Goal: Task Accomplishment & Management: Complete application form

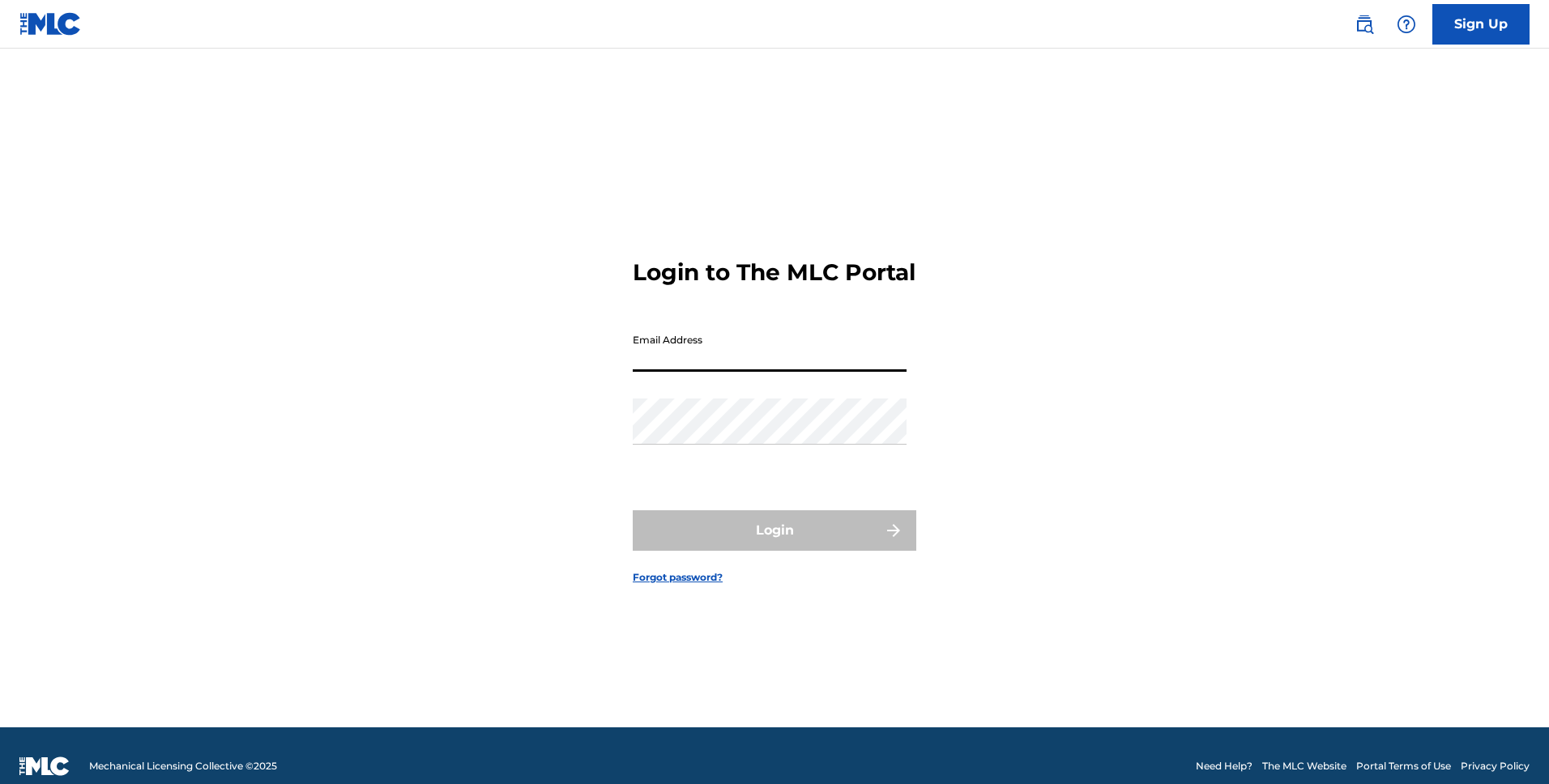
click at [708, 368] on input "Email Address" at bounding box center [770, 348] width 274 height 47
click at [514, 262] on div "Login to The MLC Portal Email Address Password Login Forgot password?" at bounding box center [774, 408] width 1134 height 638
click at [743, 365] on input "Email Address" at bounding box center [770, 348] width 274 height 47
type input "[EMAIL_ADDRESS][DOMAIN_NAME]"
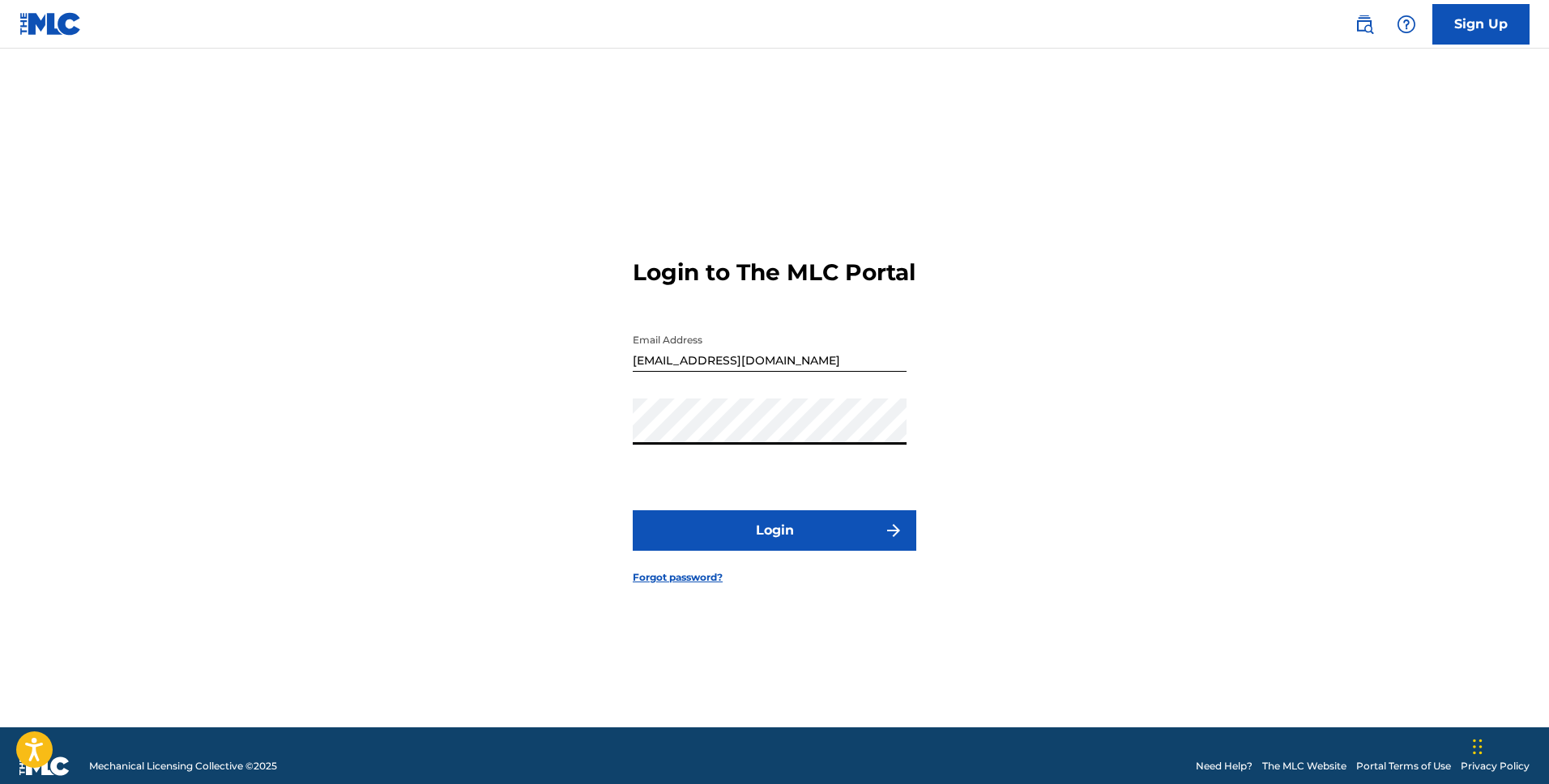
click at [741, 545] on button "Login" at bounding box center [774, 531] width 284 height 41
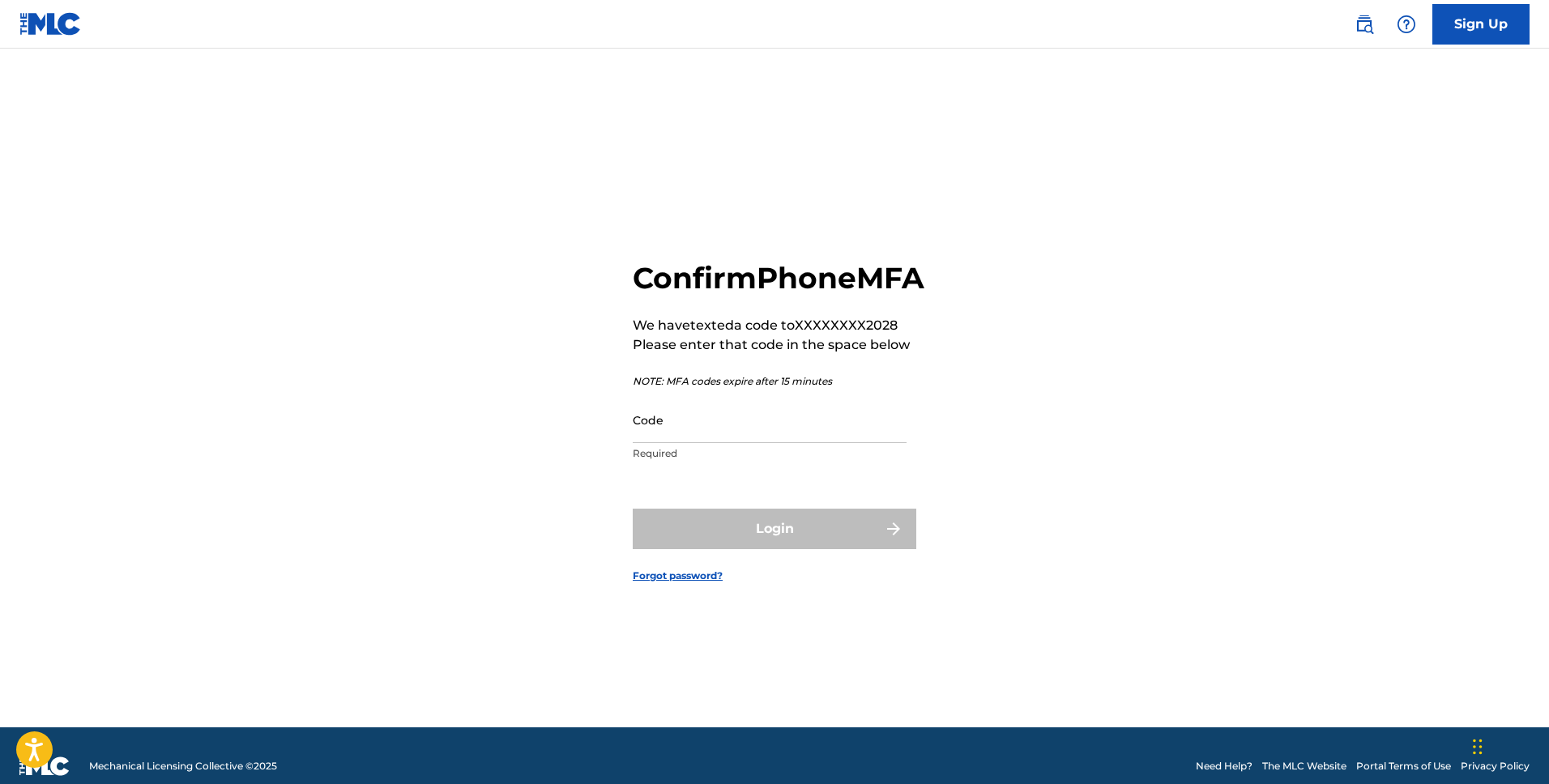
click at [796, 438] on input "Code" at bounding box center [770, 420] width 274 height 47
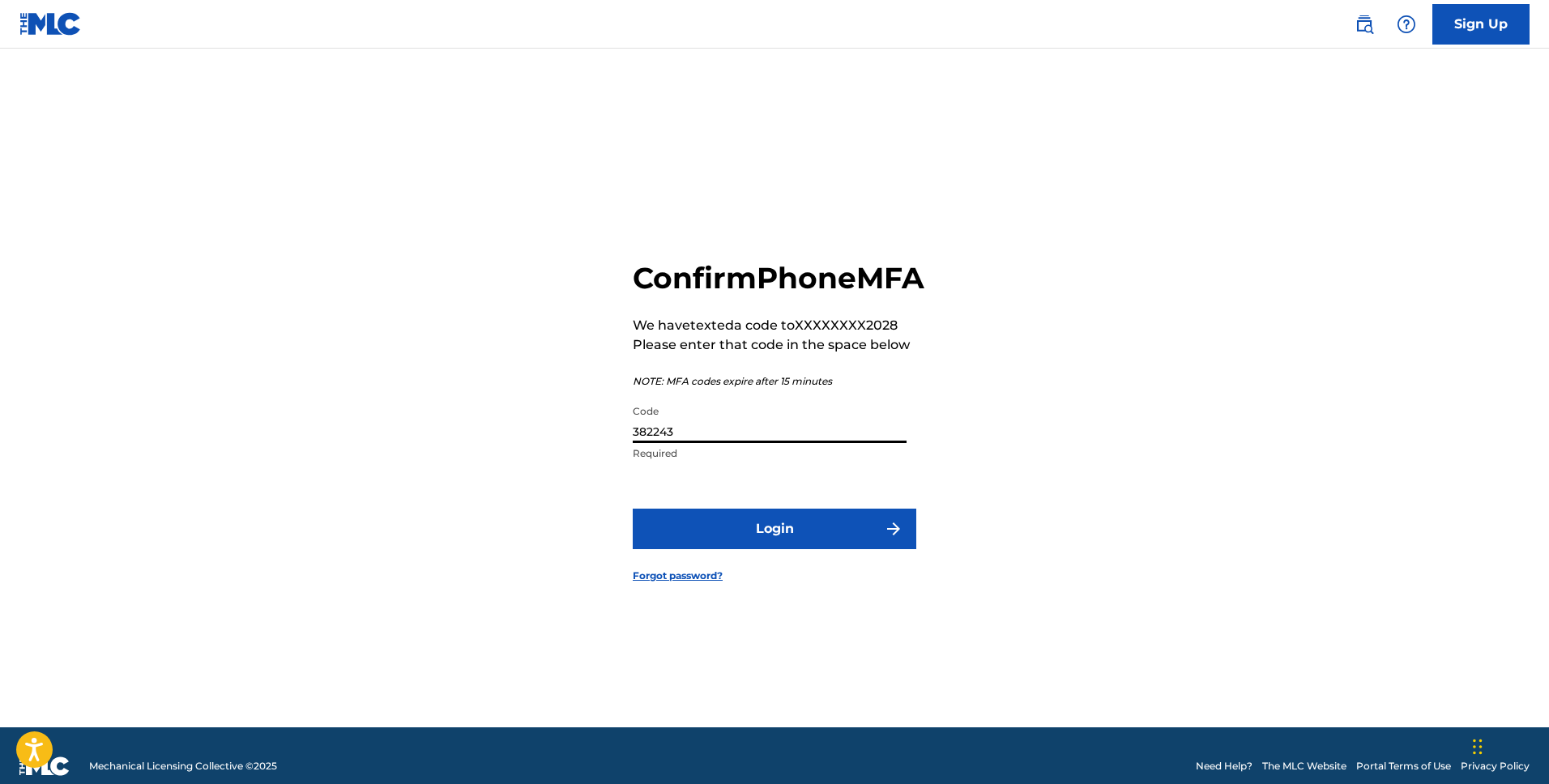
type input "382243"
click at [632, 509] on button "Login" at bounding box center [774, 529] width 284 height 41
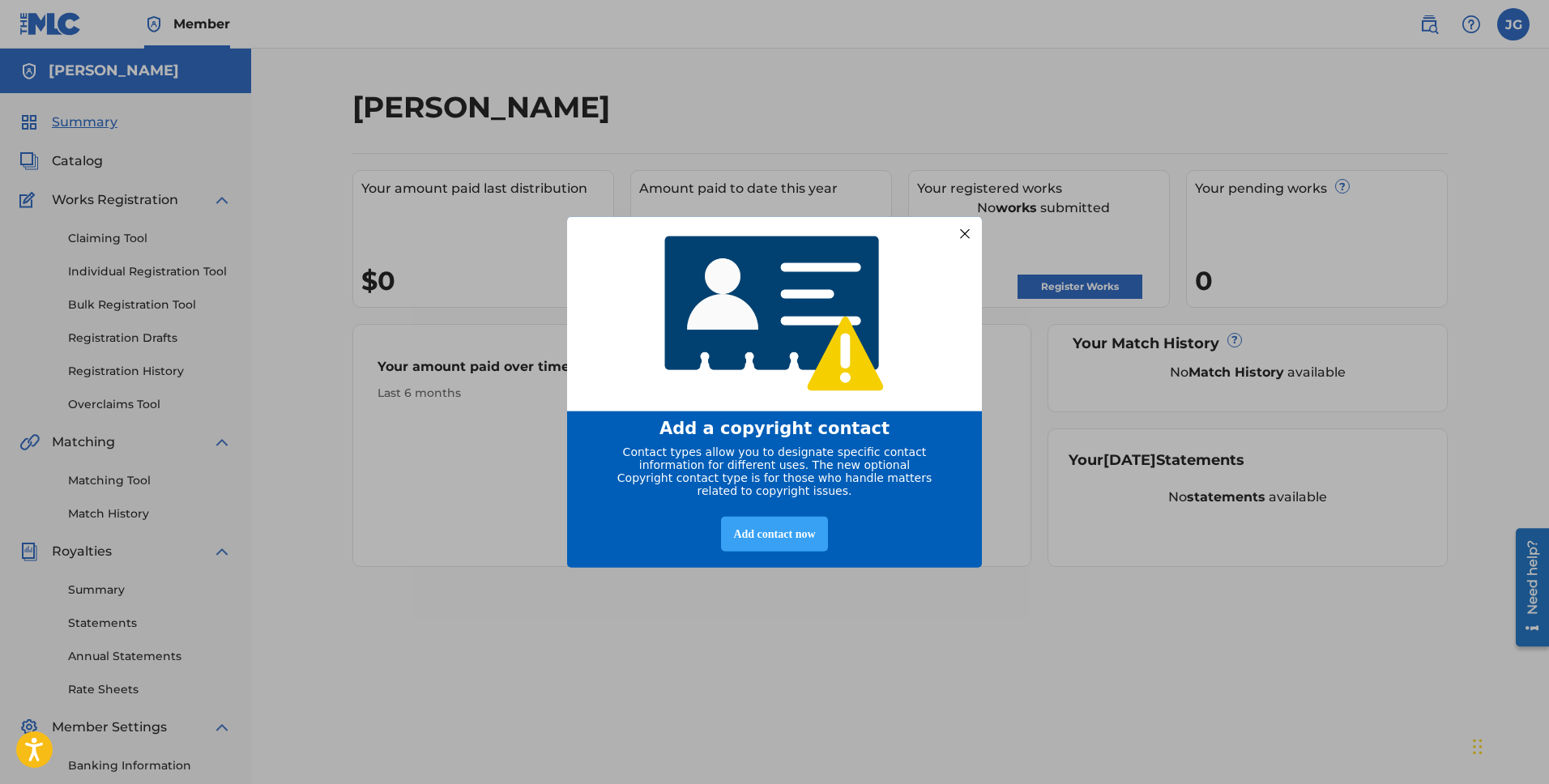
click at [804, 546] on div "Add contact now" at bounding box center [774, 533] width 106 height 35
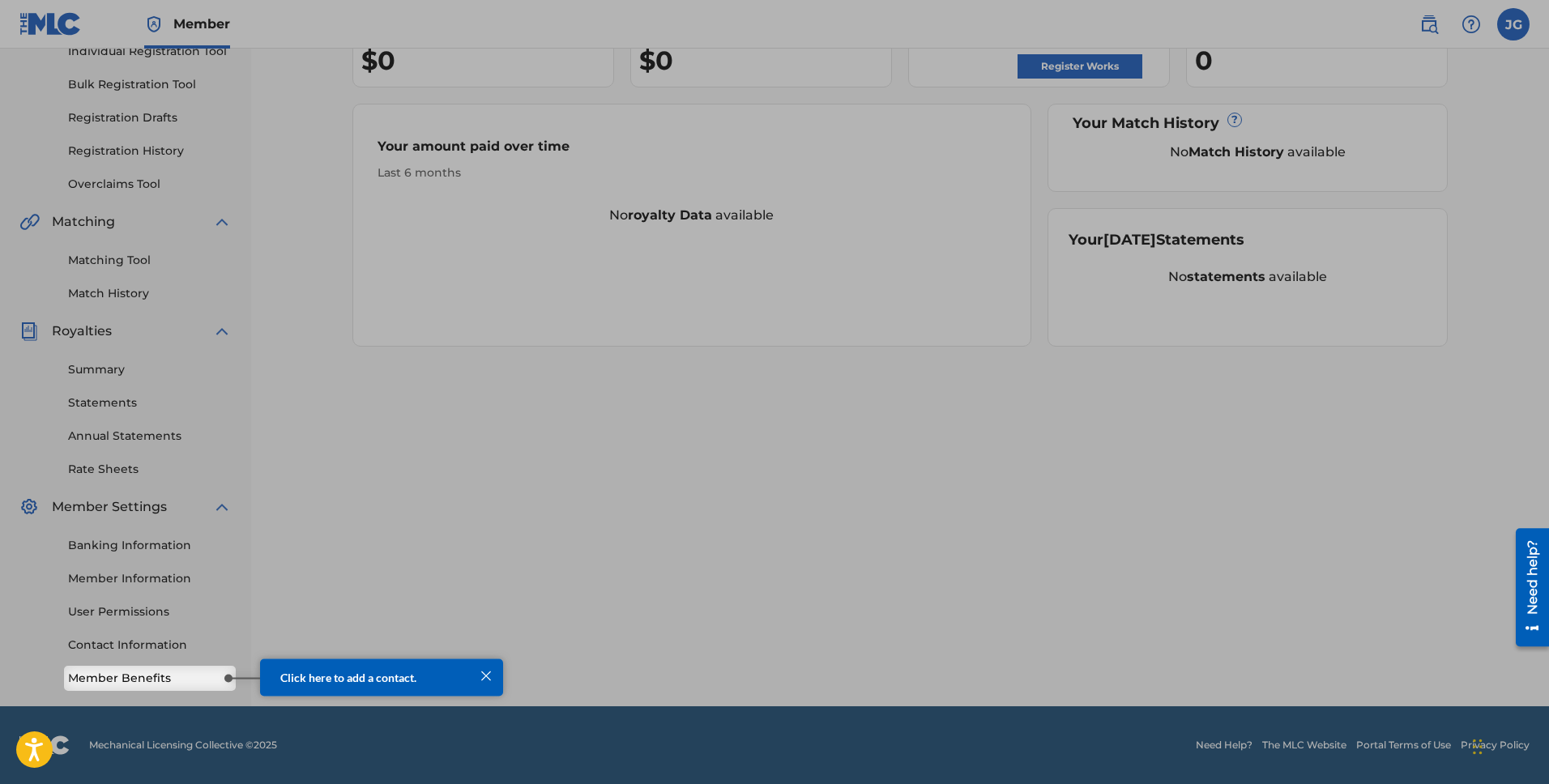
click at [171, 684] on link "Member Benefits" at bounding box center [149, 678] width 164 height 17
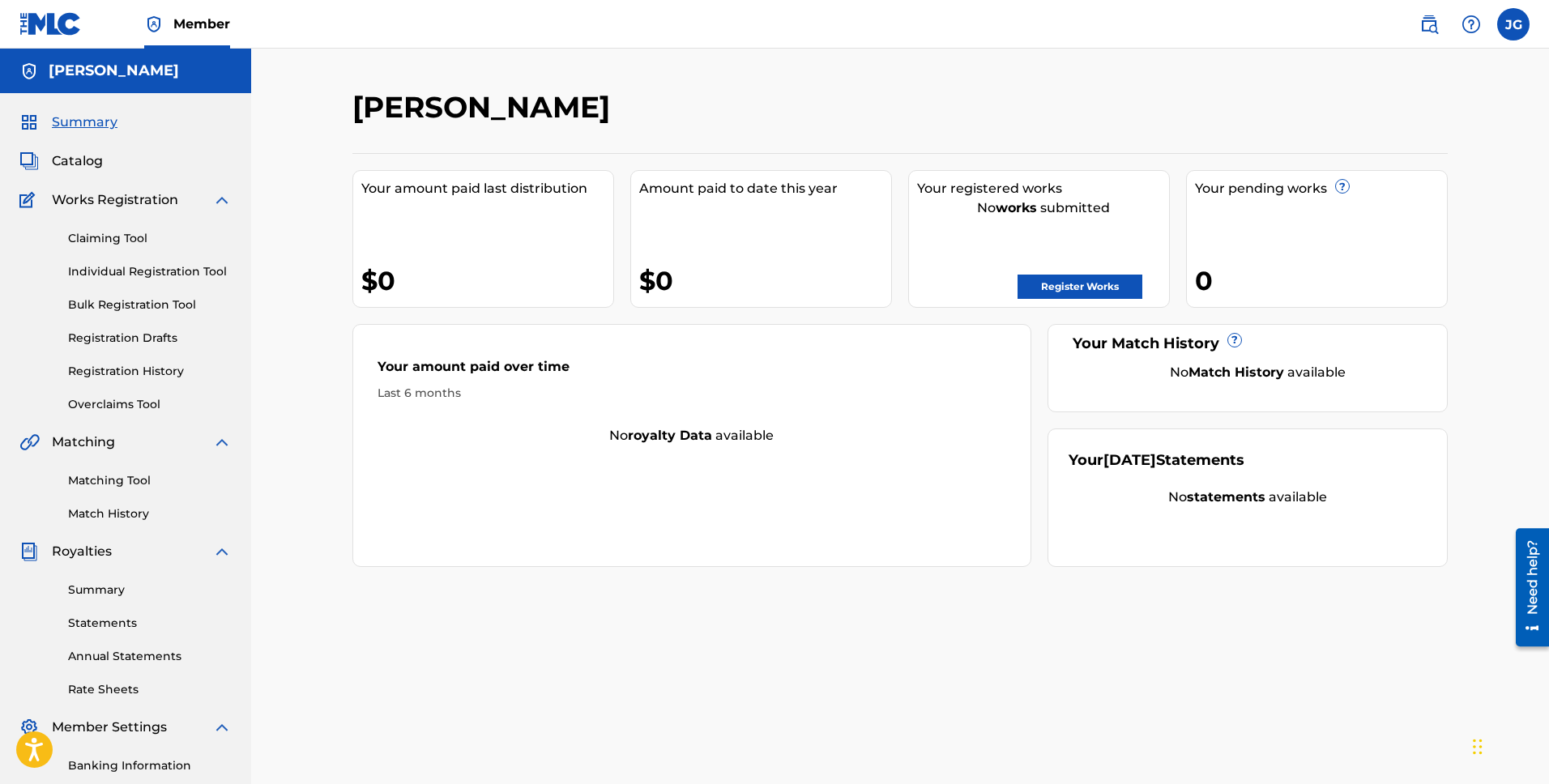
click at [1087, 286] on link "Register Works" at bounding box center [1080, 287] width 125 height 24
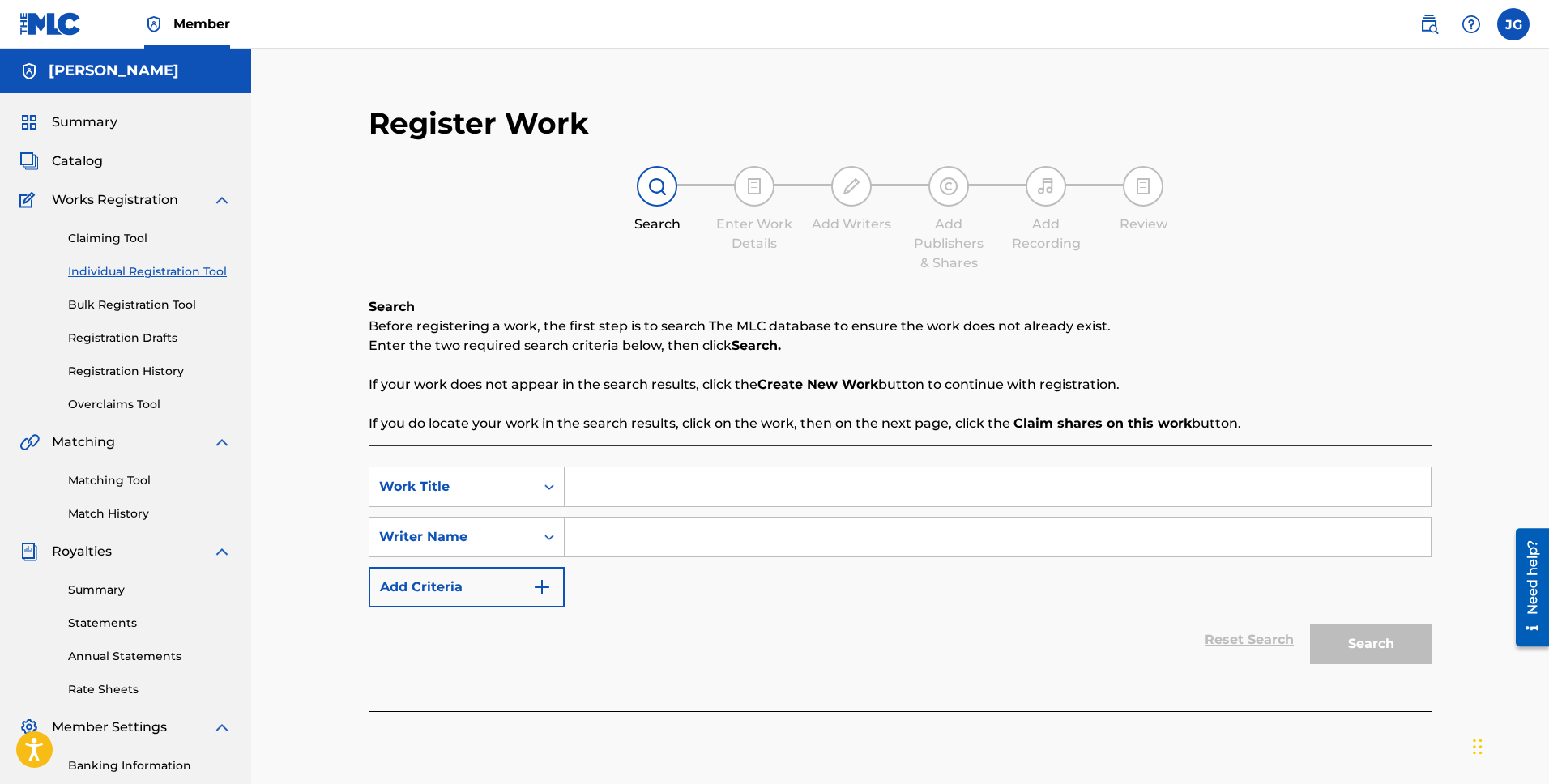
click at [175, 277] on link "Individual Registration Tool" at bounding box center [149, 272] width 164 height 17
click at [813, 481] on input "Search Form" at bounding box center [997, 487] width 866 height 39
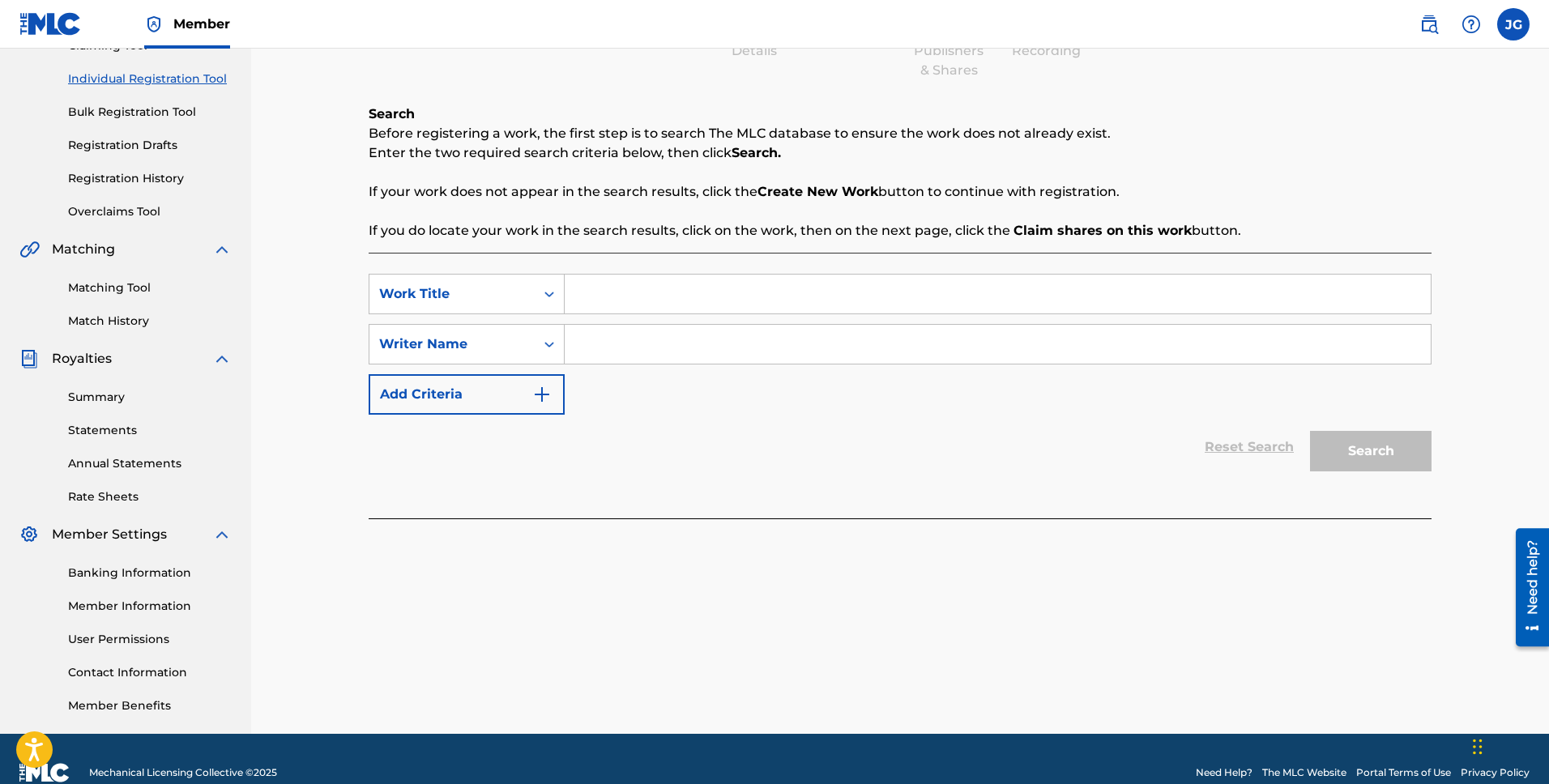
scroll to position [220, 0]
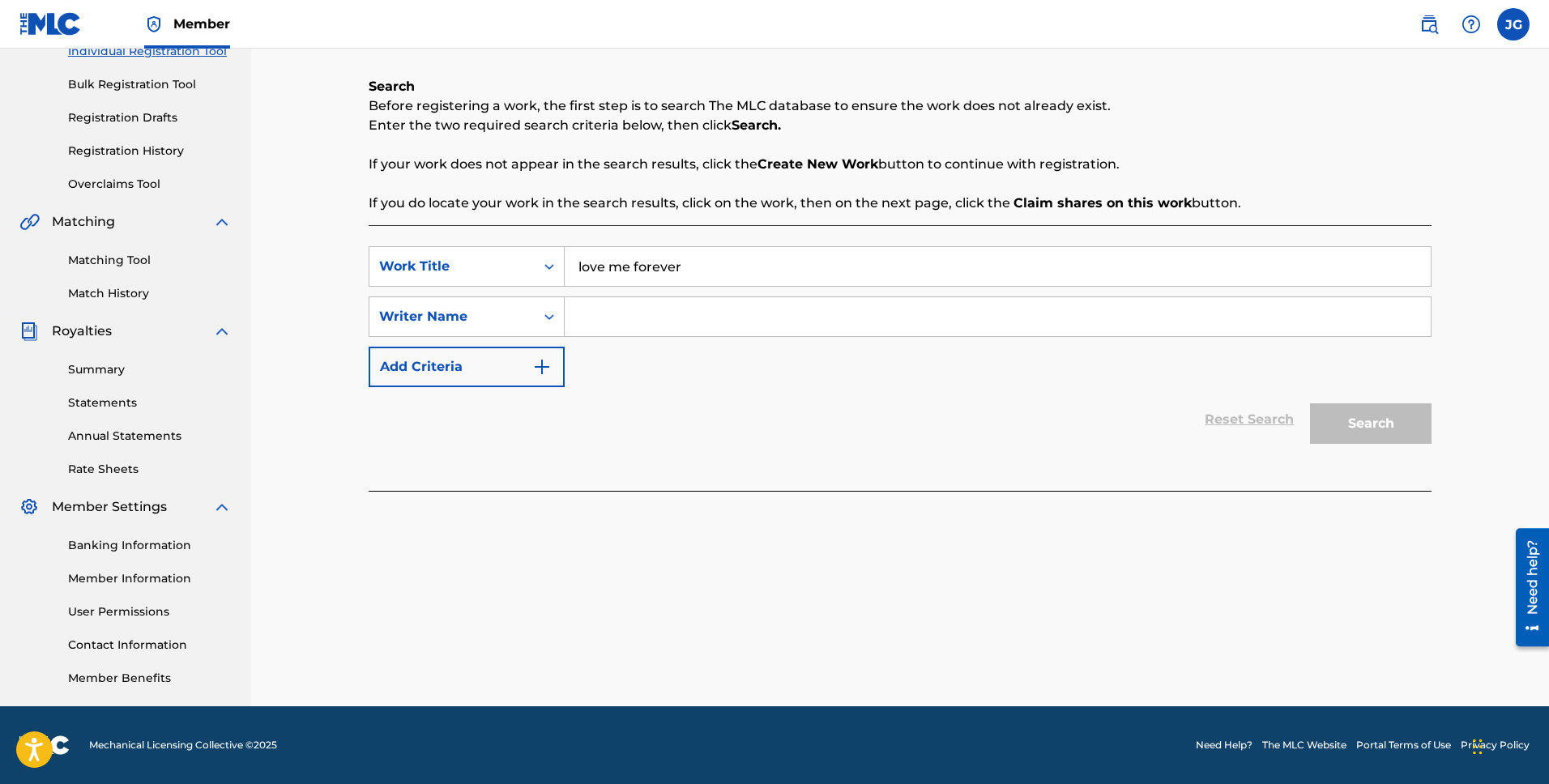
type input "love me forever"
click at [646, 324] on input "Search Form" at bounding box center [997, 317] width 866 height 39
click at [500, 316] on div "Writer Name" at bounding box center [452, 317] width 146 height 20
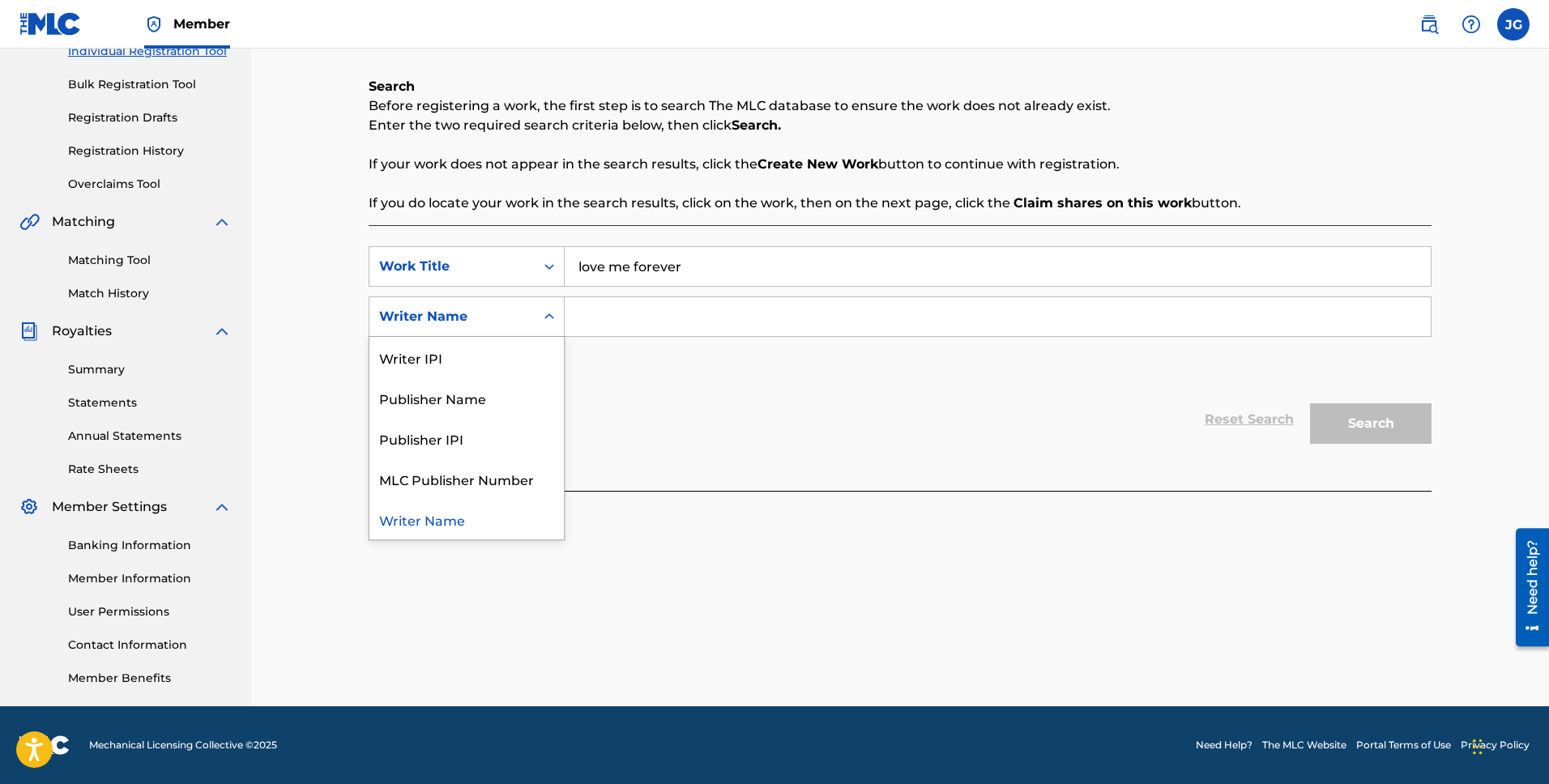
click at [468, 525] on div "Writer Name" at bounding box center [467, 520] width 194 height 41
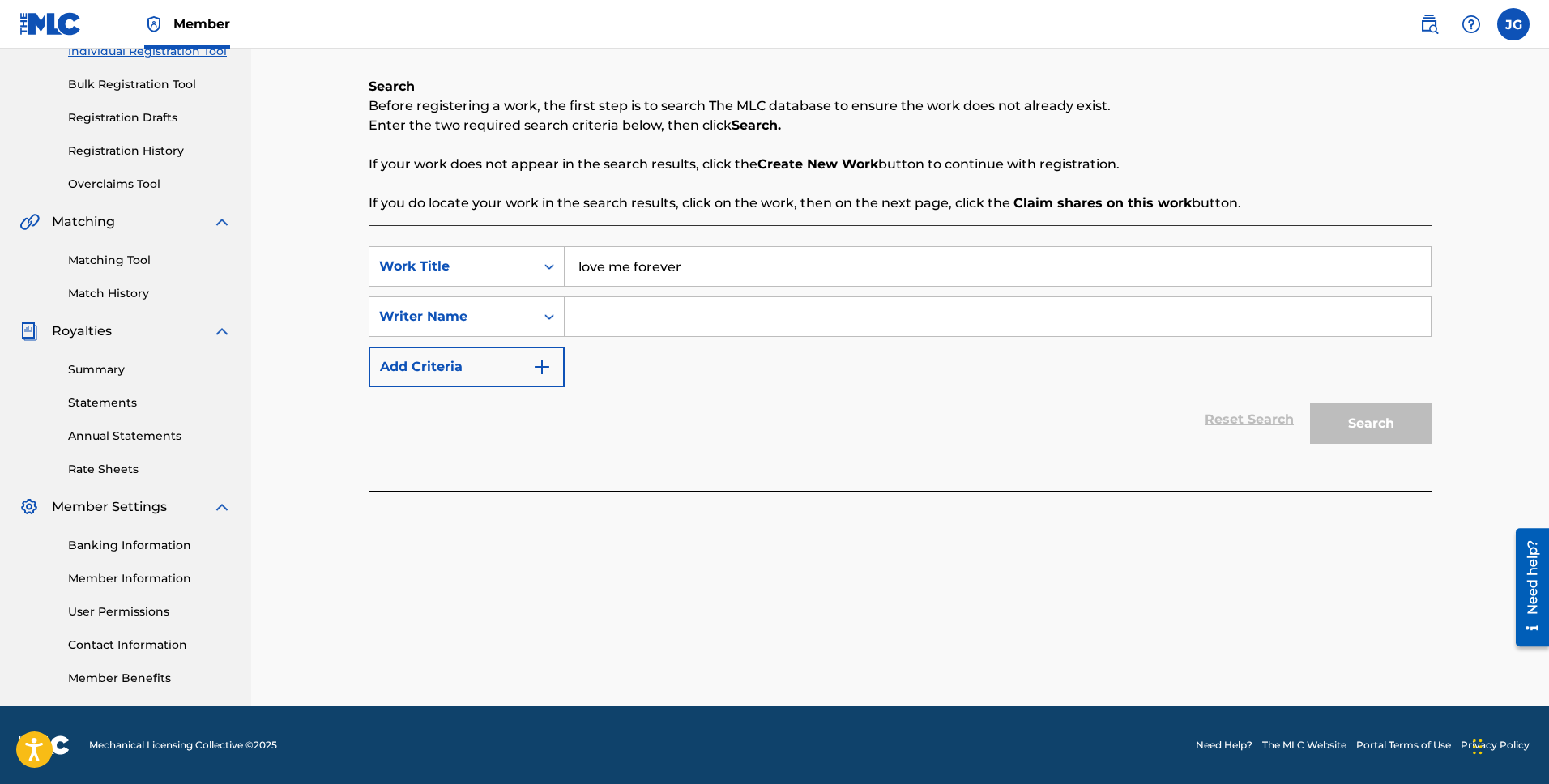
click at [633, 313] on input "Search Form" at bounding box center [997, 317] width 866 height 39
type input "john gierach"
click at [1311, 403] on button "Search" at bounding box center [1371, 423] width 122 height 41
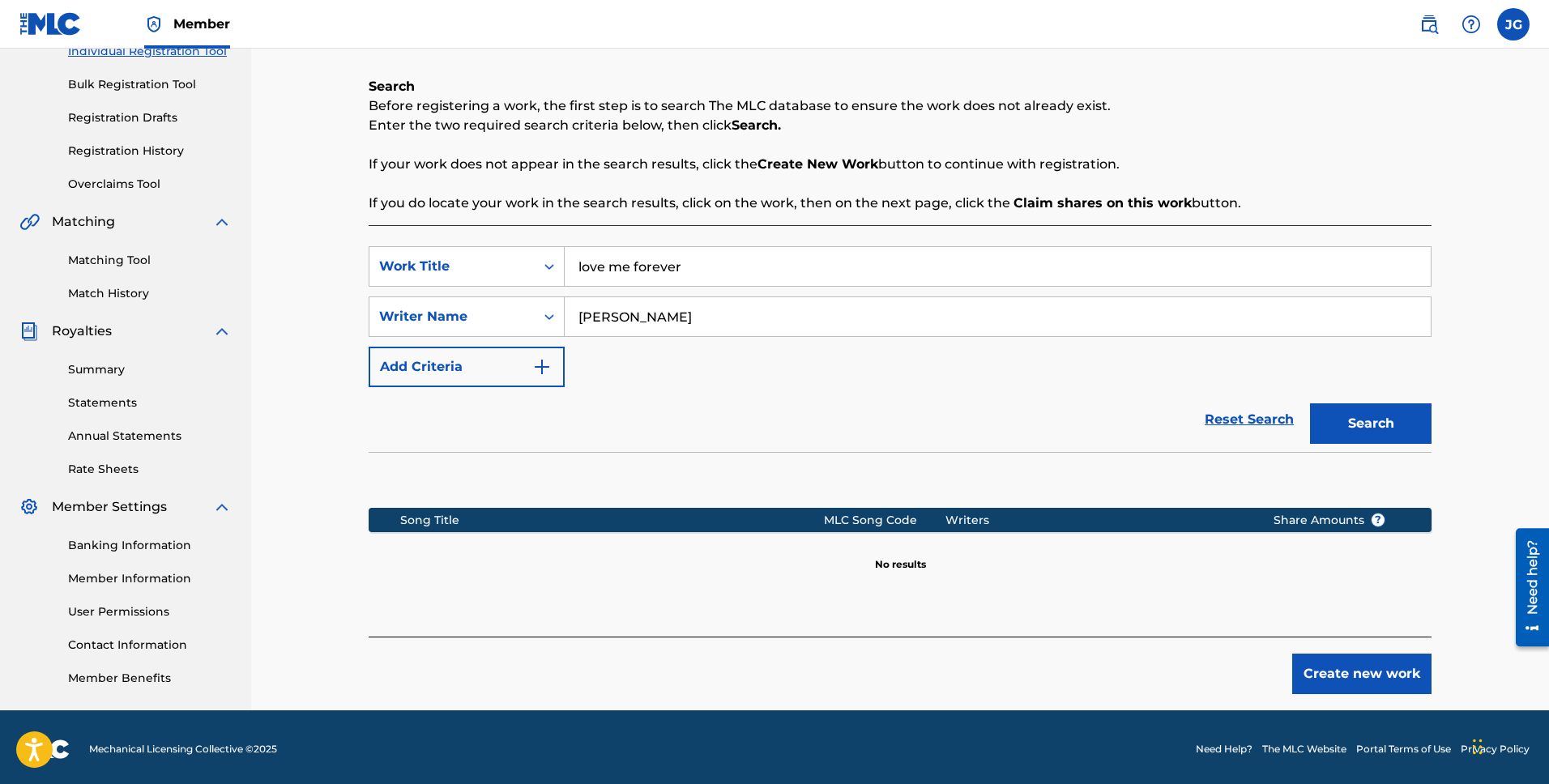
click at [1396, 671] on button "Create new work" at bounding box center [1362, 674] width 140 height 41
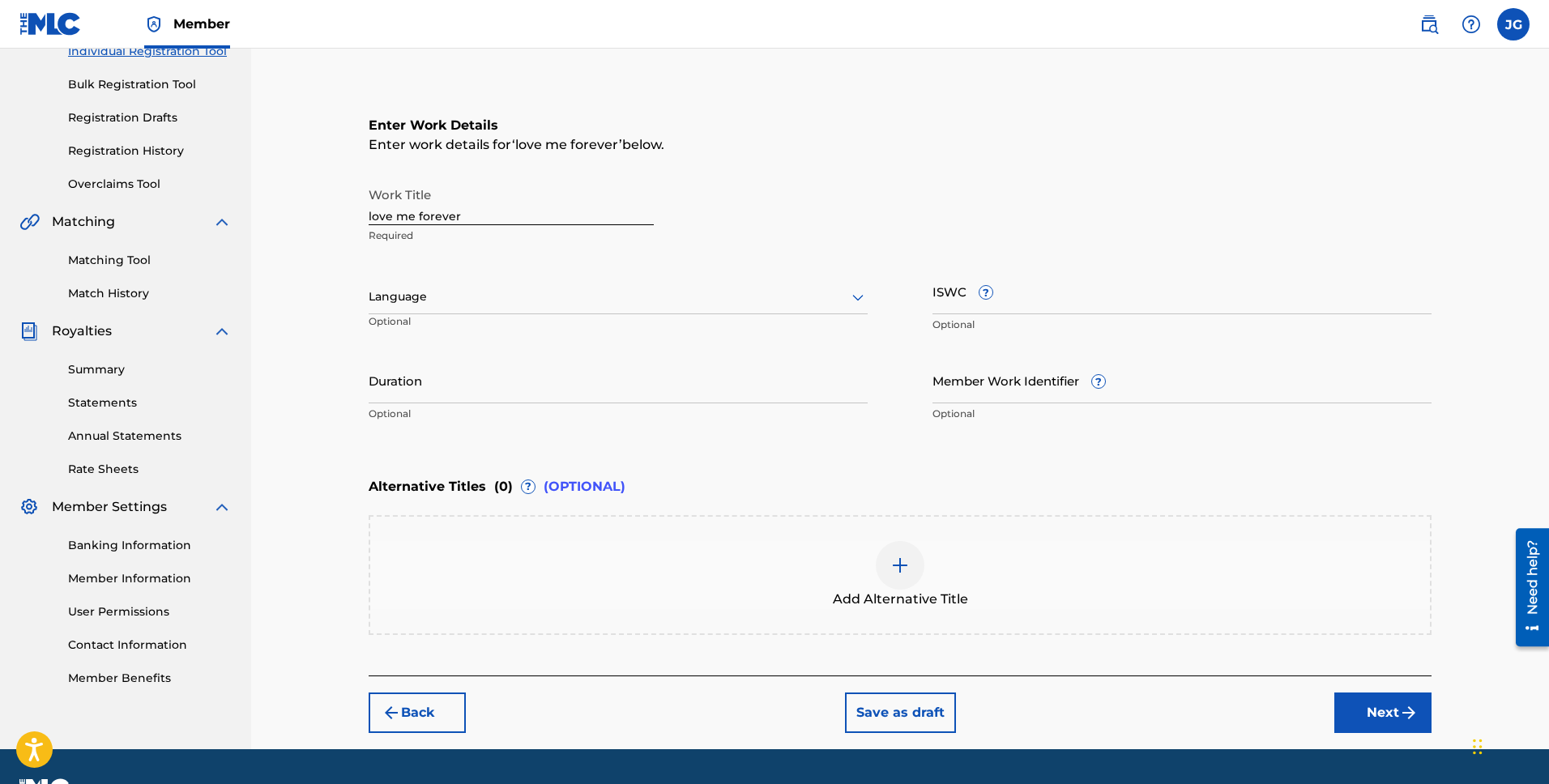
click at [504, 219] on input "love me forever" at bounding box center [512, 202] width 286 height 47
type input "Love Me Forever"
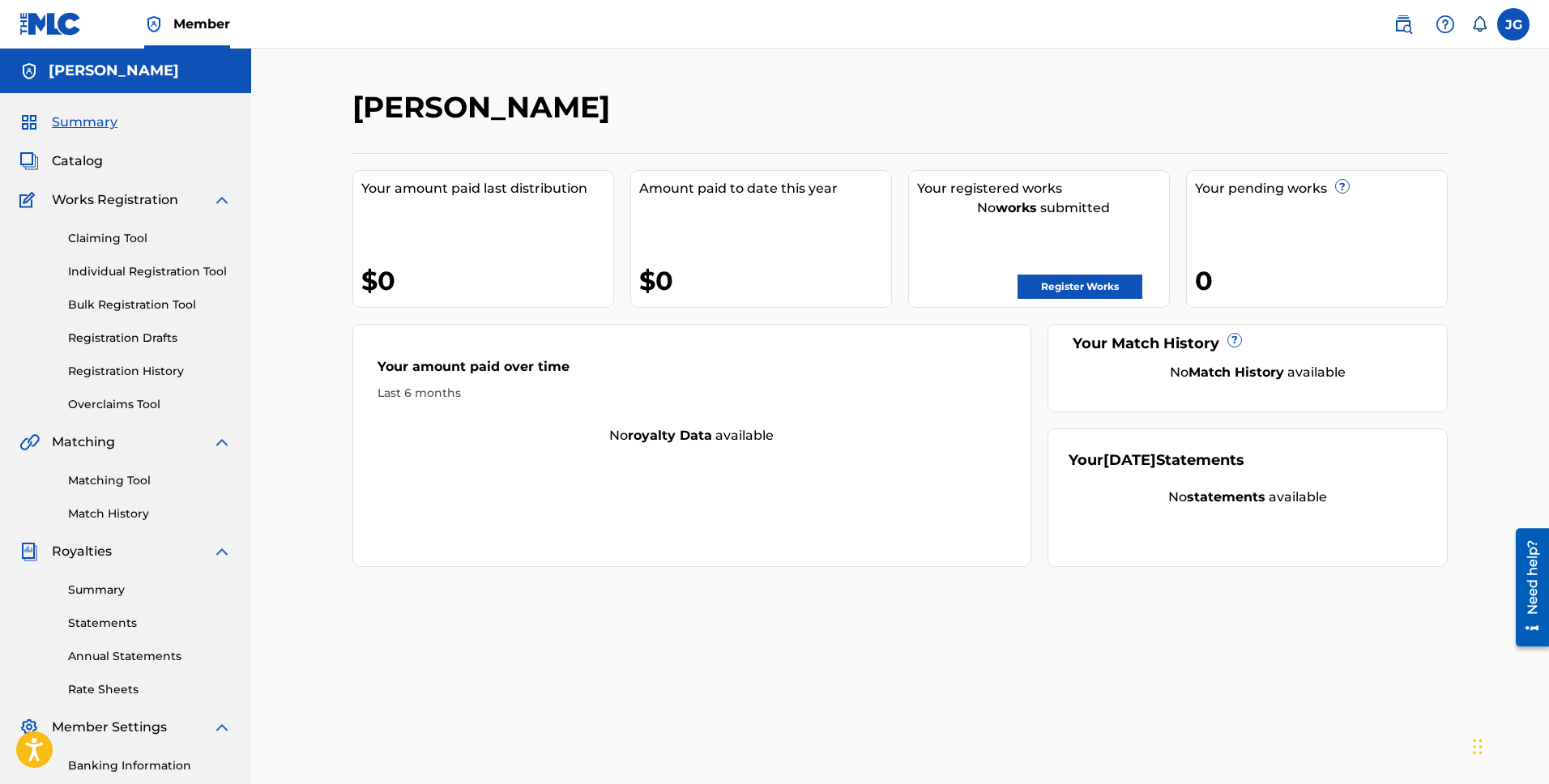
click at [110, 305] on link "Bulk Registration Tool" at bounding box center [149, 304] width 164 height 17
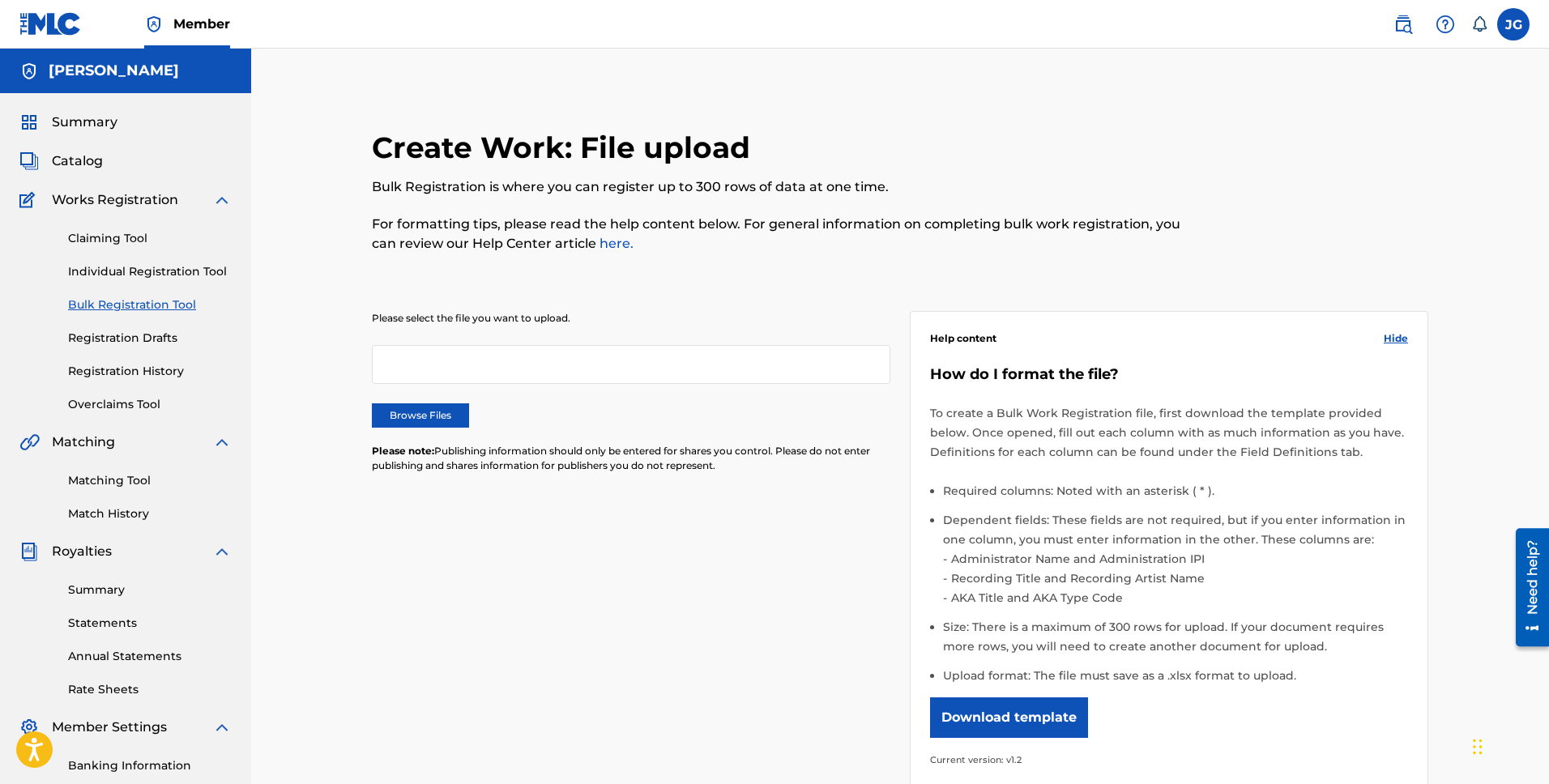
click at [424, 358] on div at bounding box center [631, 365] width 518 height 39
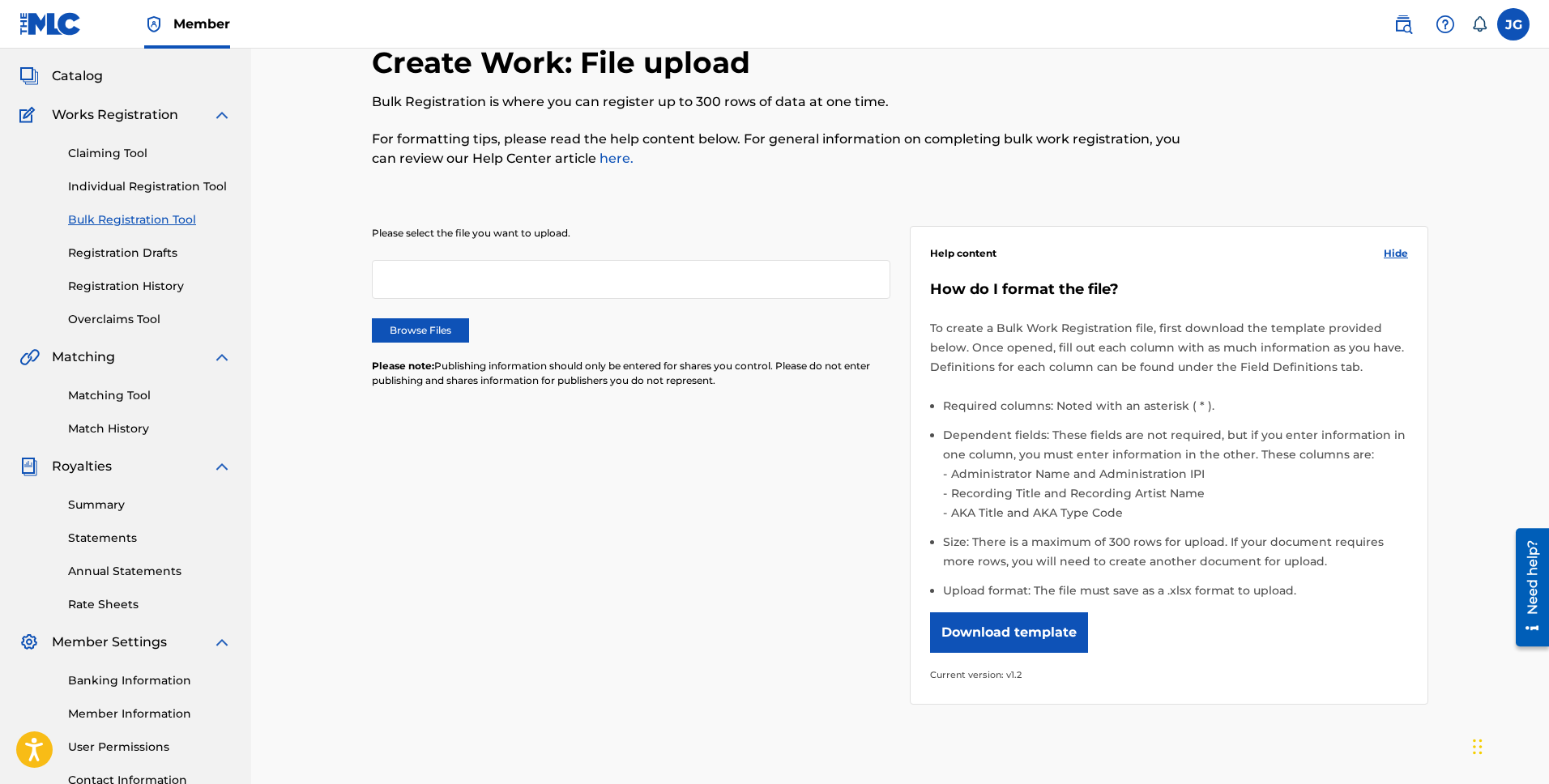
scroll to position [95, 0]
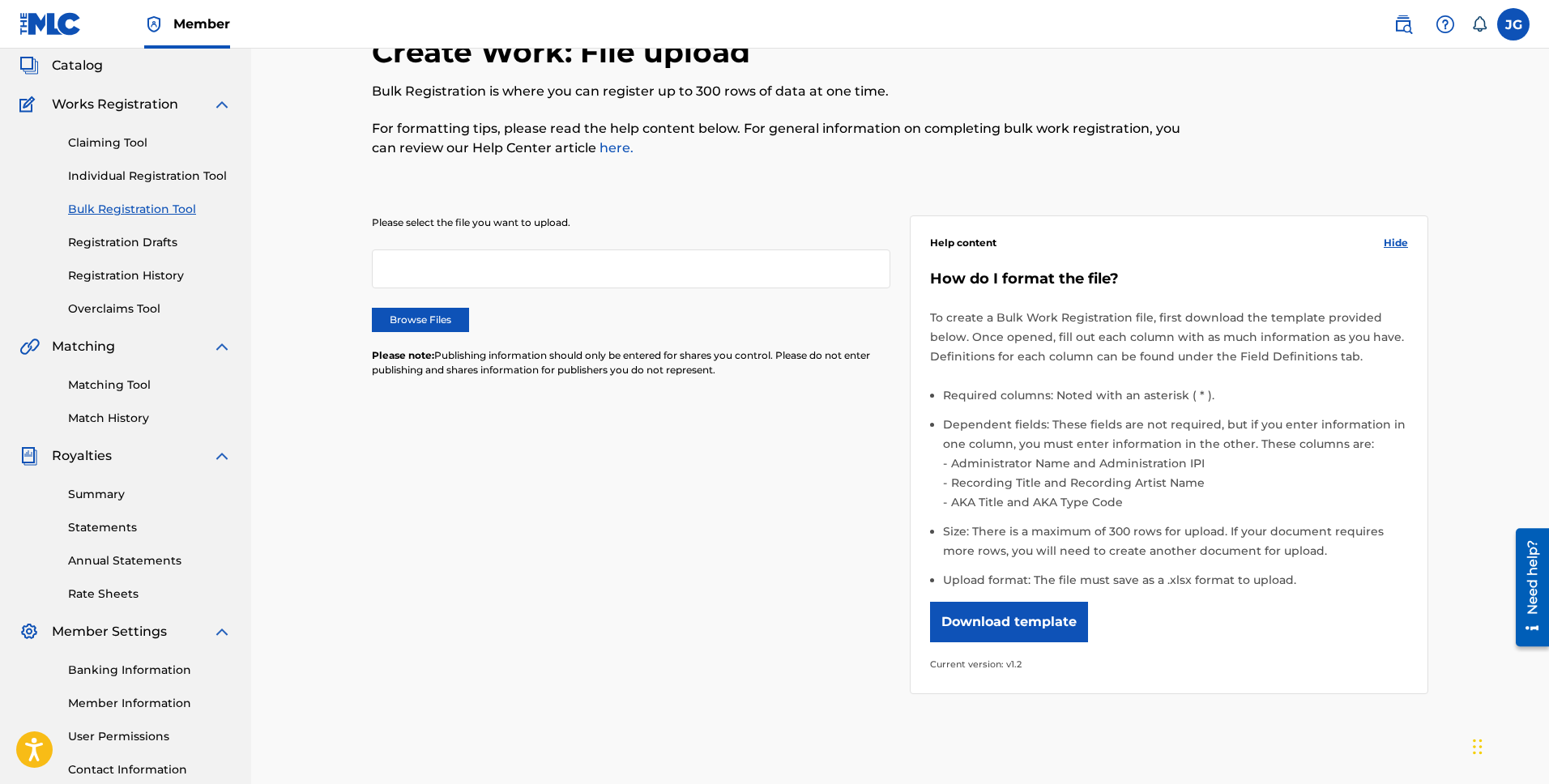
click at [408, 314] on label "Browse Files" at bounding box center [420, 320] width 97 height 24
click at [0, 0] on input "Browse Files" at bounding box center [0, 0] width 0 height 0
click at [126, 146] on link "Claiming Tool" at bounding box center [149, 143] width 164 height 17
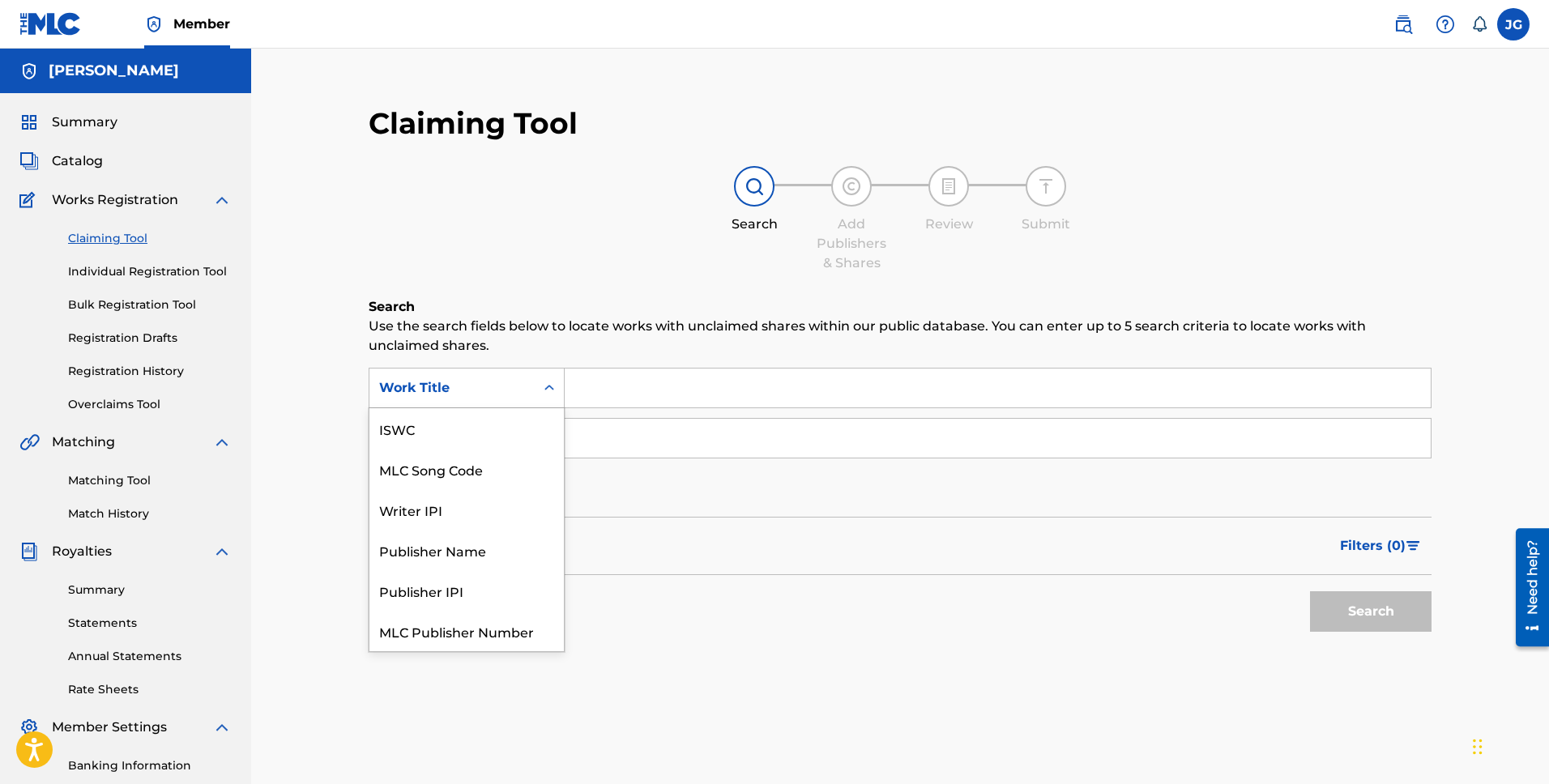
click at [496, 393] on div "Work Title" at bounding box center [452, 388] width 146 height 20
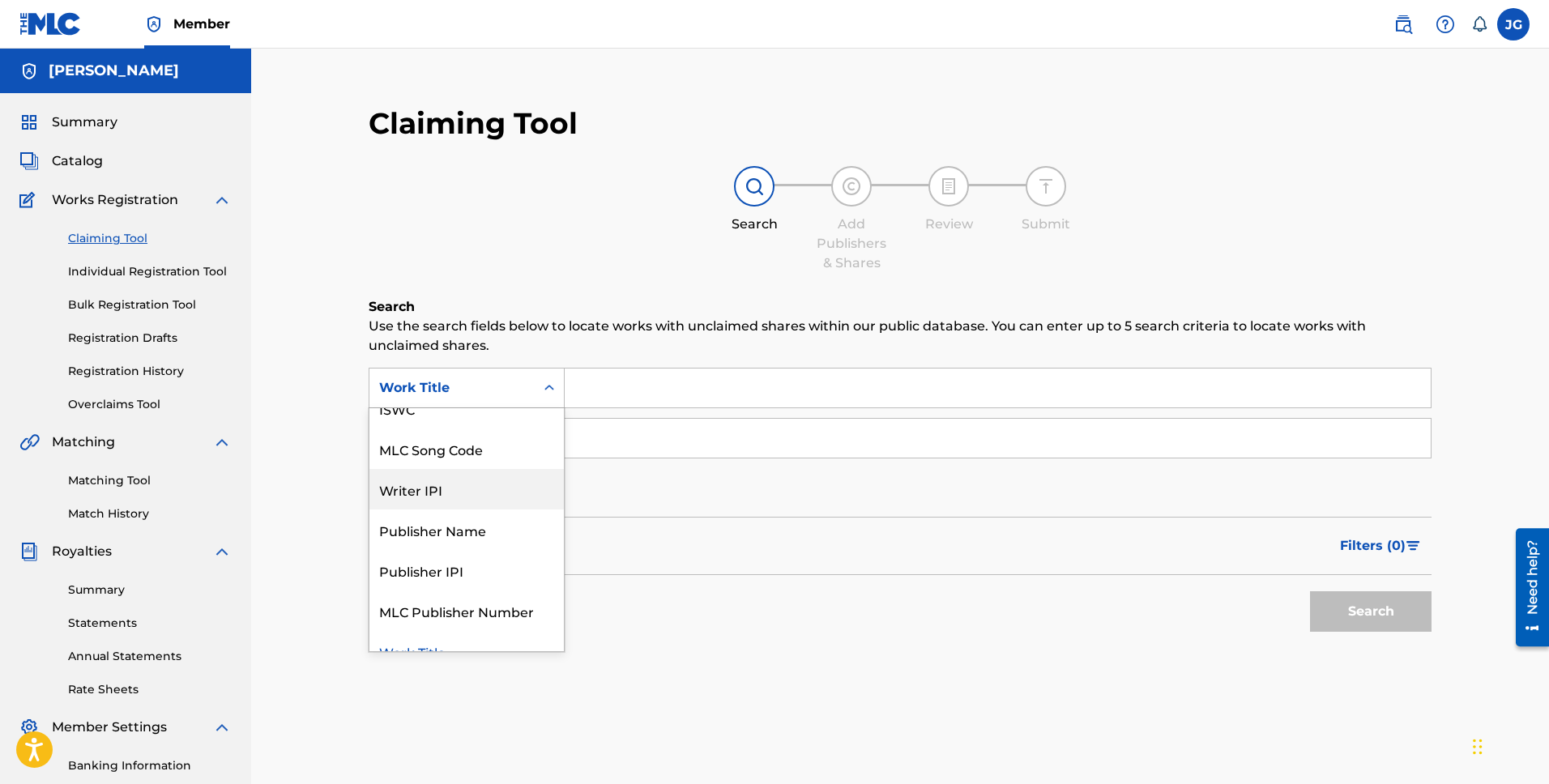
scroll to position [41, 0]
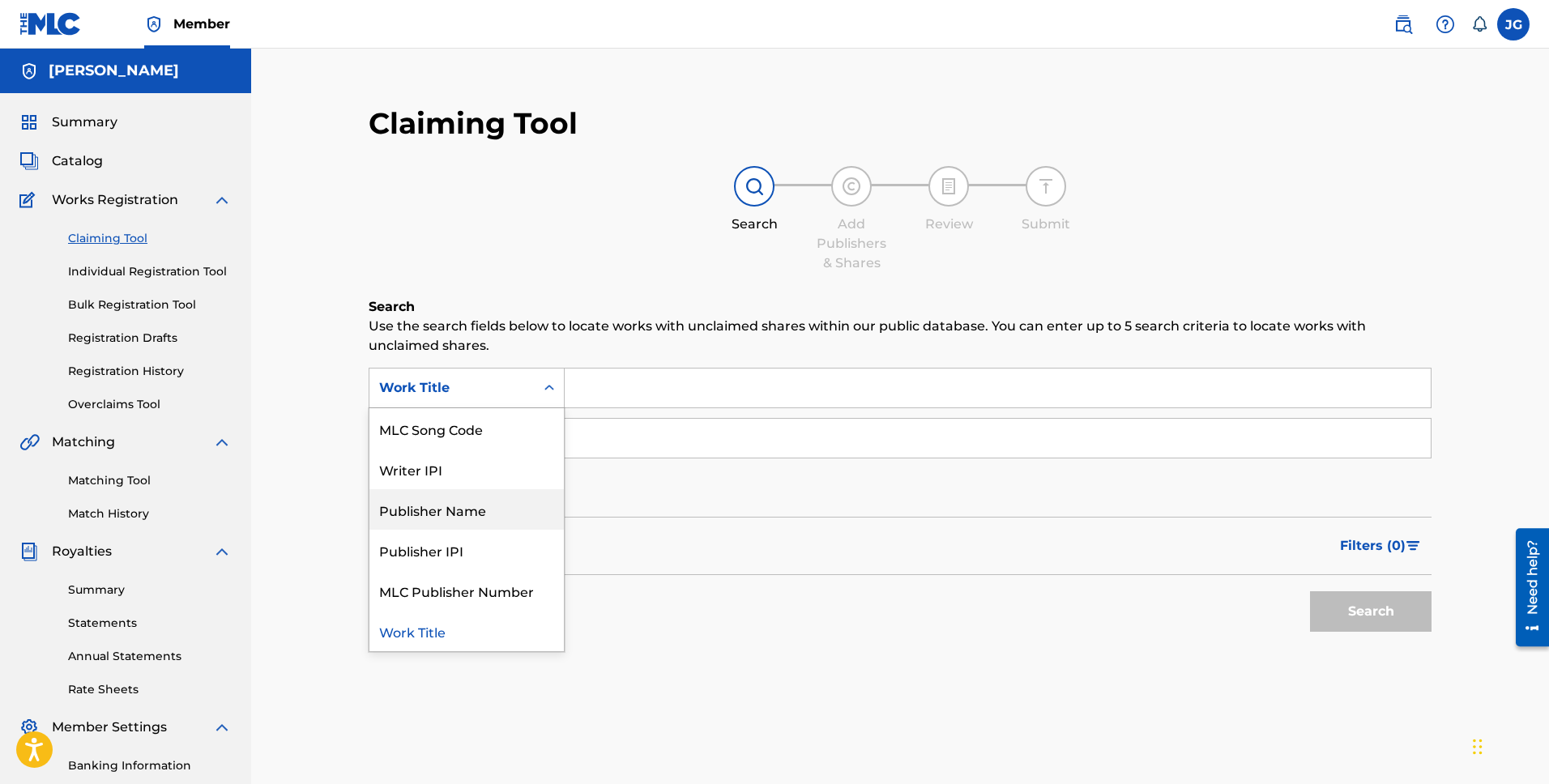
click at [442, 521] on div "Publisher Name" at bounding box center [467, 510] width 194 height 41
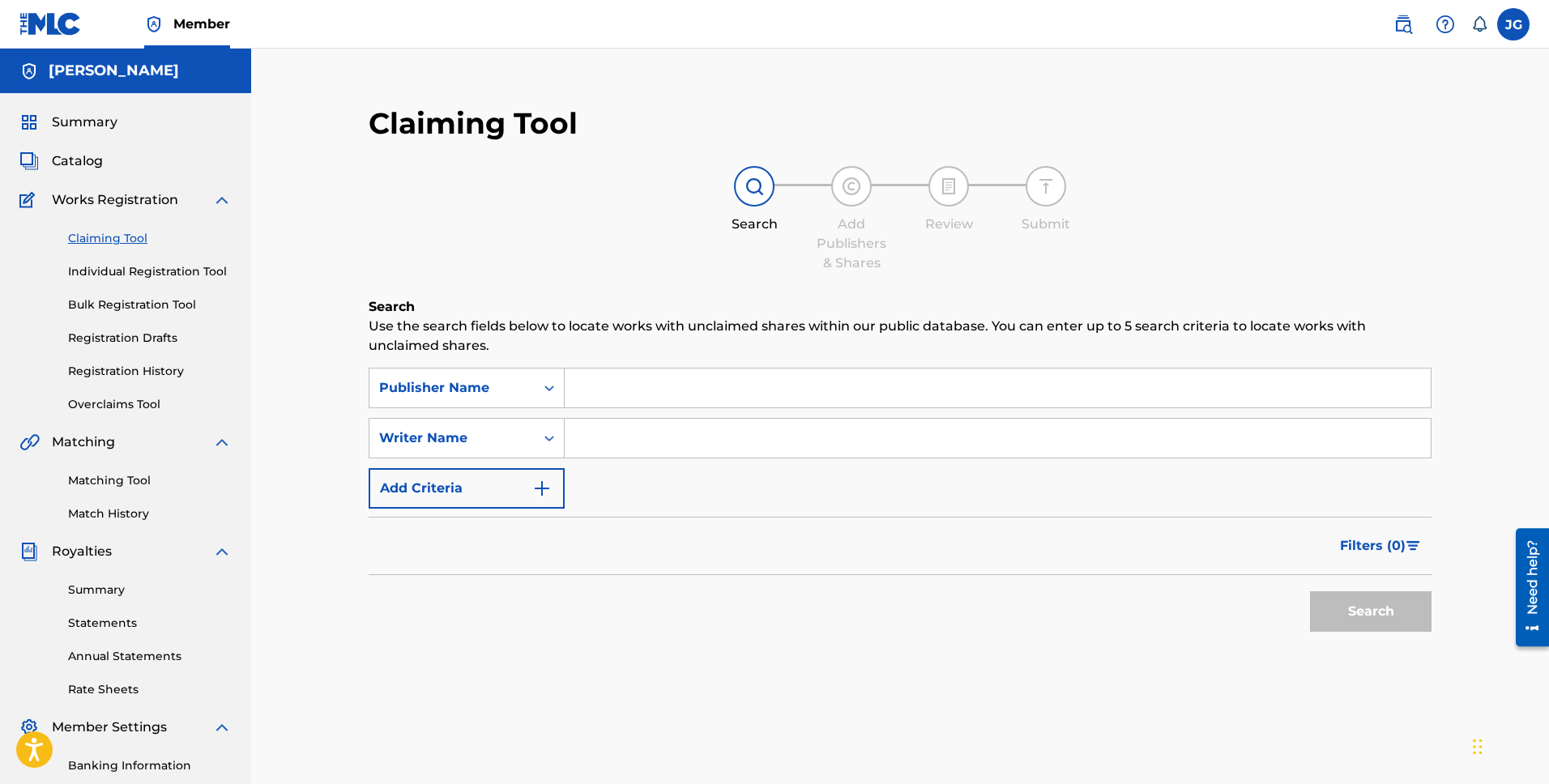
click at [632, 387] on input "Search Form" at bounding box center [997, 388] width 866 height 39
type input "[PERSON_NAME] Publishing"
click at [1366, 622] on button "Search" at bounding box center [1371, 612] width 122 height 41
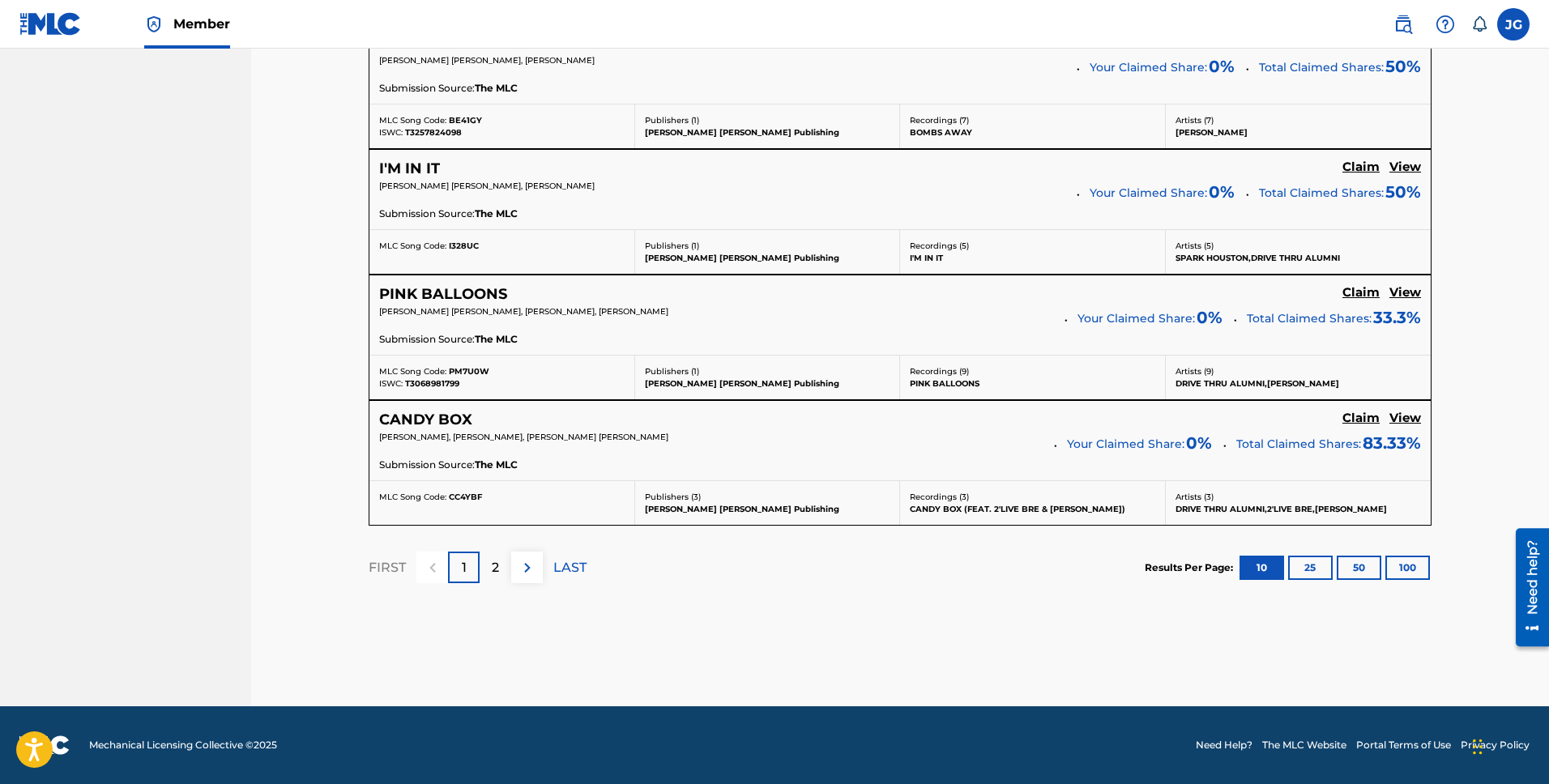
scroll to position [0, 0]
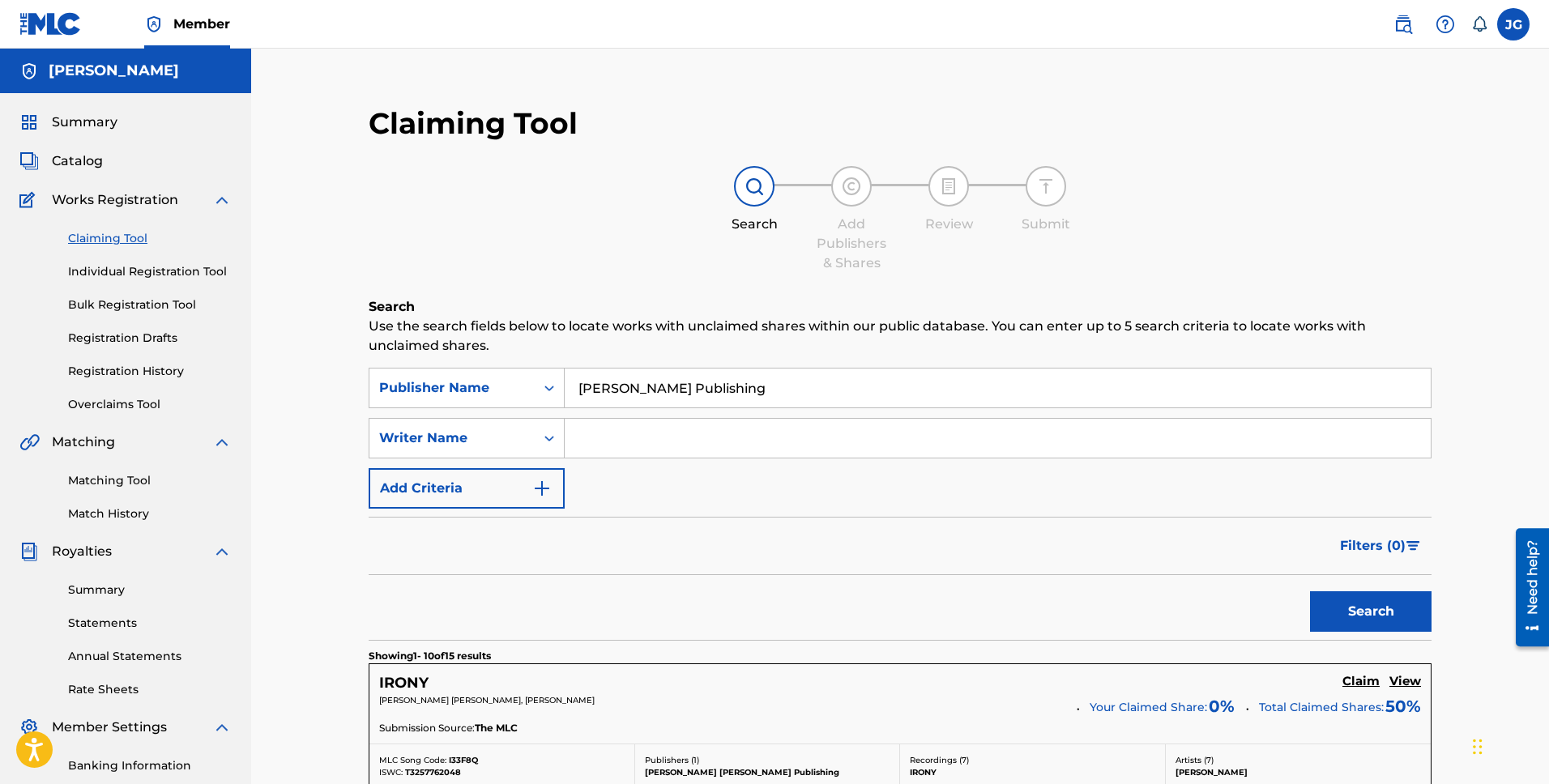
click at [158, 268] on link "Individual Registration Tool" at bounding box center [149, 272] width 164 height 17
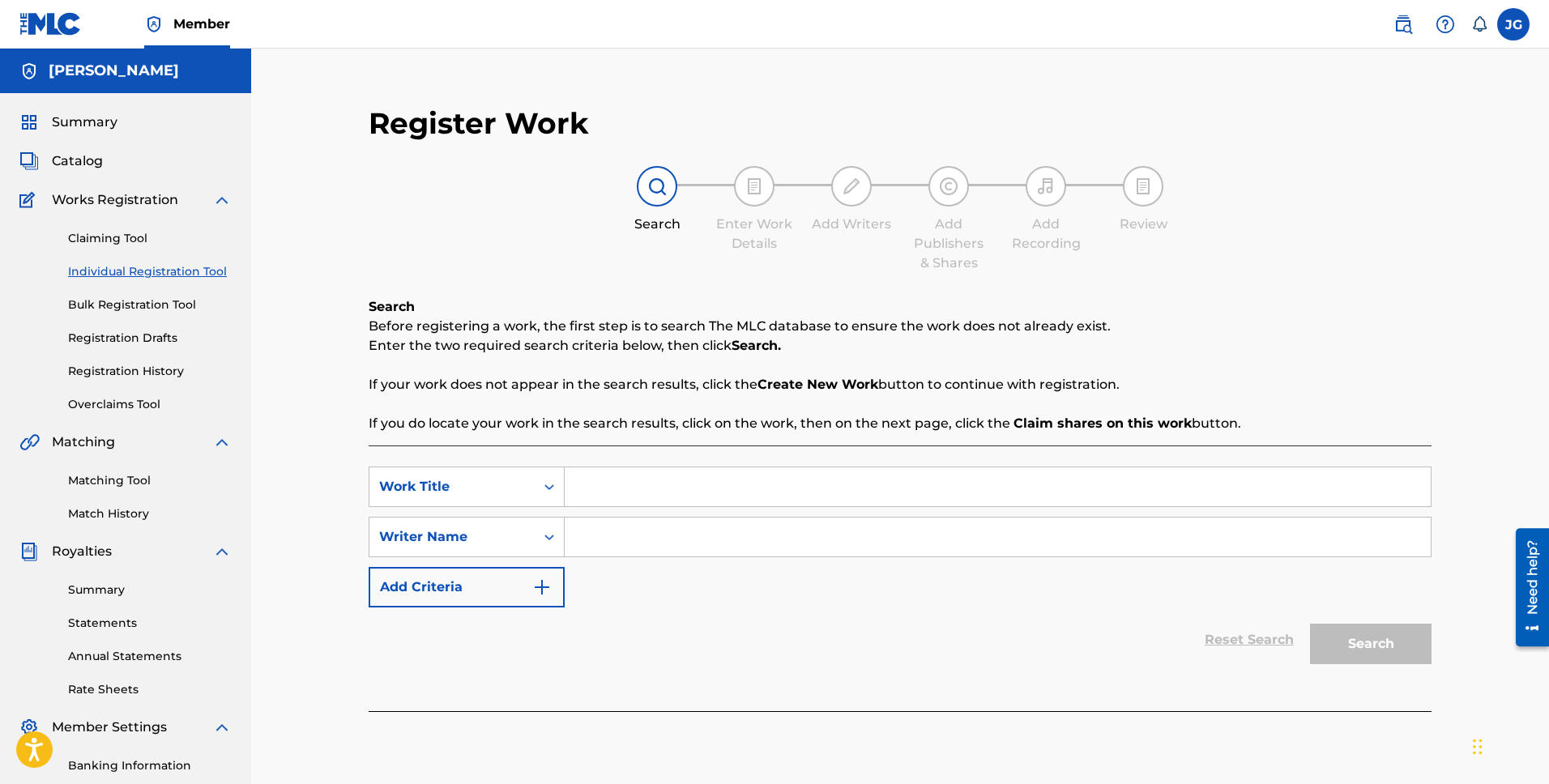
click at [623, 487] on input "Search Form" at bounding box center [997, 487] width 866 height 39
click at [549, 546] on div "Search Form" at bounding box center [549, 537] width 29 height 29
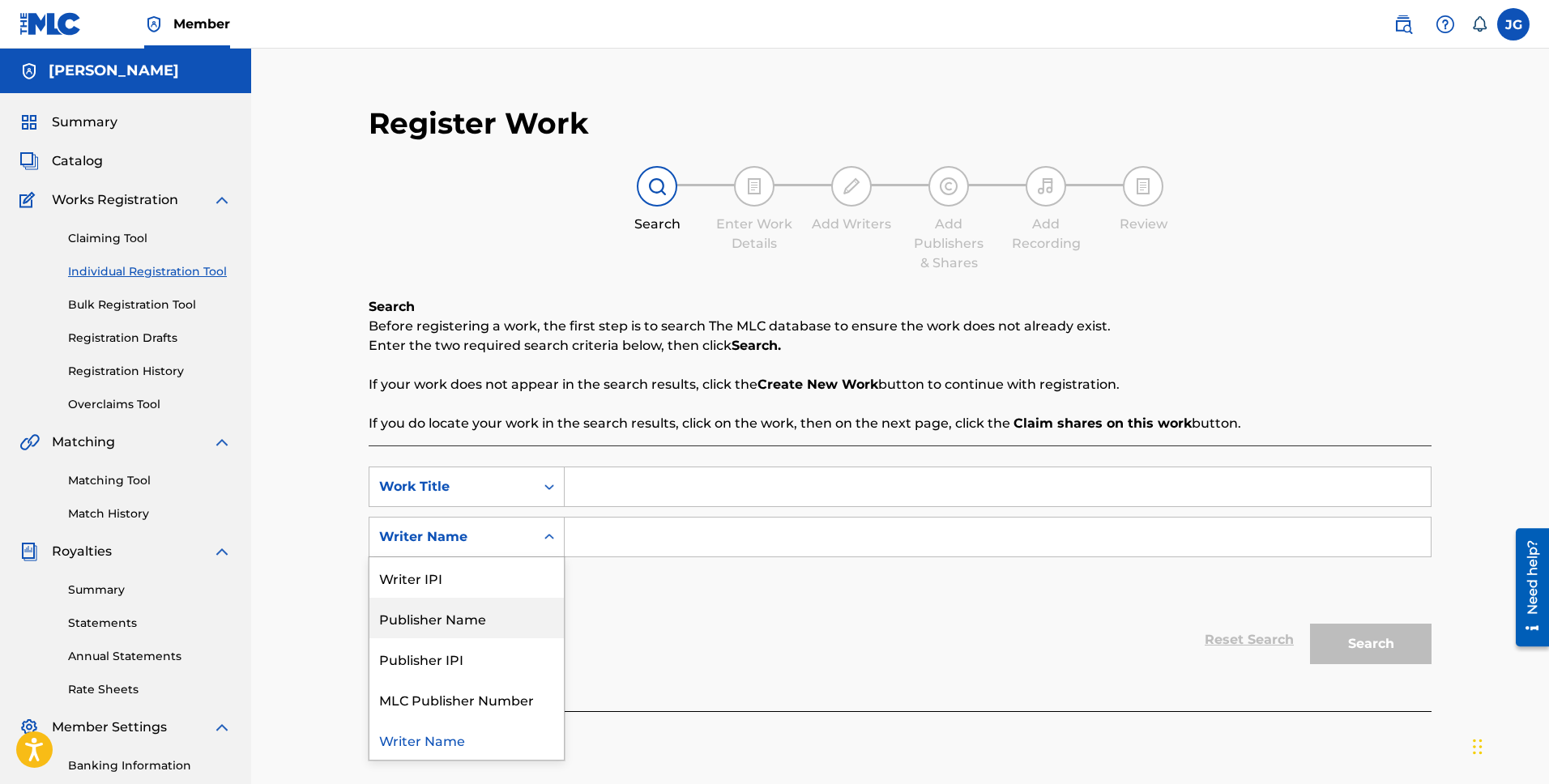
click at [466, 613] on div "Publisher Name" at bounding box center [467, 618] width 194 height 41
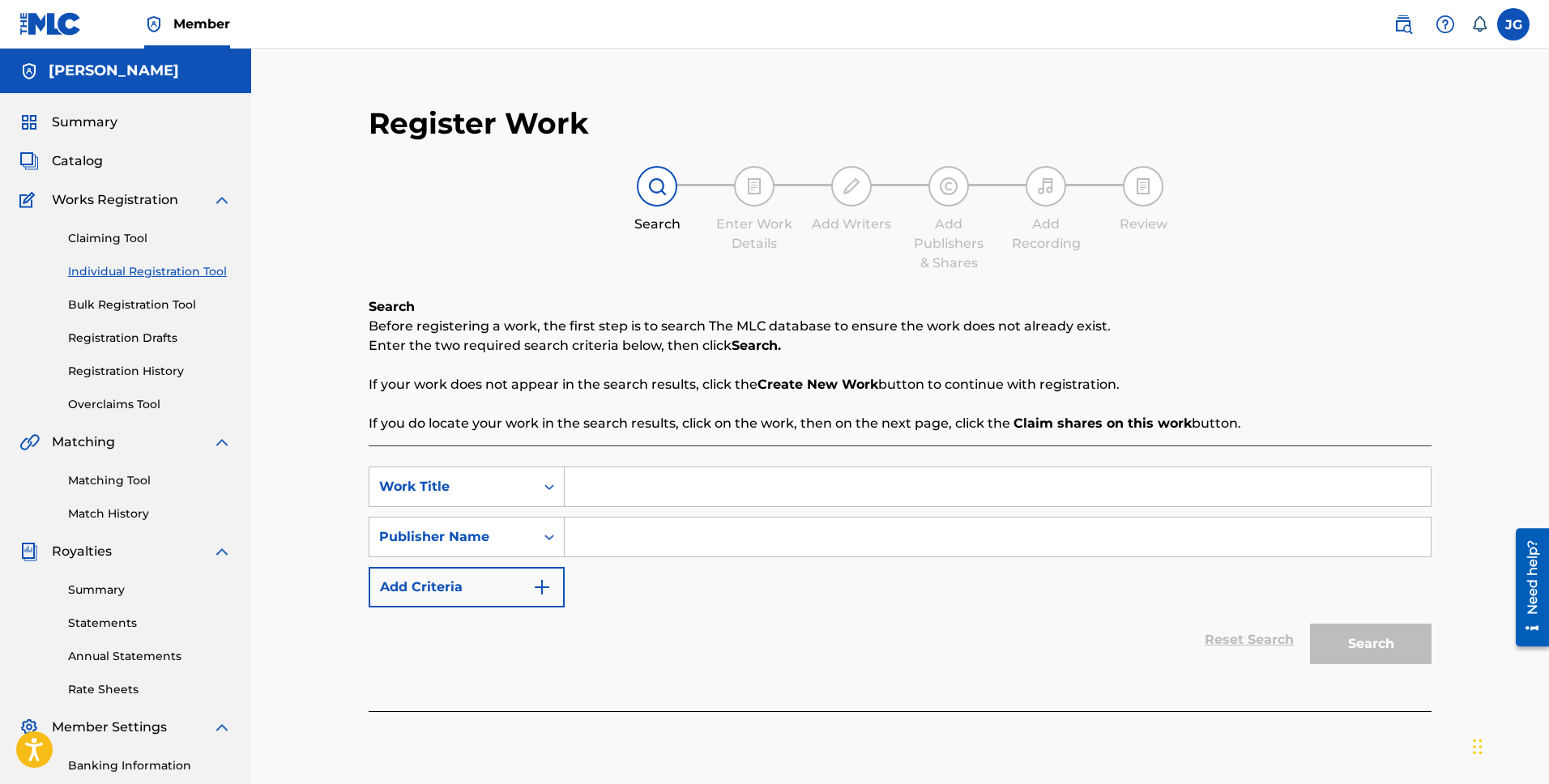
click at [667, 537] on input "Search Form" at bounding box center [997, 537] width 866 height 39
type input "[PERSON_NAME] Publishing"
click at [641, 501] on input "Search Form" at bounding box center [997, 487] width 866 height 39
type input "Love Me Forever"
click at [1391, 644] on button "Search" at bounding box center [1371, 644] width 122 height 41
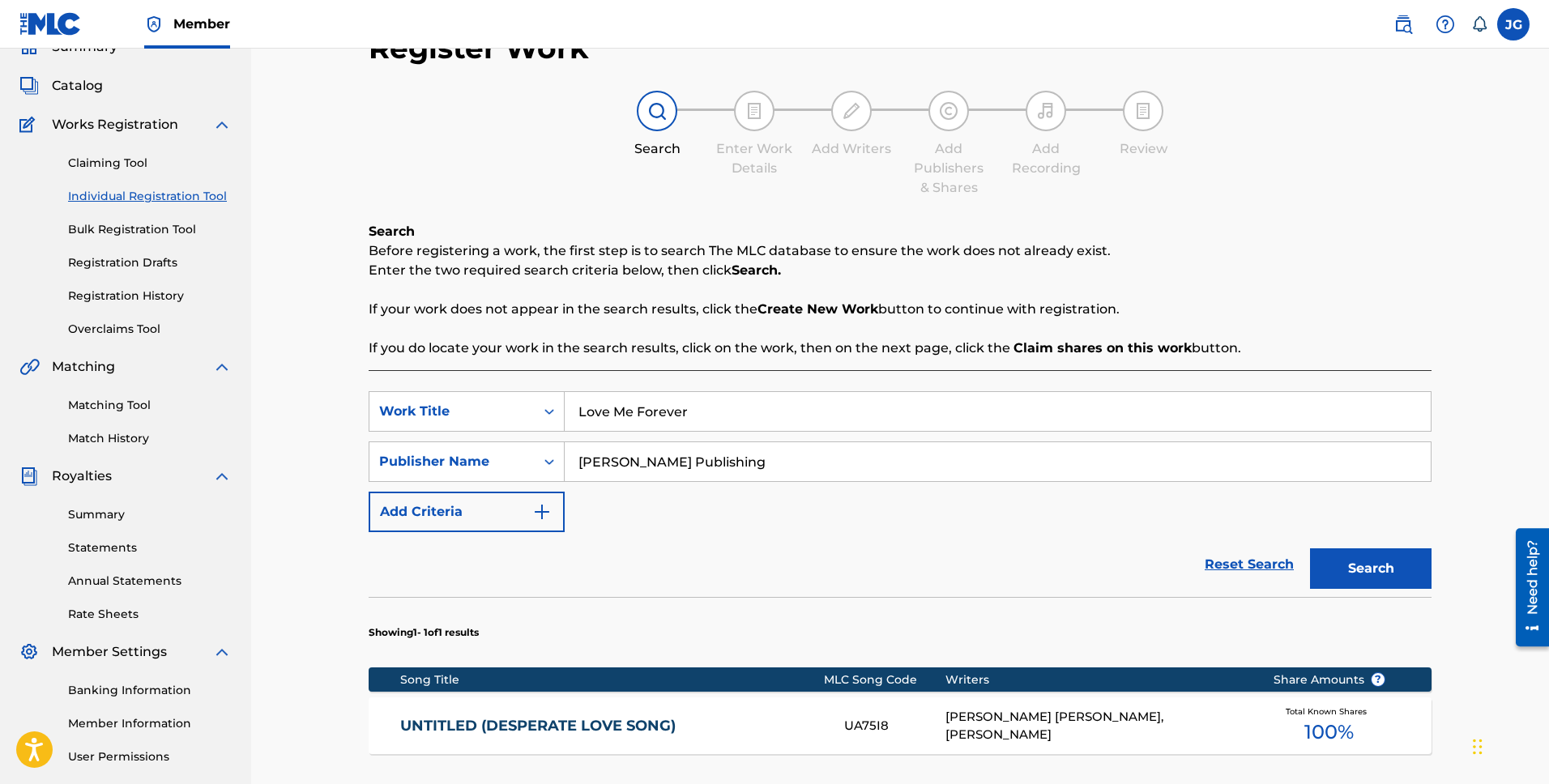
scroll to position [96, 0]
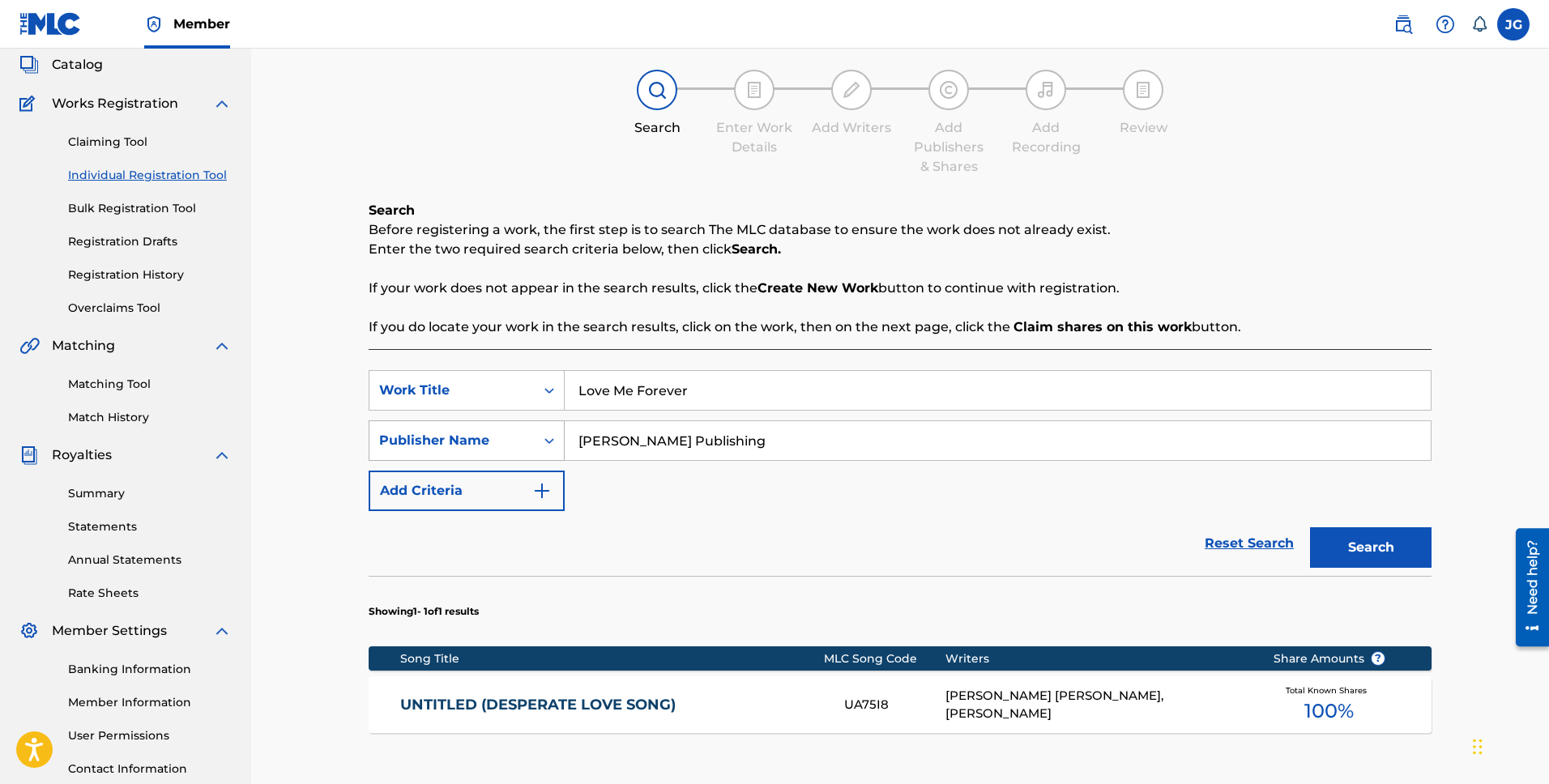
click at [471, 435] on div "Publisher Name" at bounding box center [452, 441] width 146 height 20
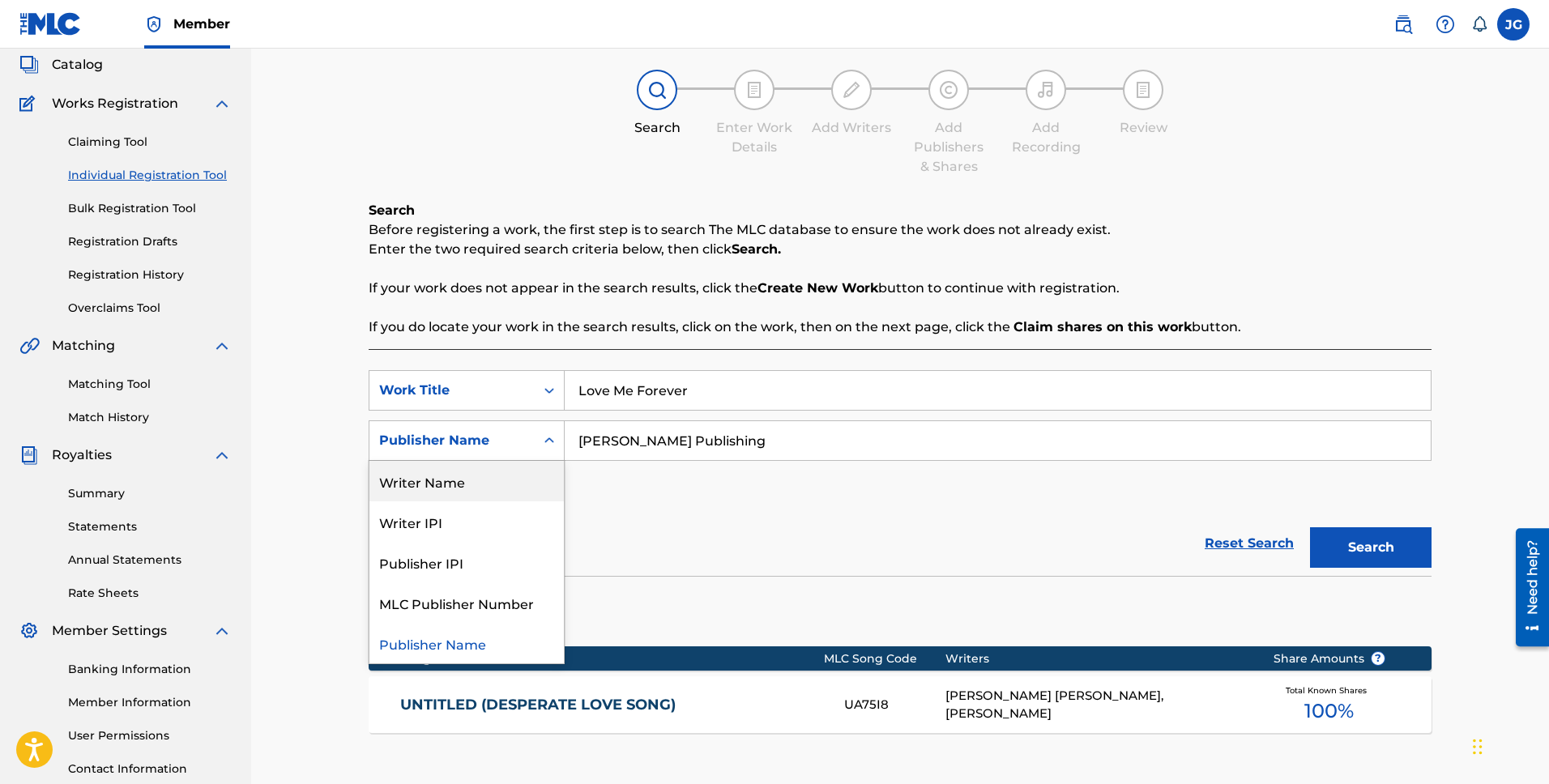
click at [460, 483] on div "Writer Name" at bounding box center [467, 481] width 194 height 41
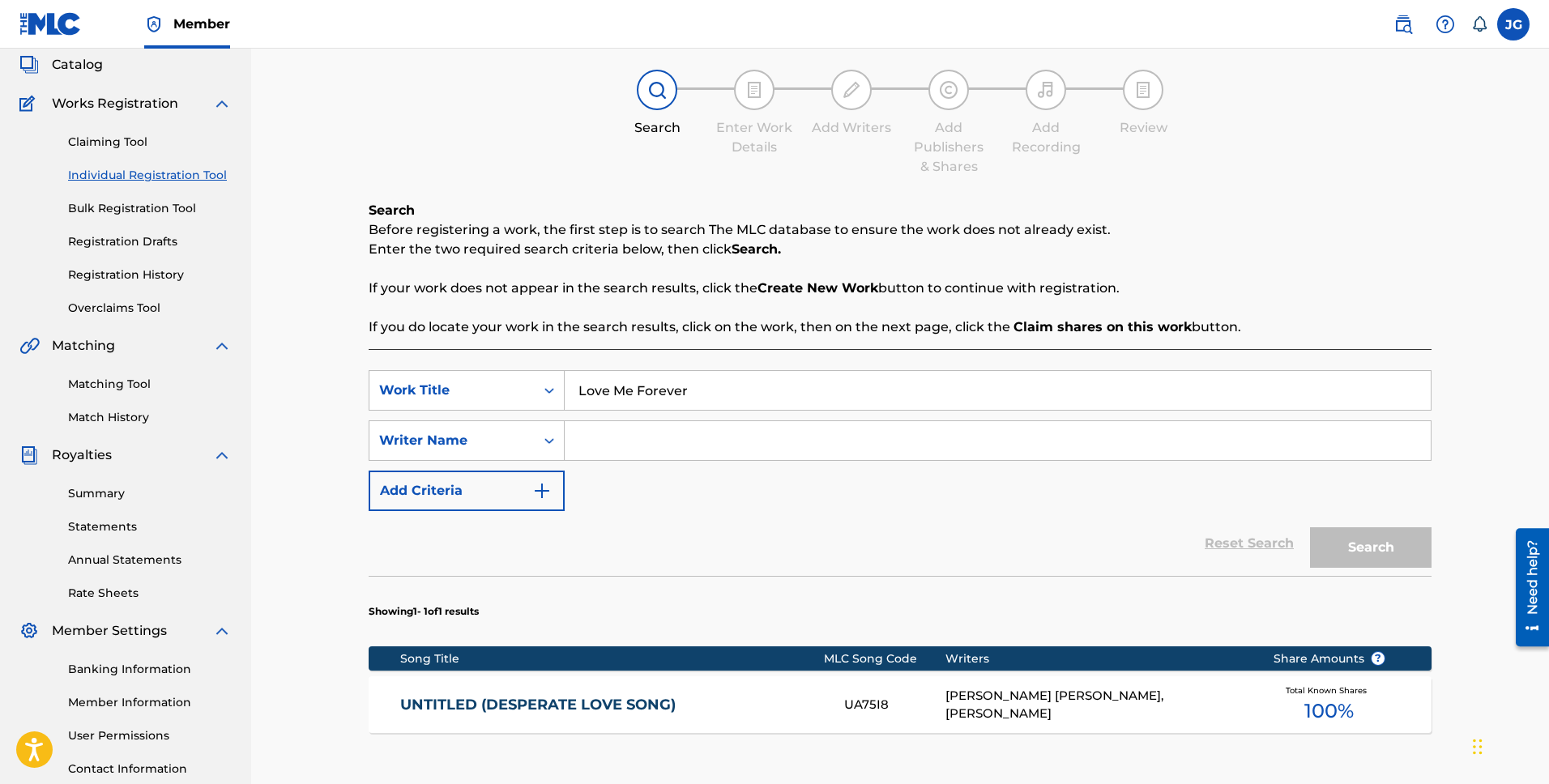
click at [690, 442] on input "Search Form" at bounding box center [997, 441] width 866 height 39
click at [1311, 527] on button "Search" at bounding box center [1371, 547] width 122 height 41
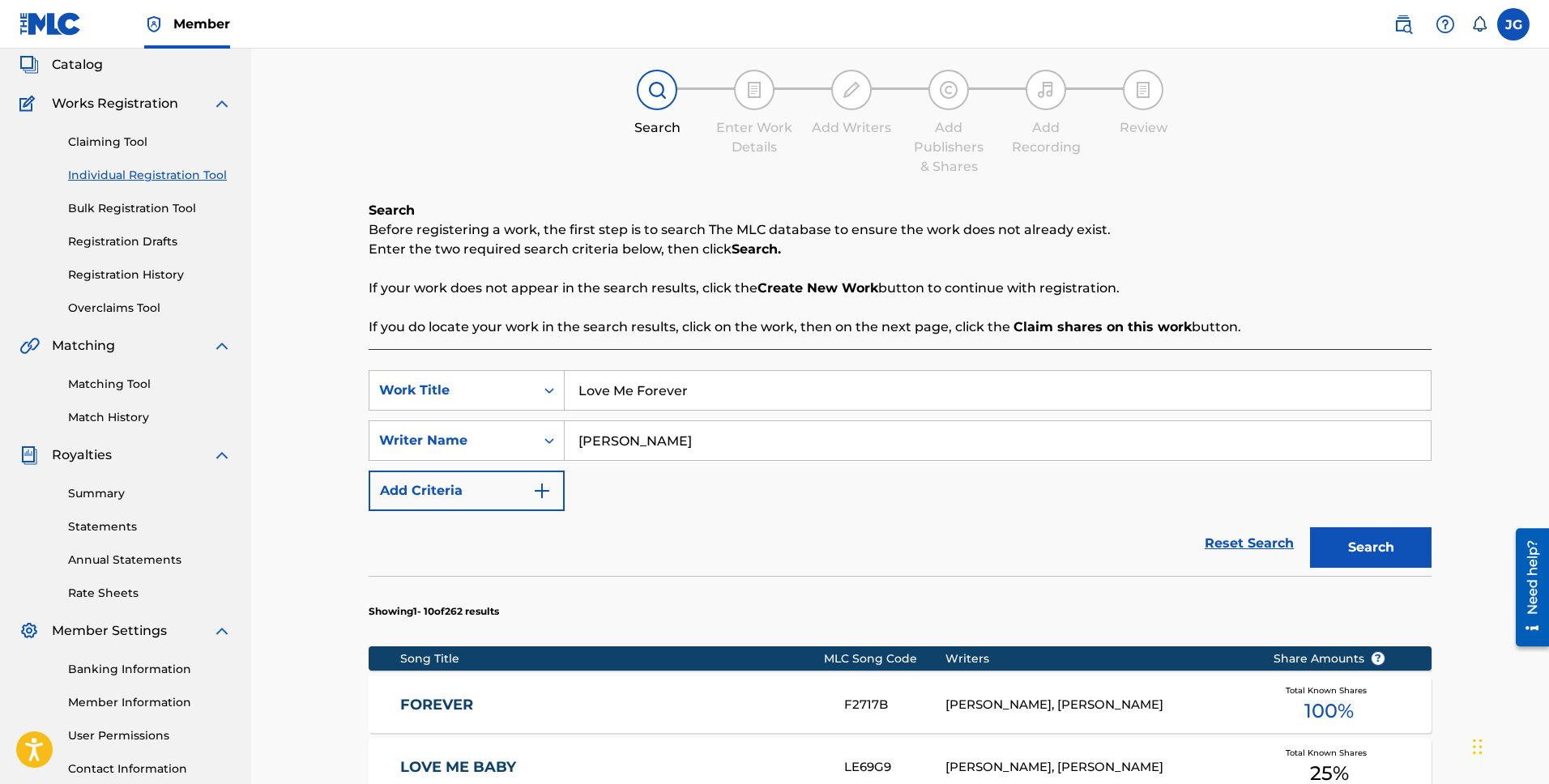
type input "[PERSON_NAME]"
click at [1311, 527] on button "Search" at bounding box center [1371, 547] width 122 height 41
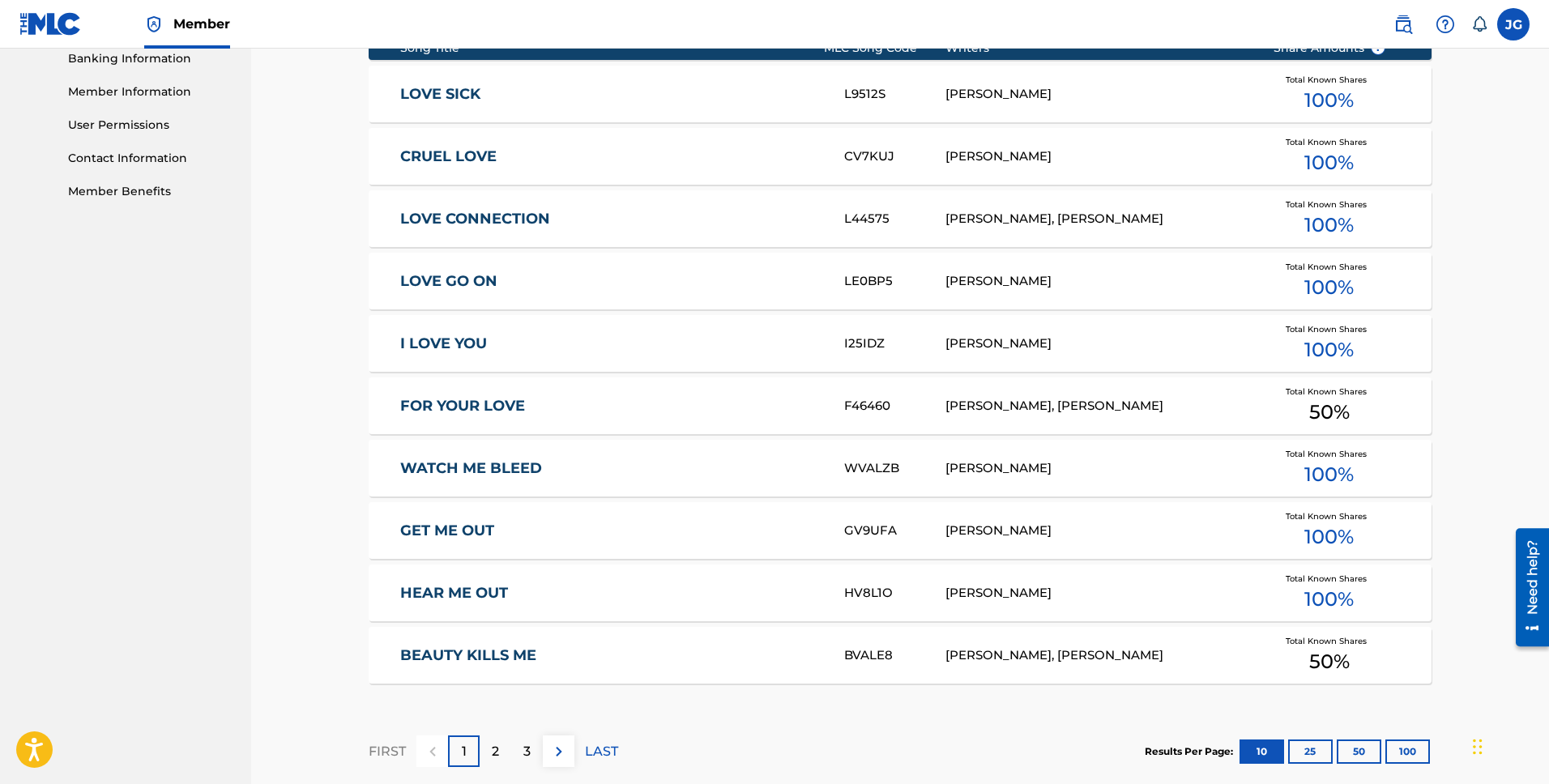
scroll to position [698, 0]
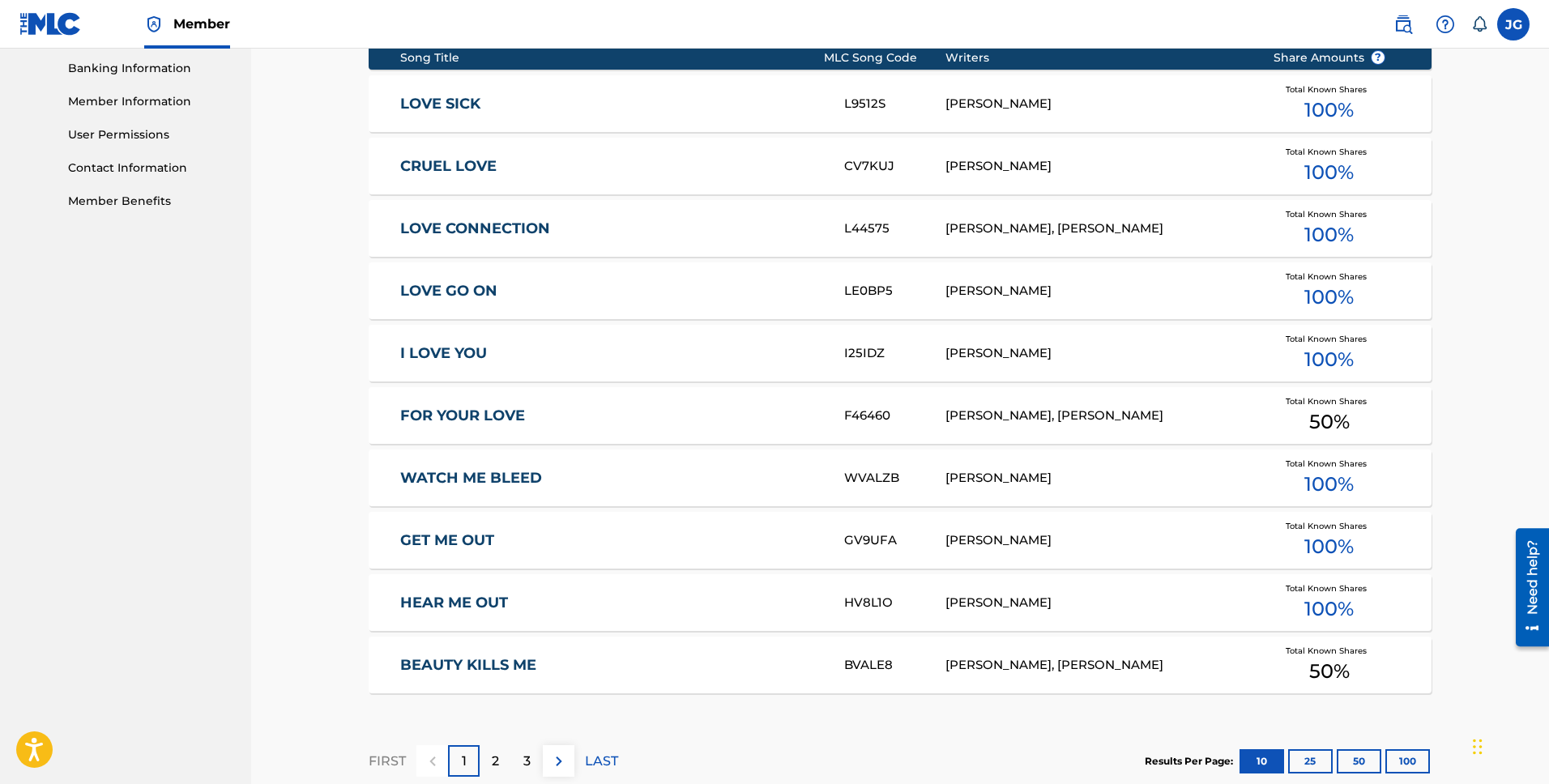
click at [490, 761] on div "2" at bounding box center [495, 760] width 32 height 32
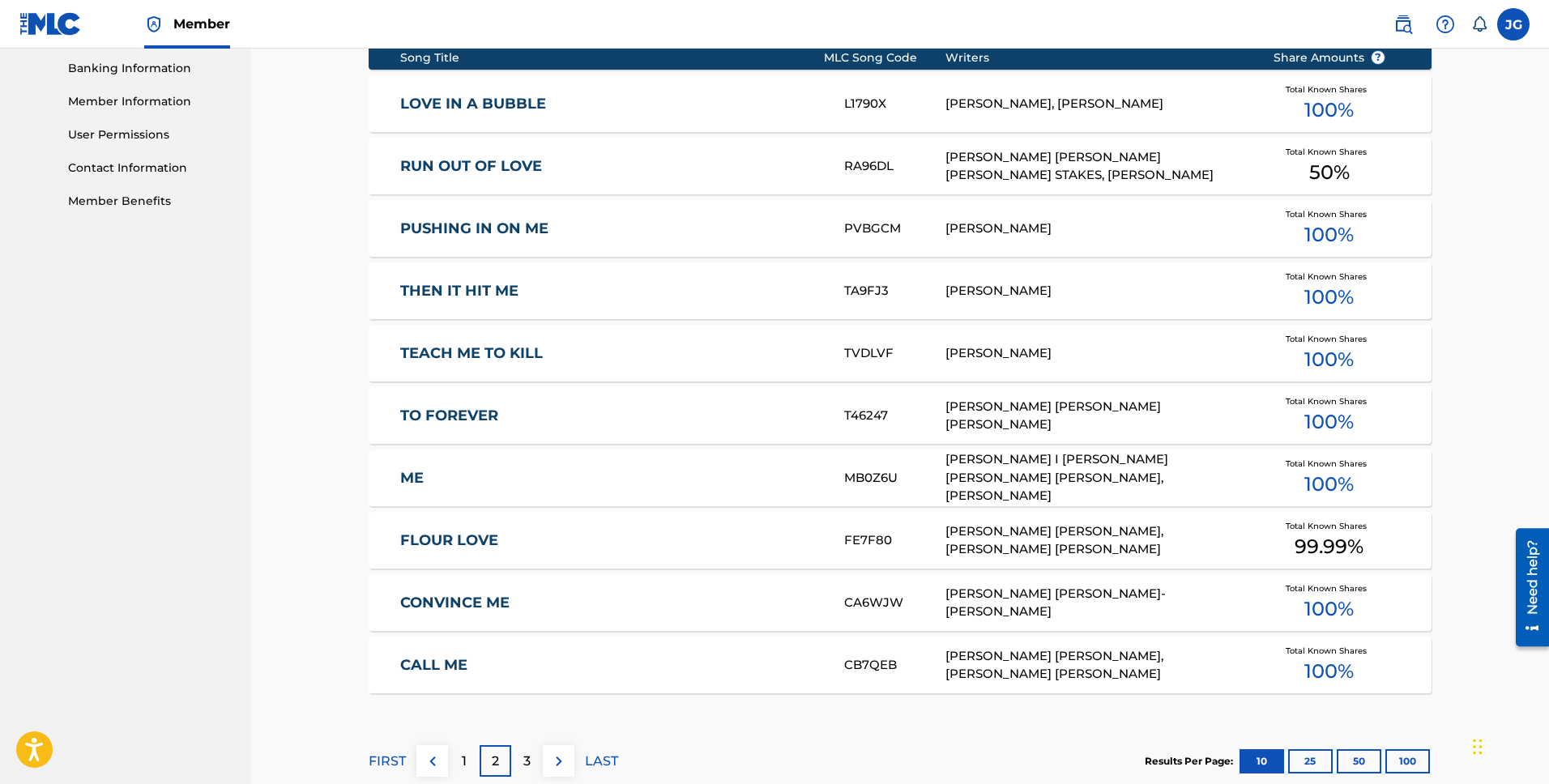
click at [522, 746] on div "3" at bounding box center [527, 760] width 32 height 32
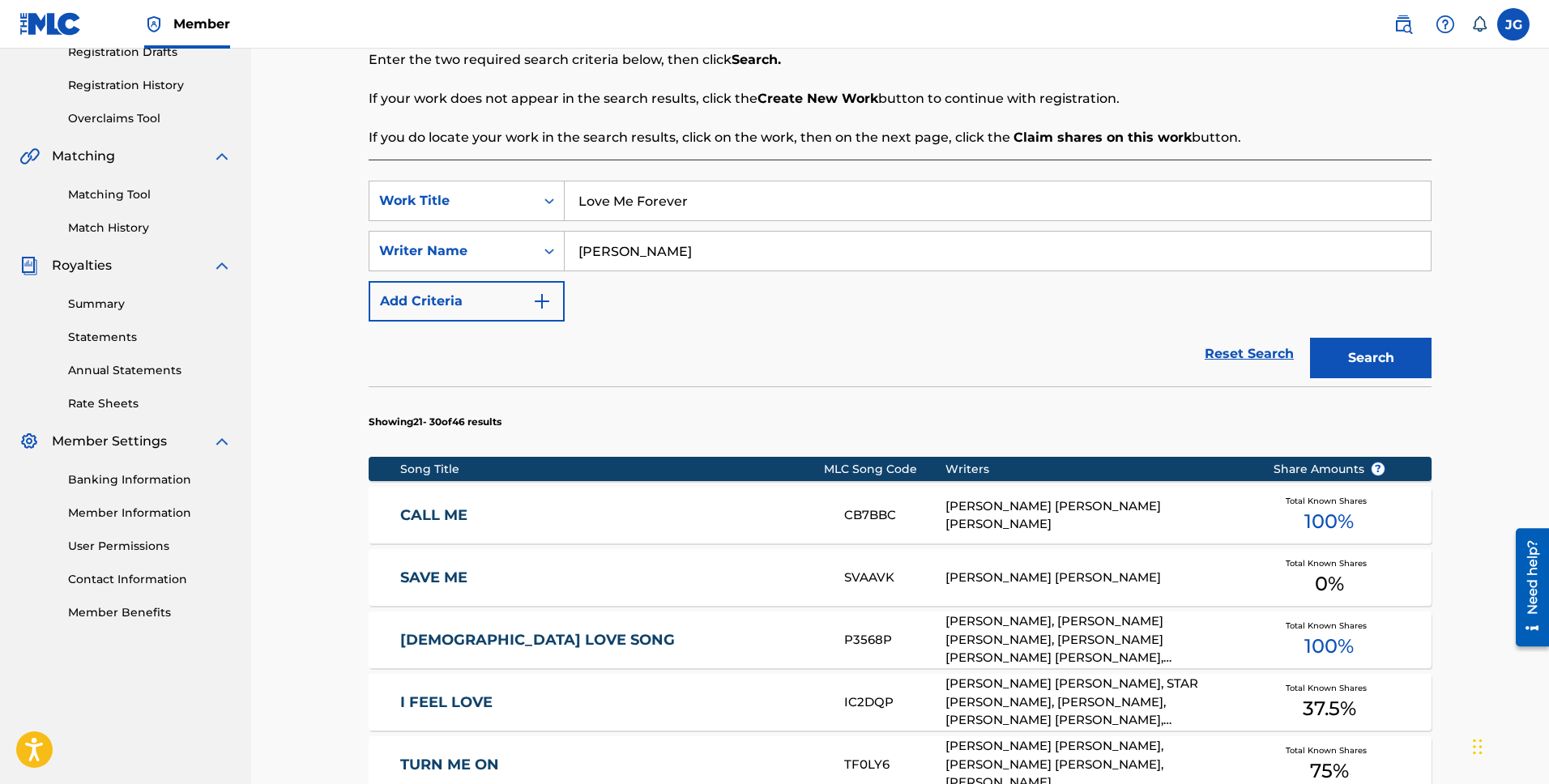
scroll to position [90, 0]
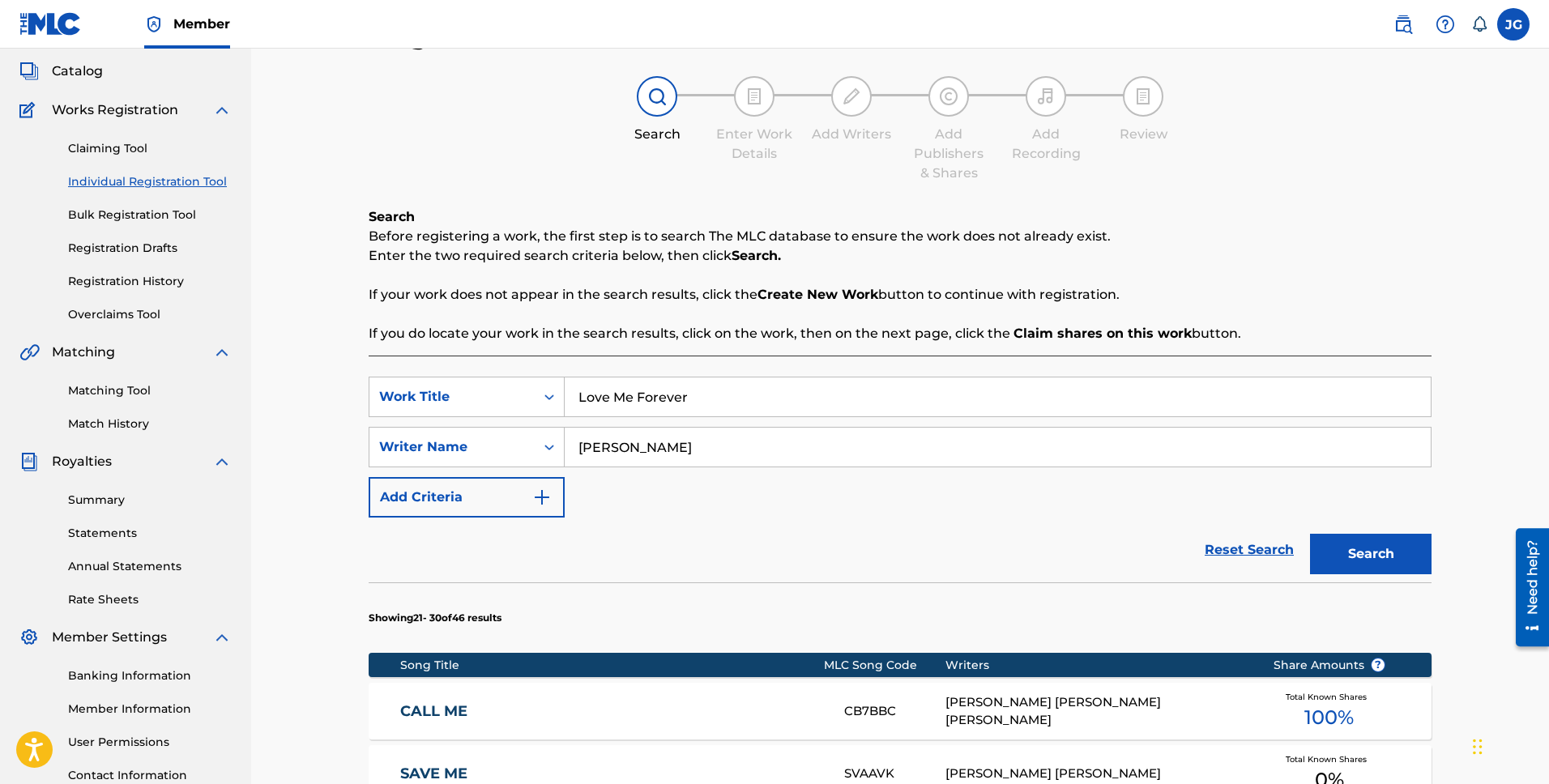
click at [128, 179] on link "Individual Registration Tool" at bounding box center [149, 181] width 164 height 17
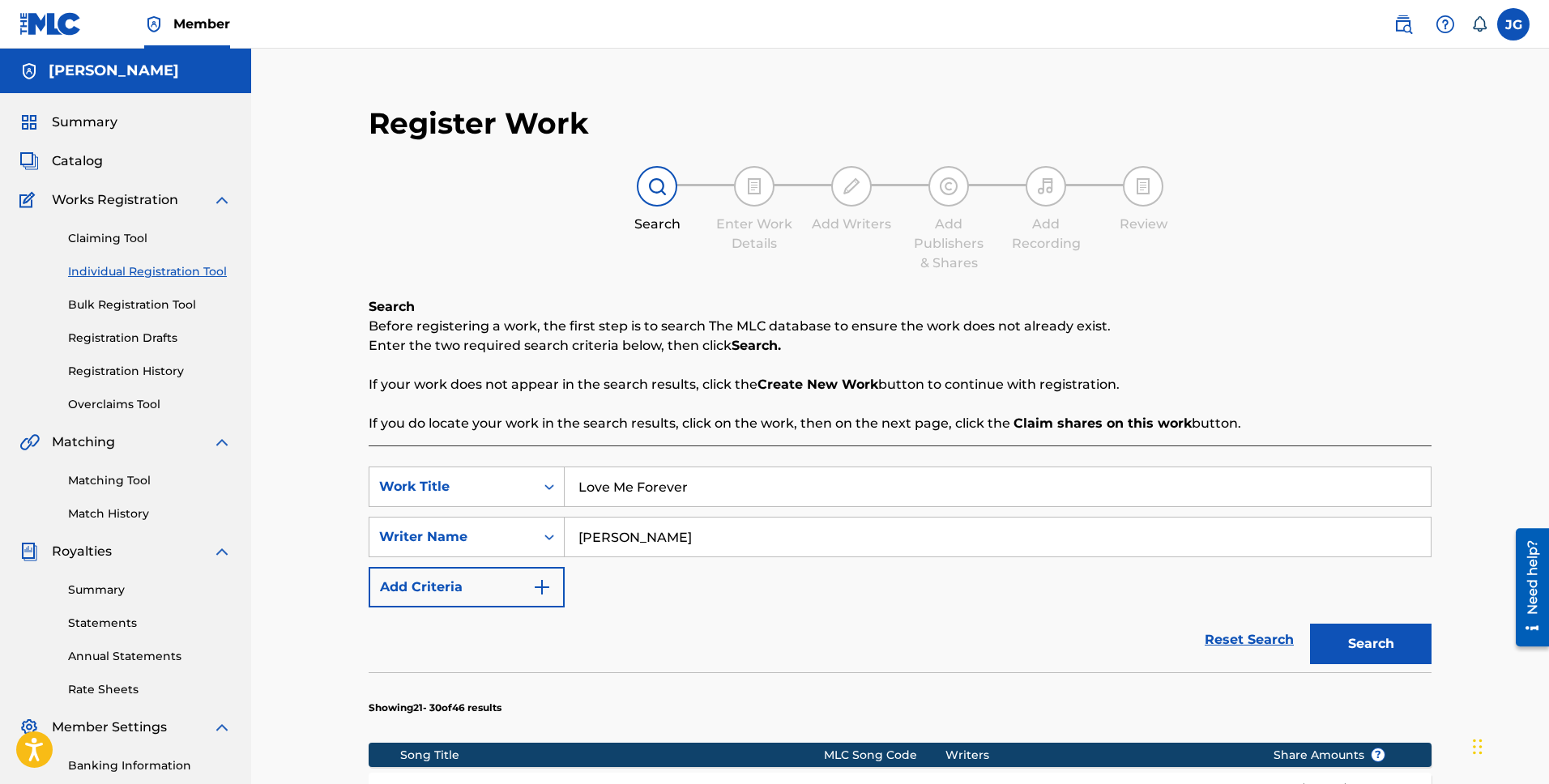
click at [183, 273] on link "Individual Registration Tool" at bounding box center [149, 272] width 164 height 17
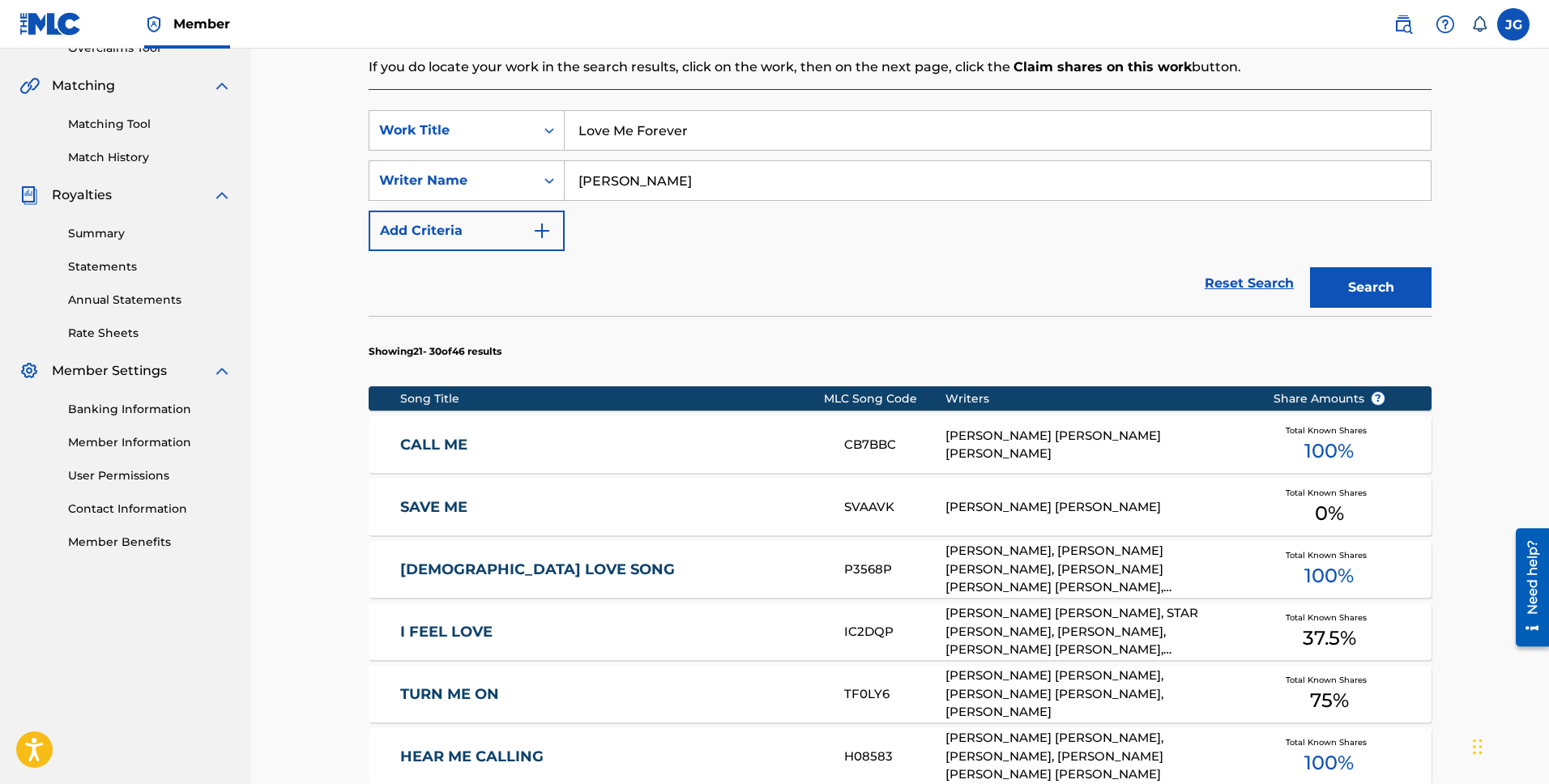
scroll to position [906, 0]
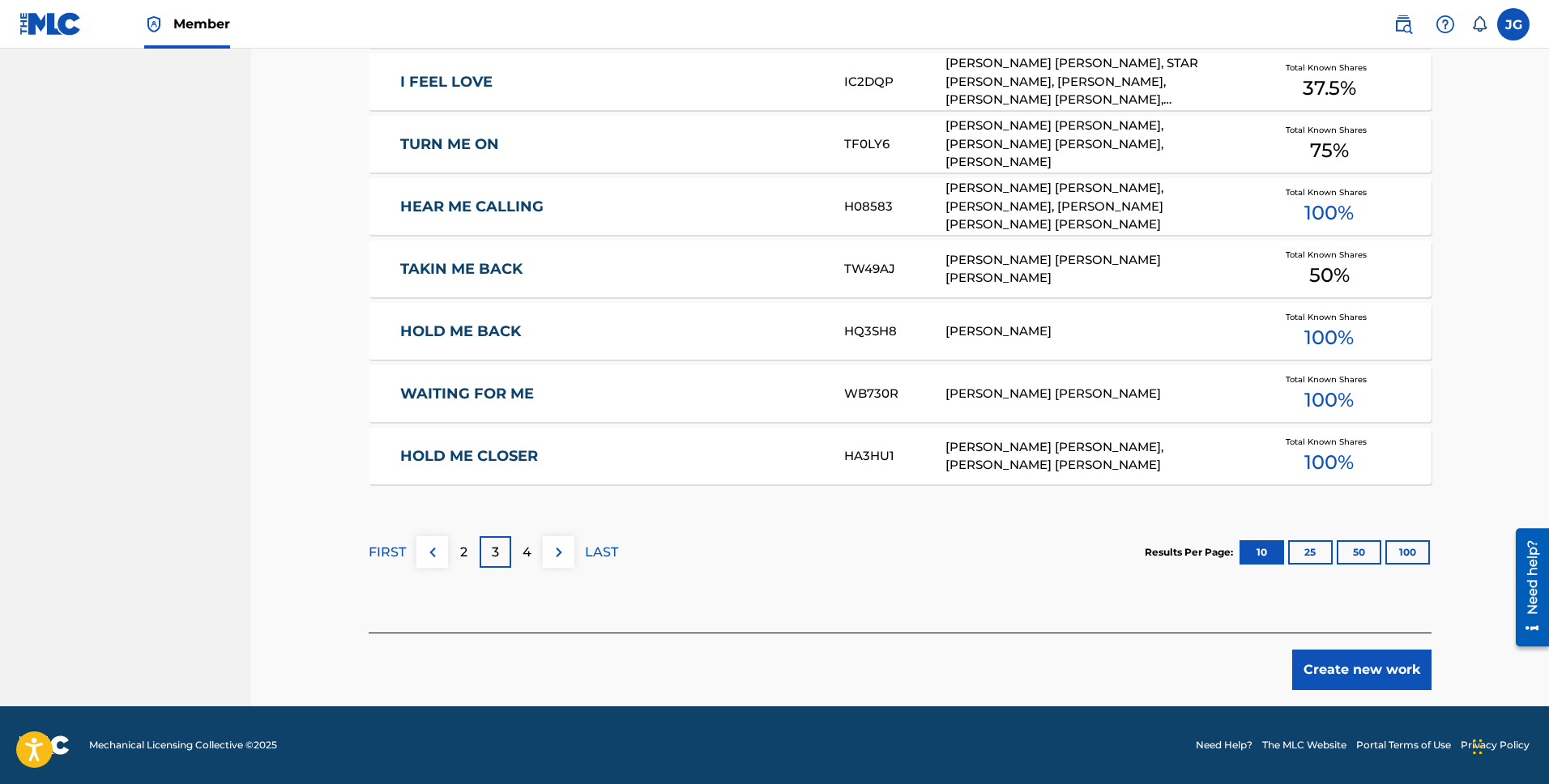
click at [1360, 681] on button "Create new work" at bounding box center [1362, 670] width 140 height 41
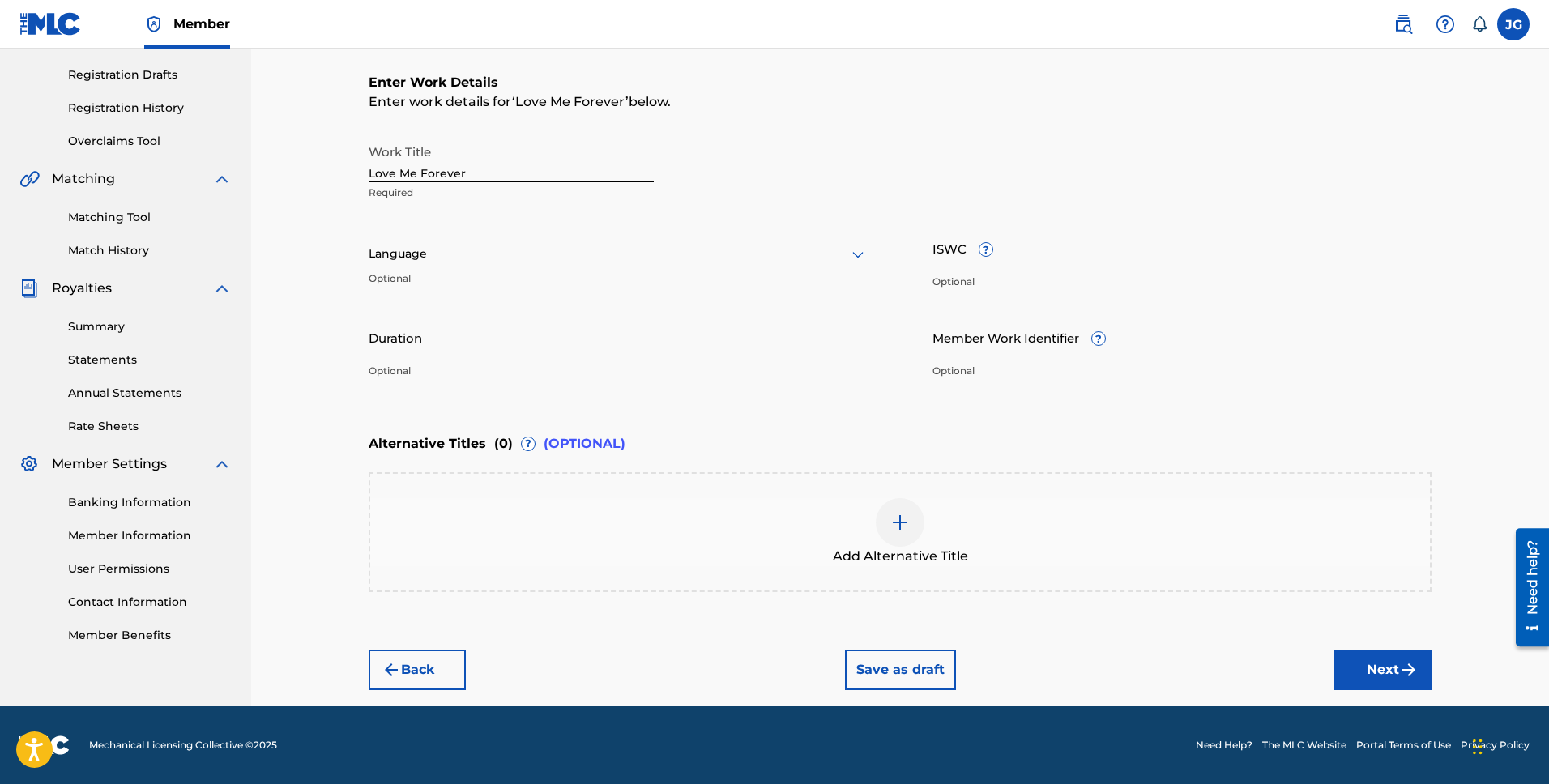
scroll to position [264, 0]
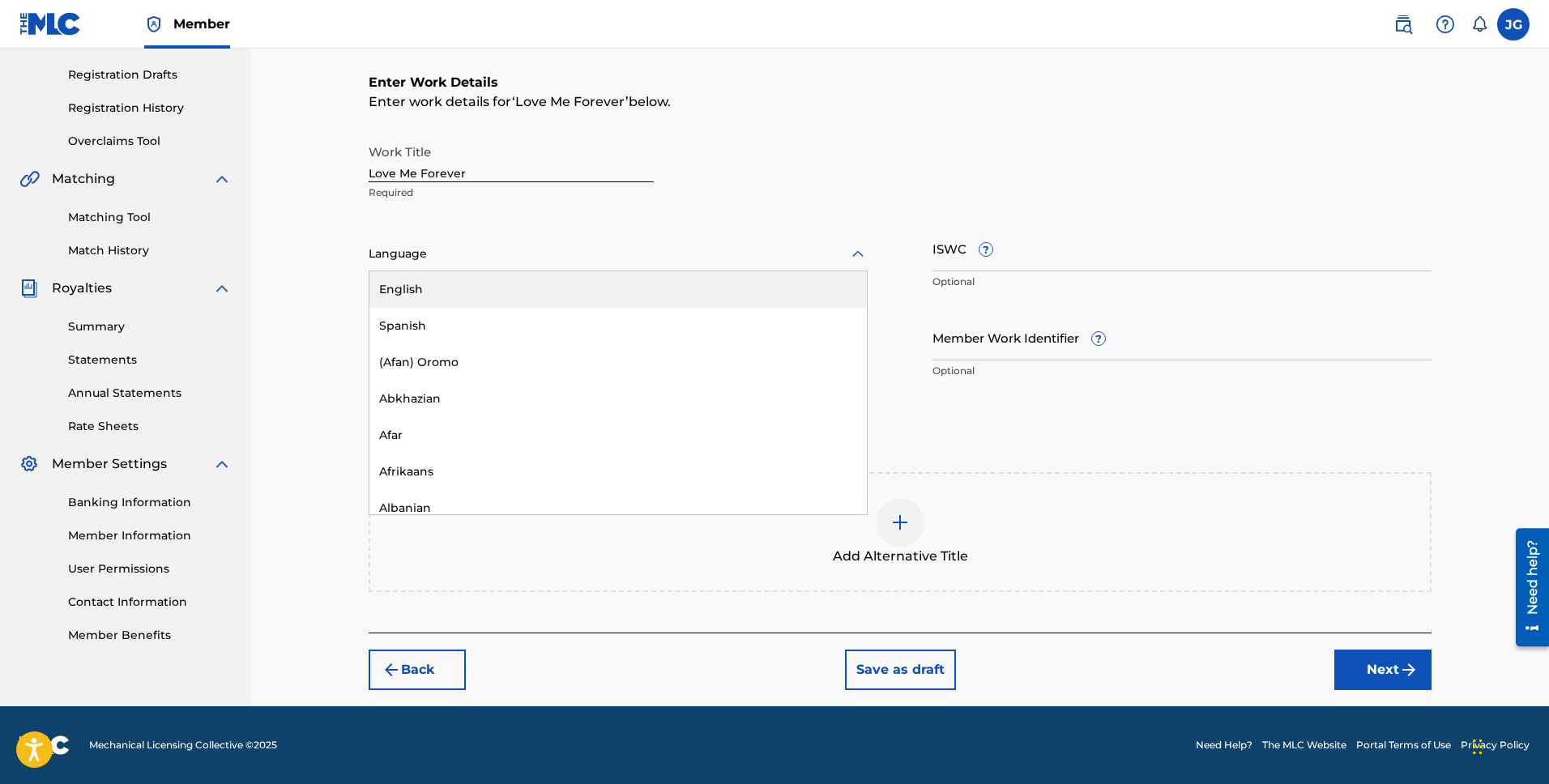
click at [607, 253] on div at bounding box center [619, 254] width 499 height 20
click at [530, 298] on div "English" at bounding box center [619, 290] width 498 height 37
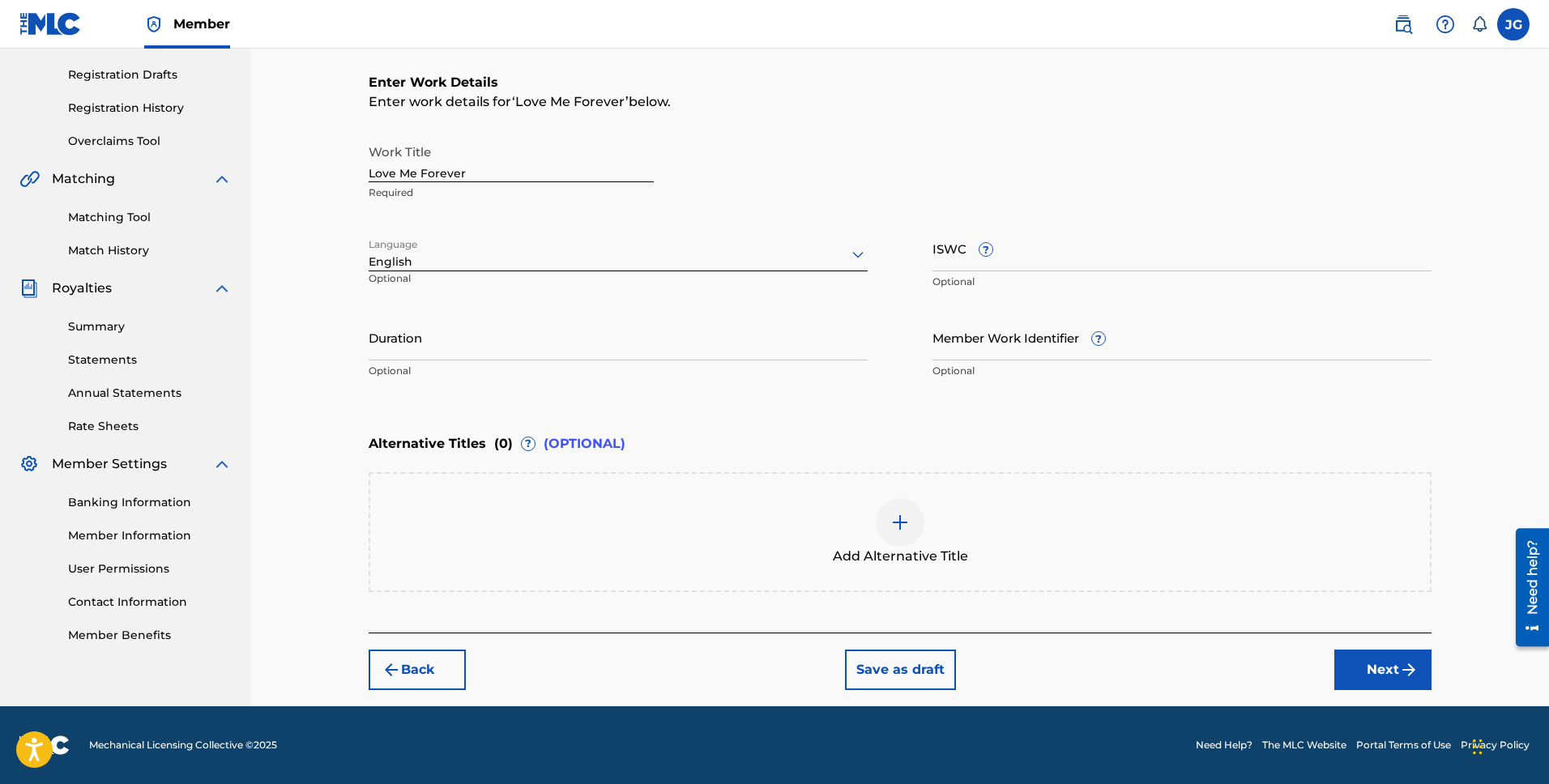
click at [508, 349] on input "Duration" at bounding box center [619, 337] width 499 height 47
click at [800, 165] on div "Work Title Love Me Forever Required" at bounding box center [900, 172] width 1063 height 73
click at [893, 527] on img at bounding box center [900, 523] width 20 height 20
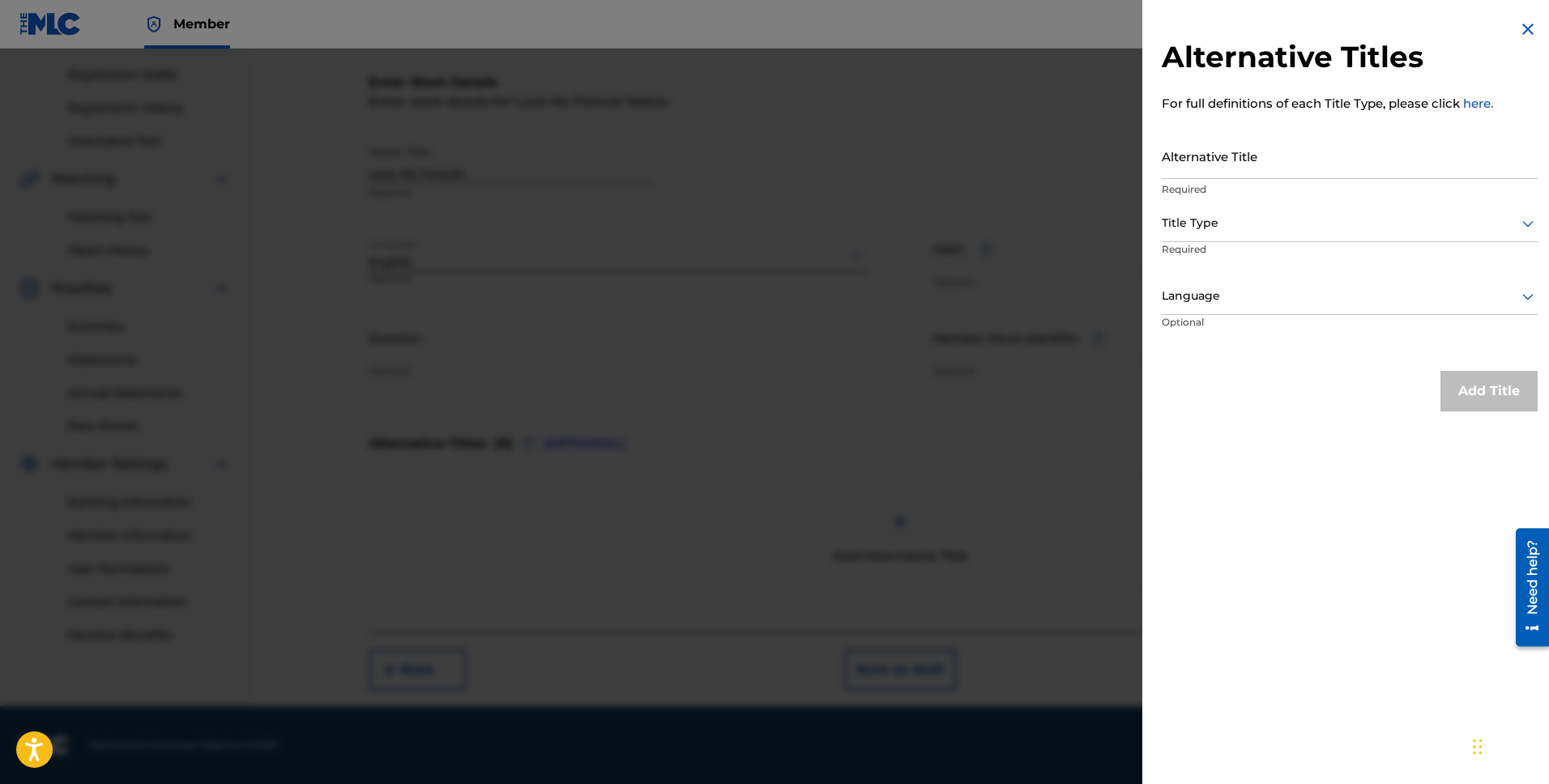
click at [1254, 509] on div "Alternative Titles For full definitions of each Title Type, please click here. …" at bounding box center [1350, 392] width 415 height 784
click at [1523, 27] on img at bounding box center [1529, 29] width 20 height 20
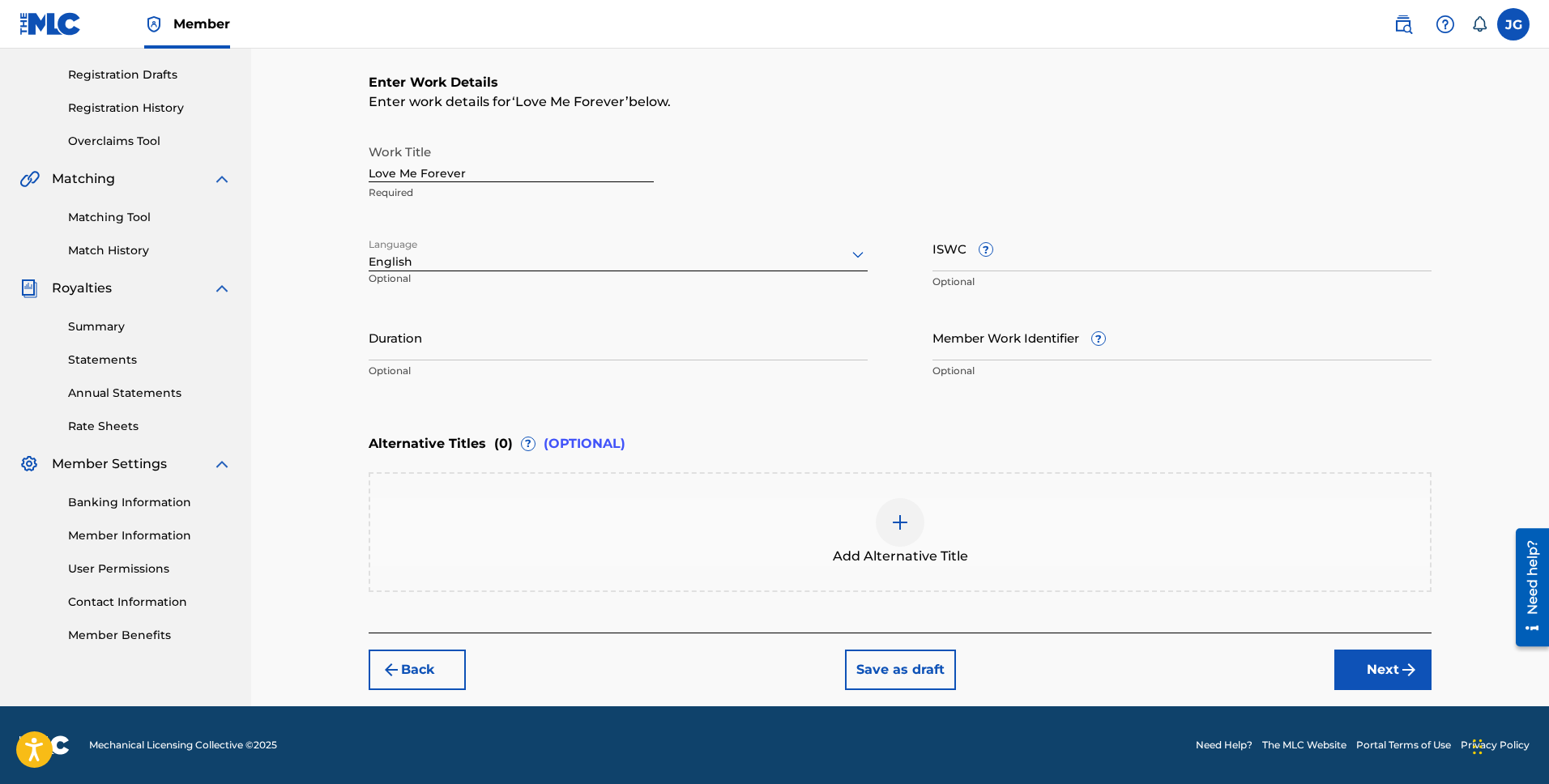
click at [1391, 671] on button "Next" at bounding box center [1383, 670] width 97 height 41
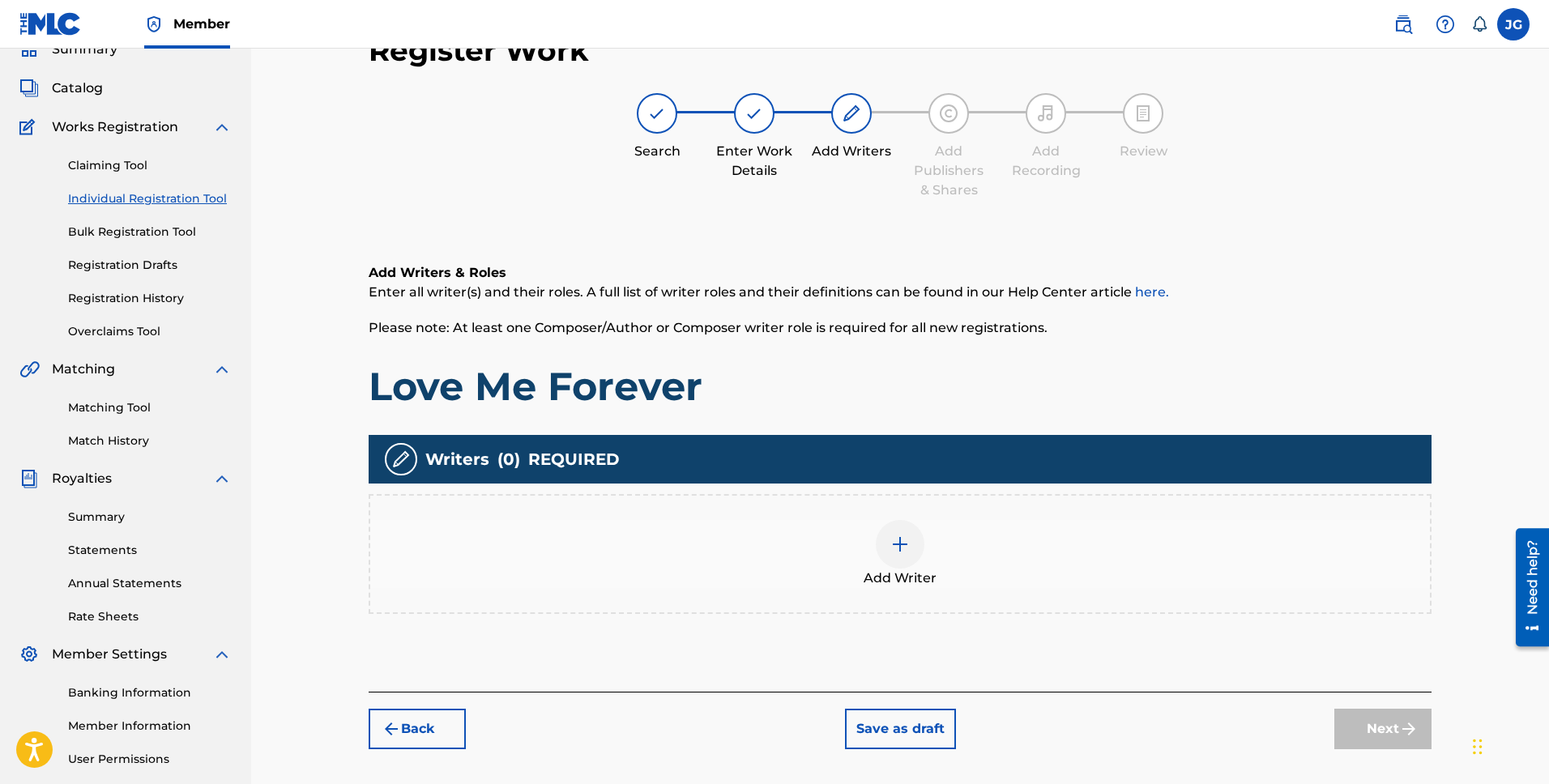
scroll to position [220, 0]
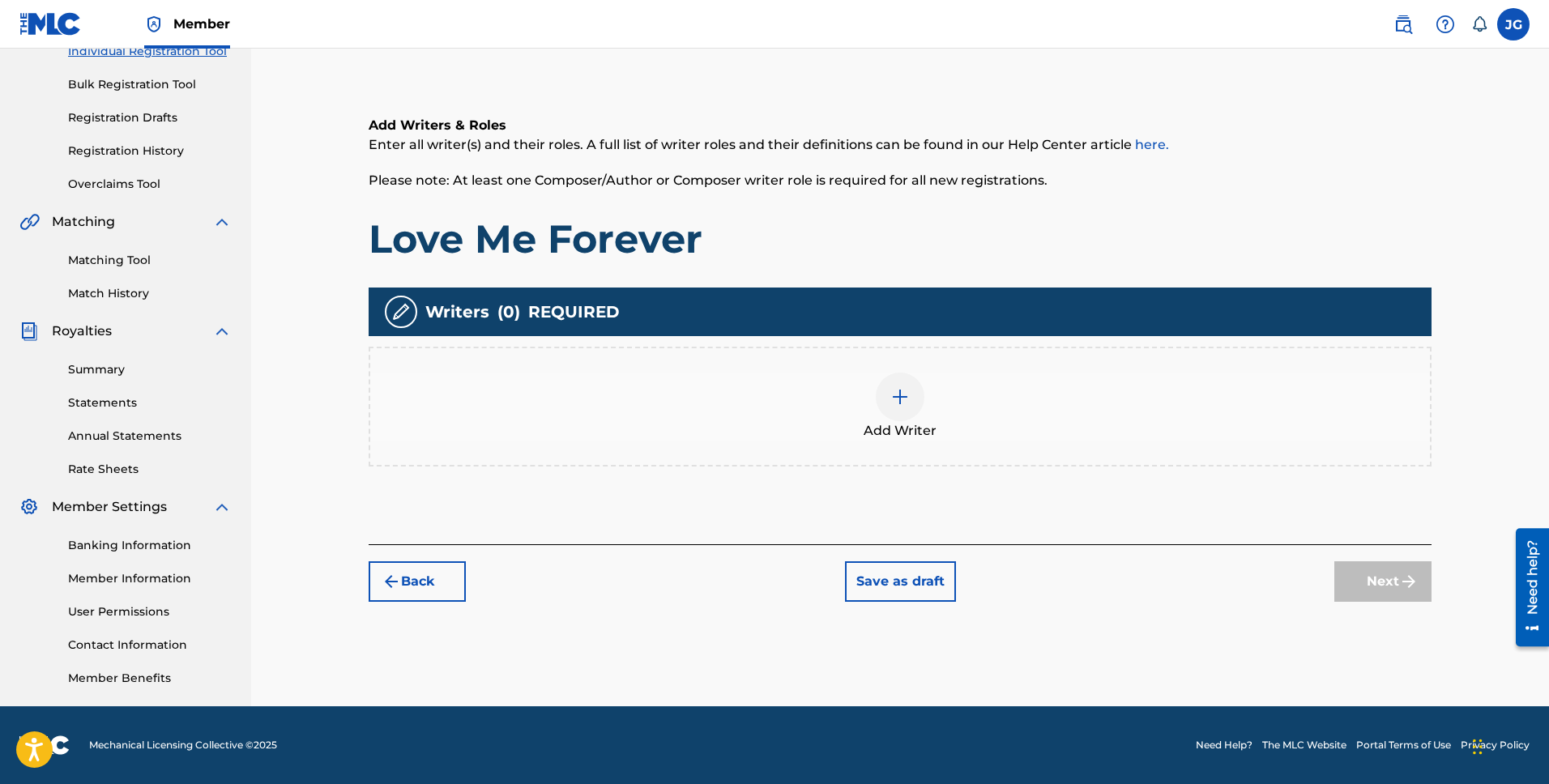
click at [912, 396] on div at bounding box center [900, 397] width 49 height 49
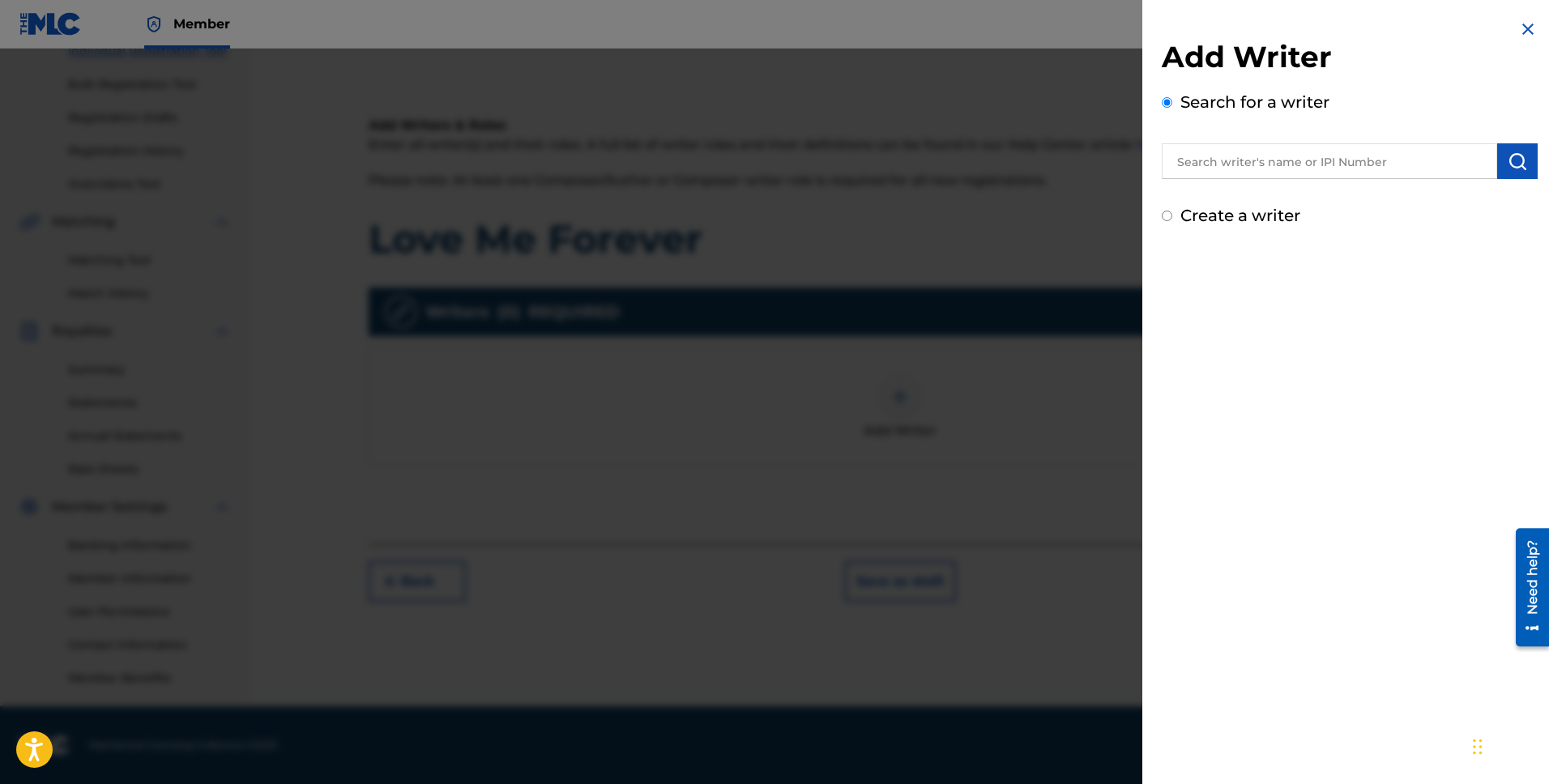
click at [1218, 164] on input "text" at bounding box center [1329, 162] width 335 height 36
type input "[PERSON_NAME]"
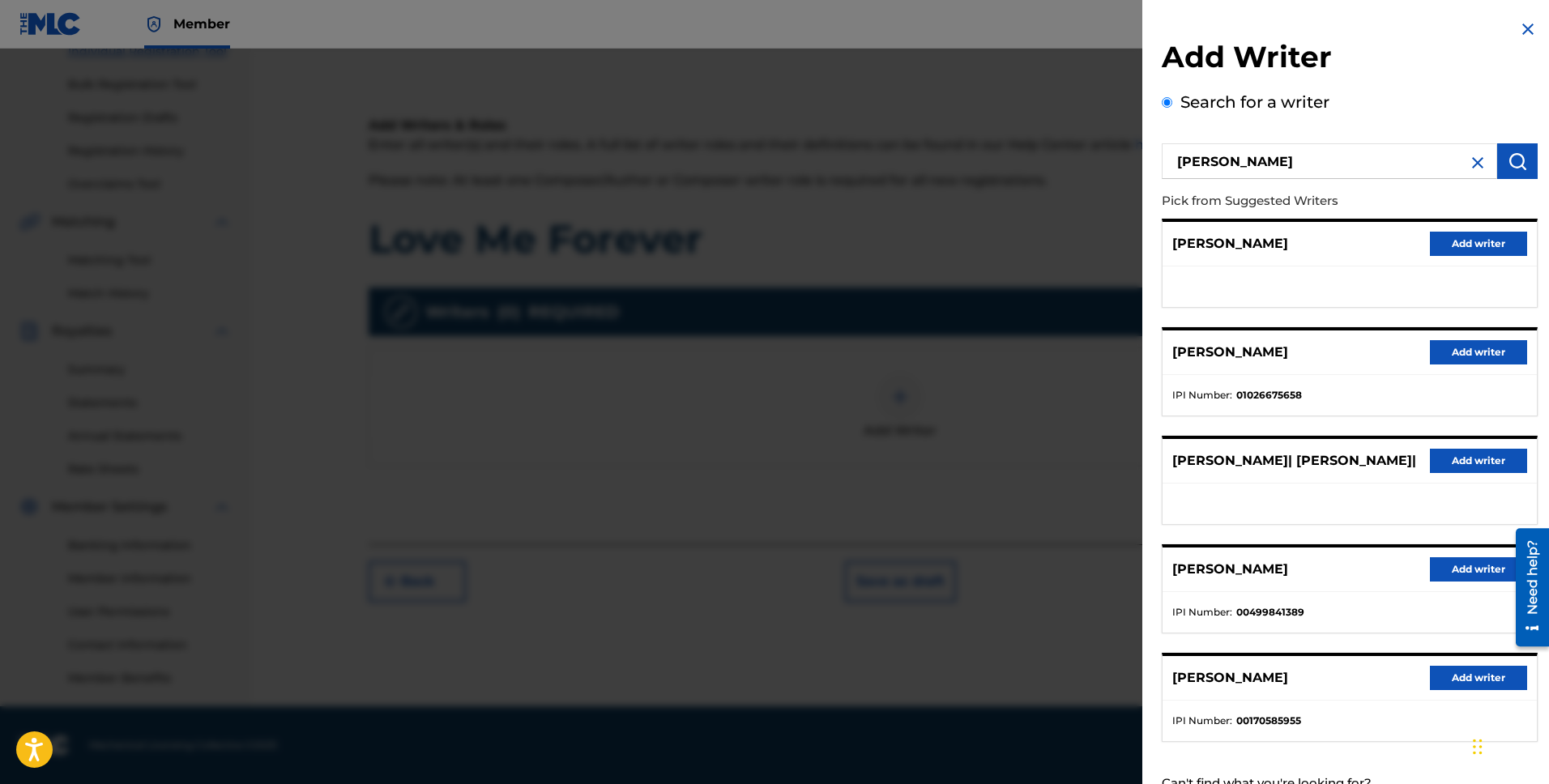
click at [1174, 277] on ul at bounding box center [1350, 287] width 375 height 41
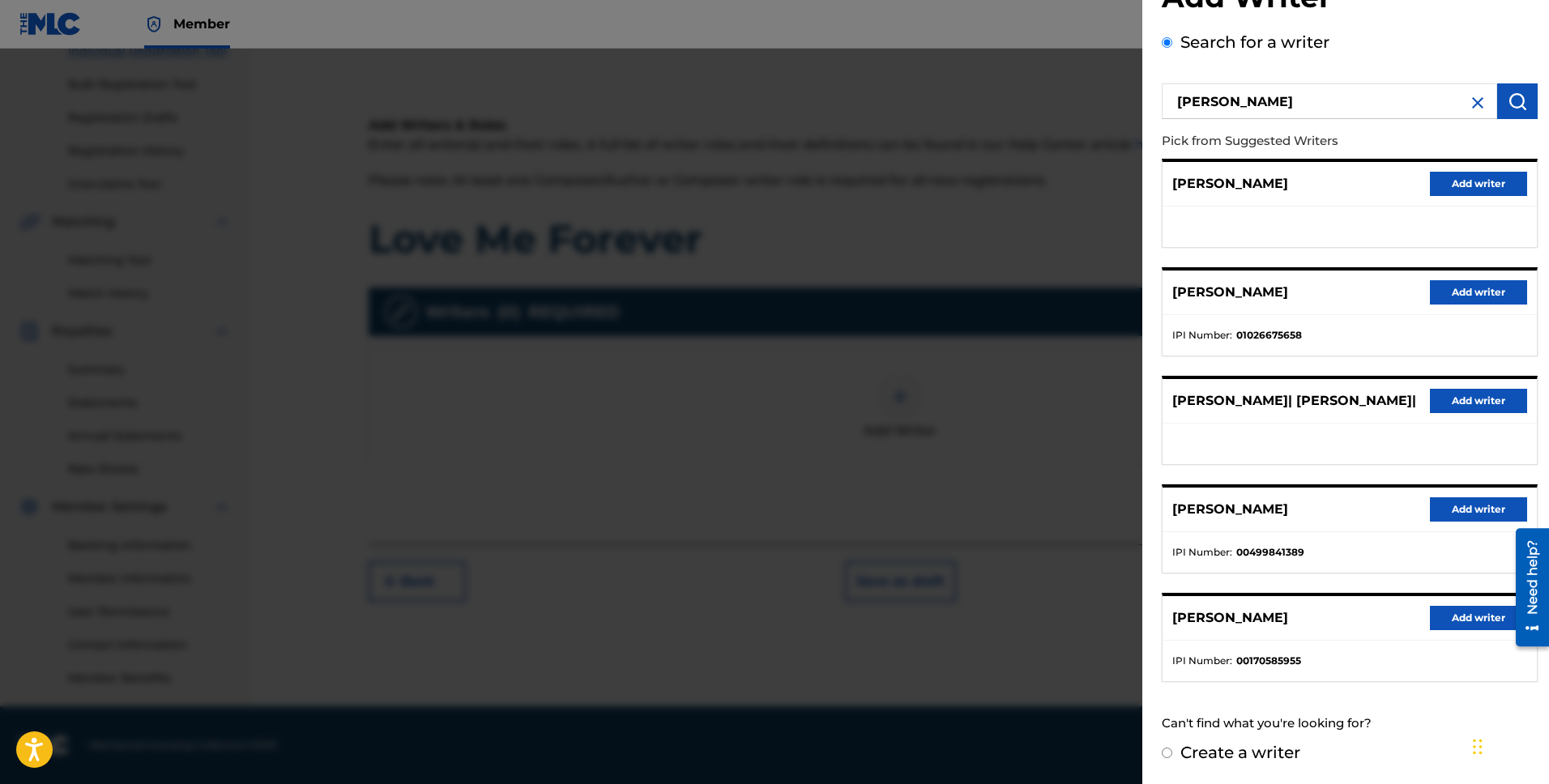
click at [1170, 752] on input "Create a writer" at bounding box center [1167, 752] width 11 height 11
radio input "false"
radio input "true"
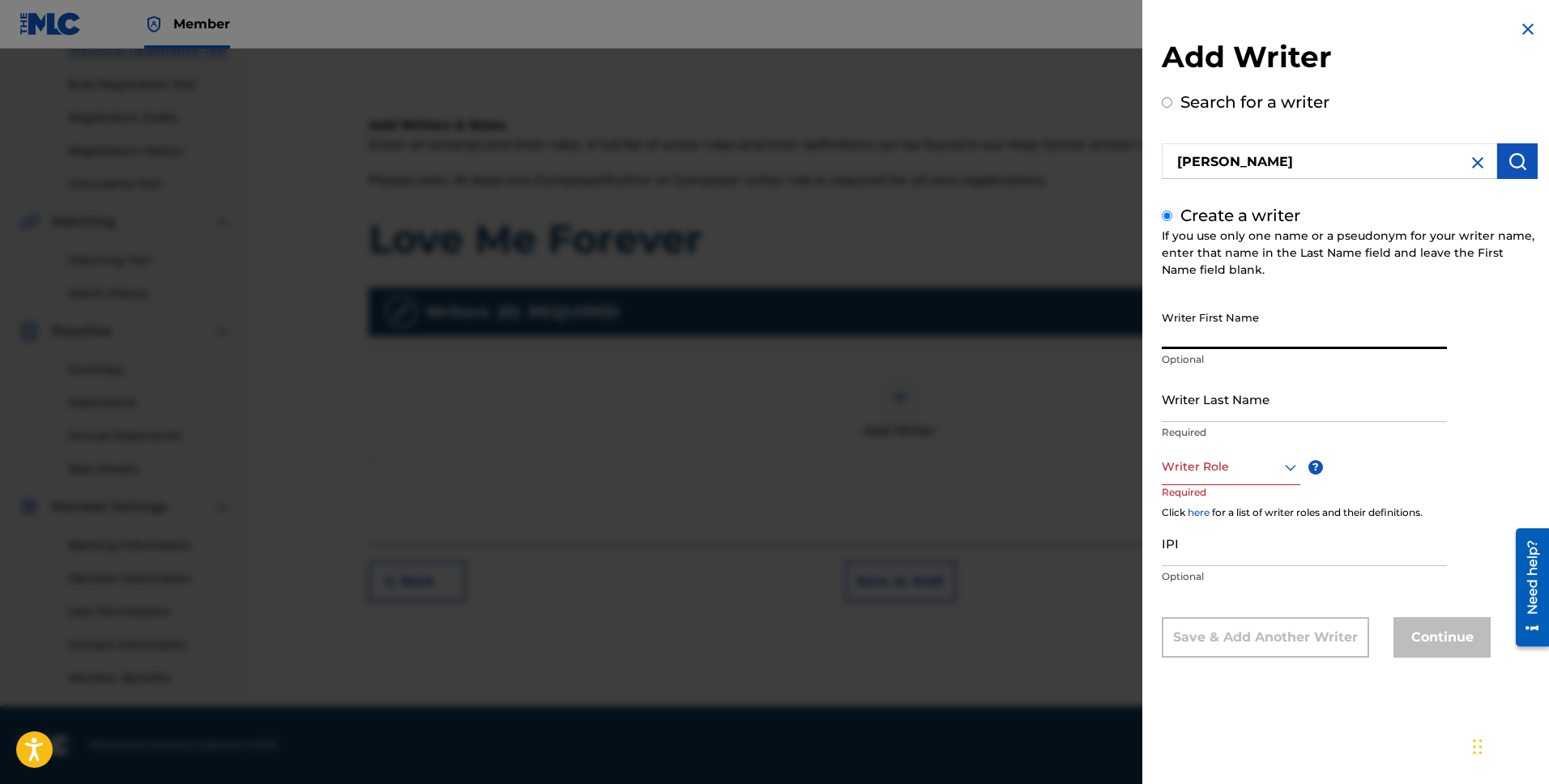
click at [1250, 330] on input "Writer First Name" at bounding box center [1305, 326] width 286 height 47
type input "[PERSON_NAME]"
click at [1276, 402] on input "Writer Last Name" at bounding box center [1305, 399] width 286 height 47
type input "[PERSON_NAME]"
click at [1196, 474] on div at bounding box center [1232, 467] width 139 height 20
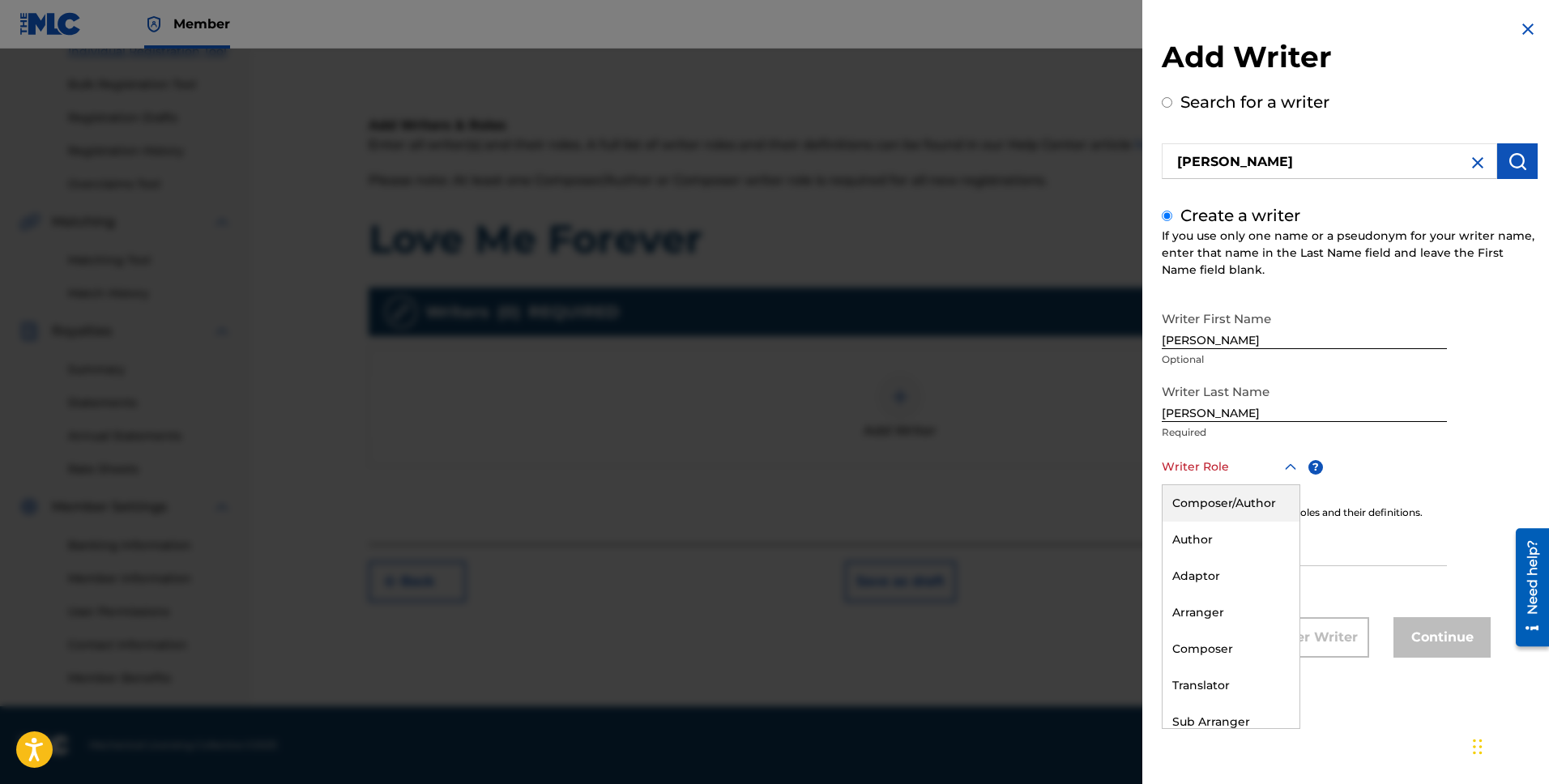
click at [1227, 510] on div "Composer/Author" at bounding box center [1232, 503] width 137 height 37
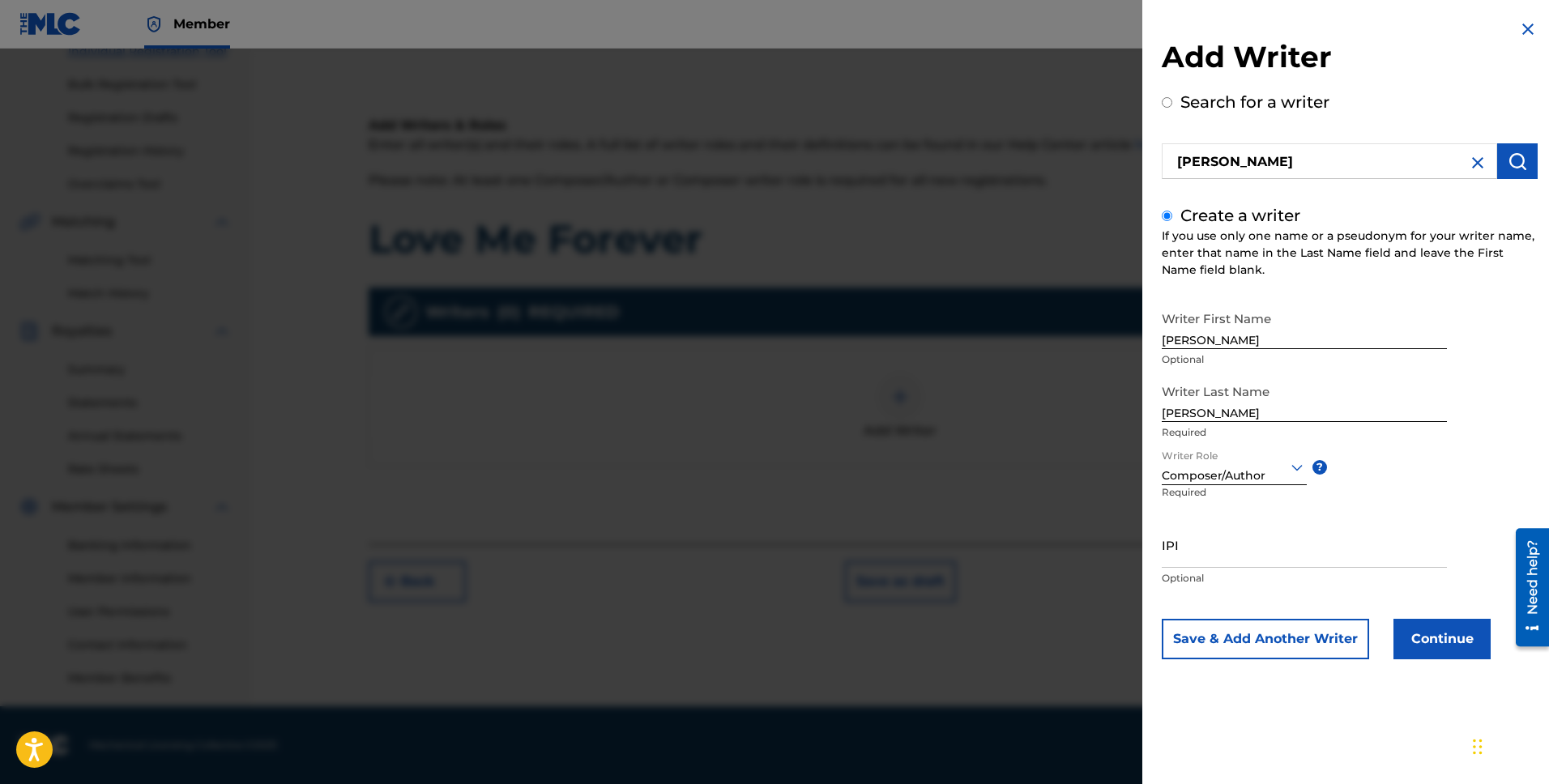
click at [1232, 551] on input "IPI" at bounding box center [1305, 544] width 286 height 47
paste input "00753664909"
type input "00753664909"
click at [1442, 645] on button "Continue" at bounding box center [1442, 640] width 97 height 41
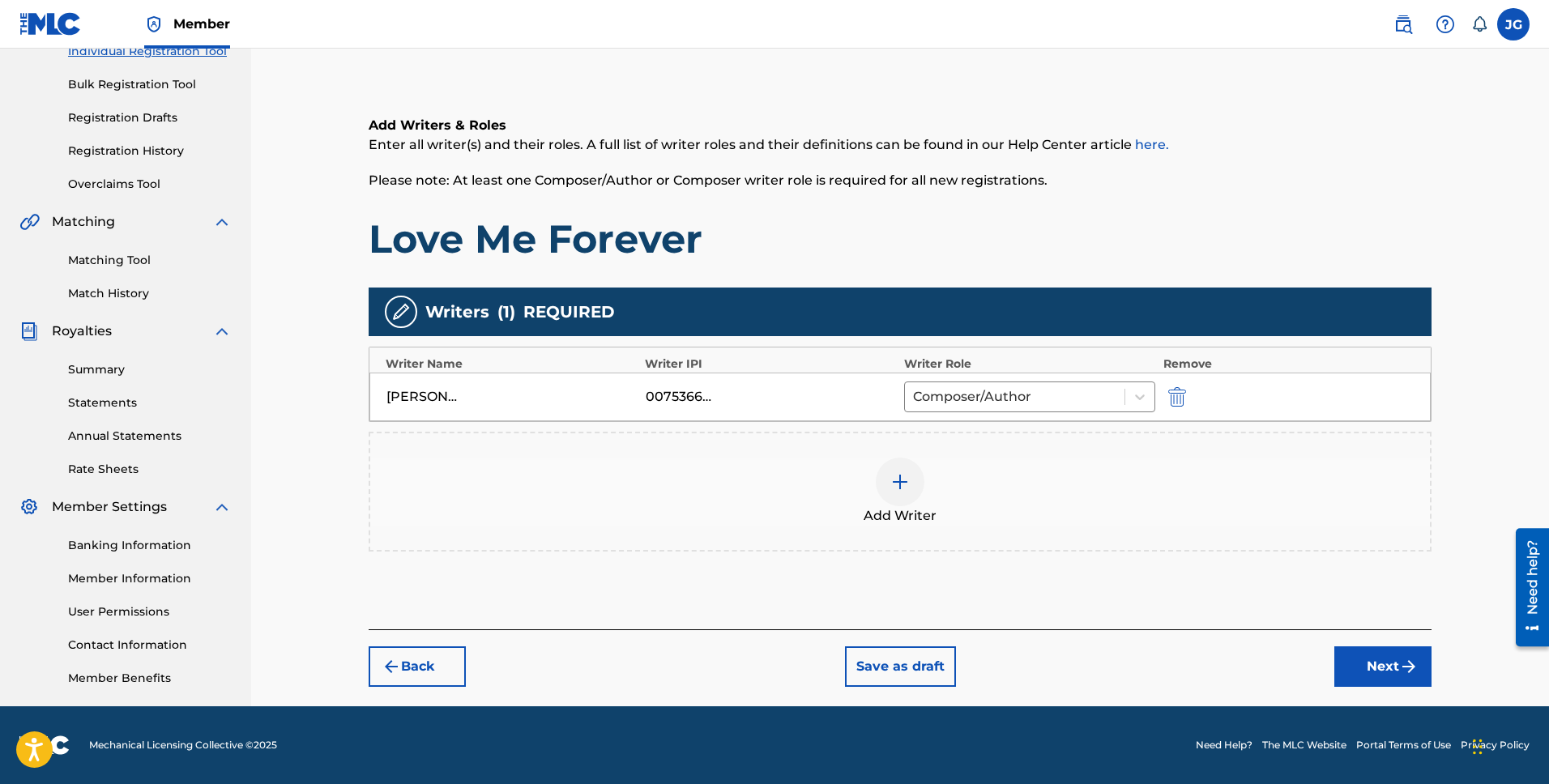
click at [1367, 655] on button "Next" at bounding box center [1383, 667] width 97 height 41
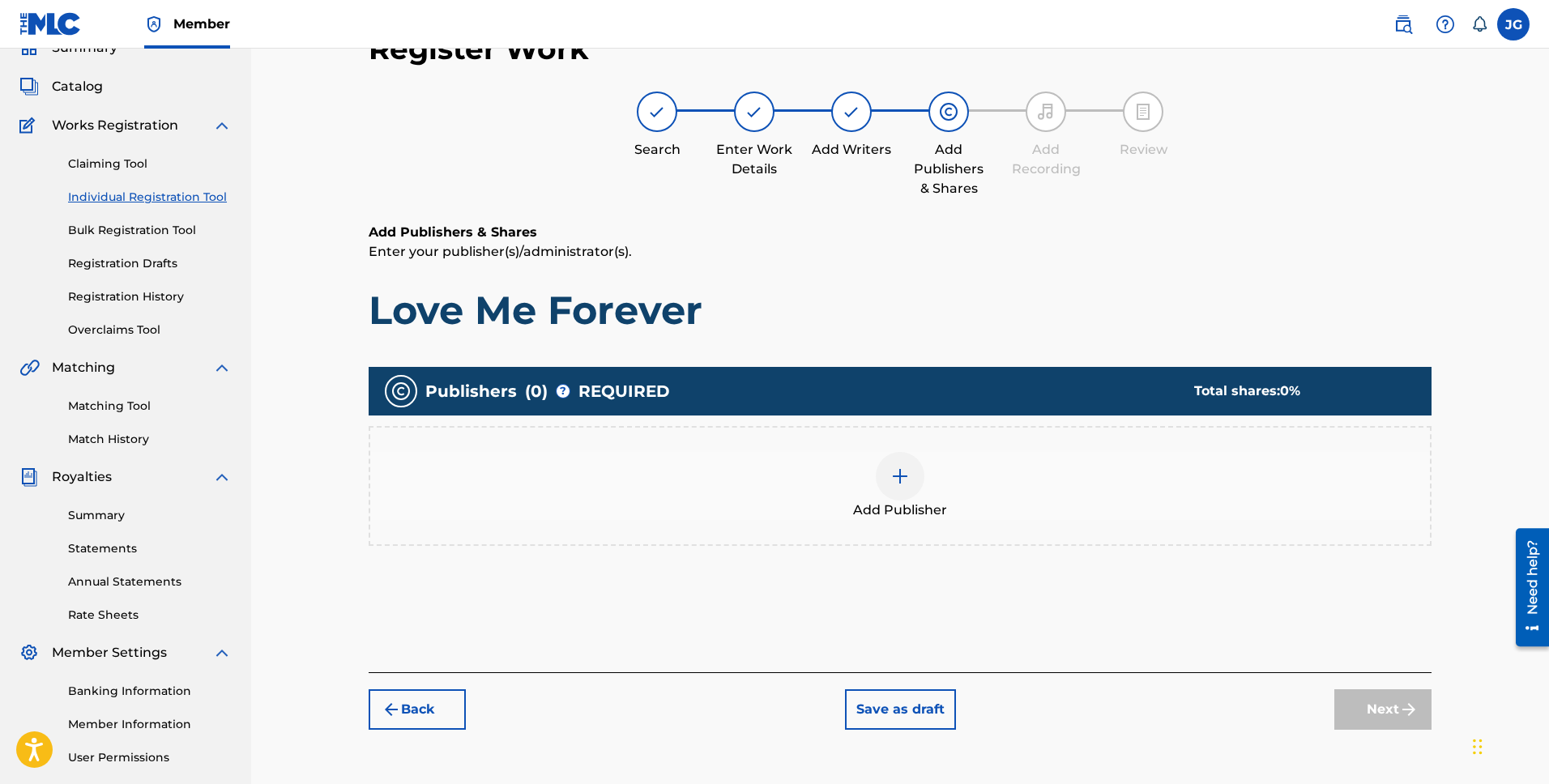
scroll to position [73, 0]
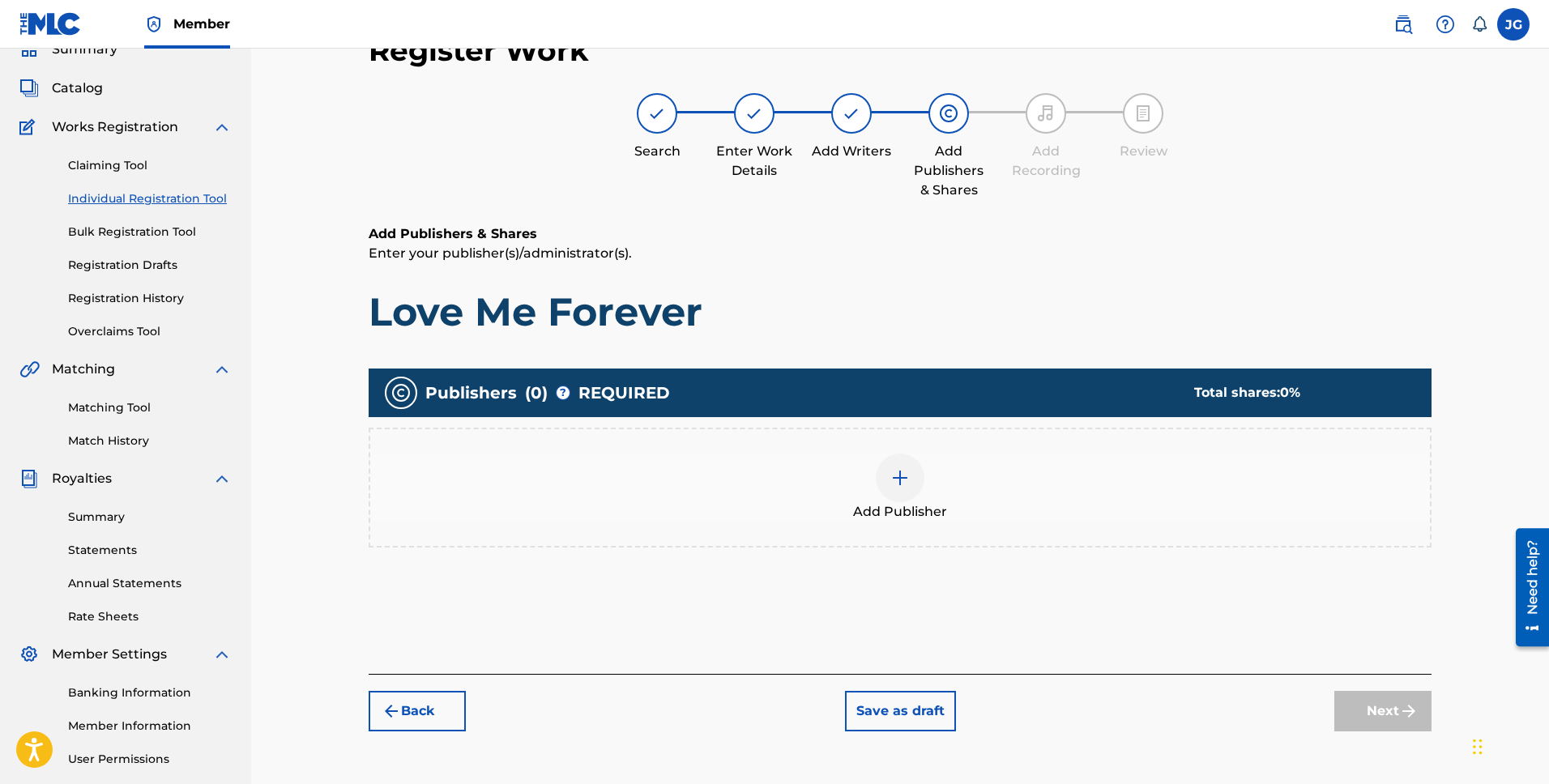
click at [900, 481] on img at bounding box center [900, 478] width 20 height 20
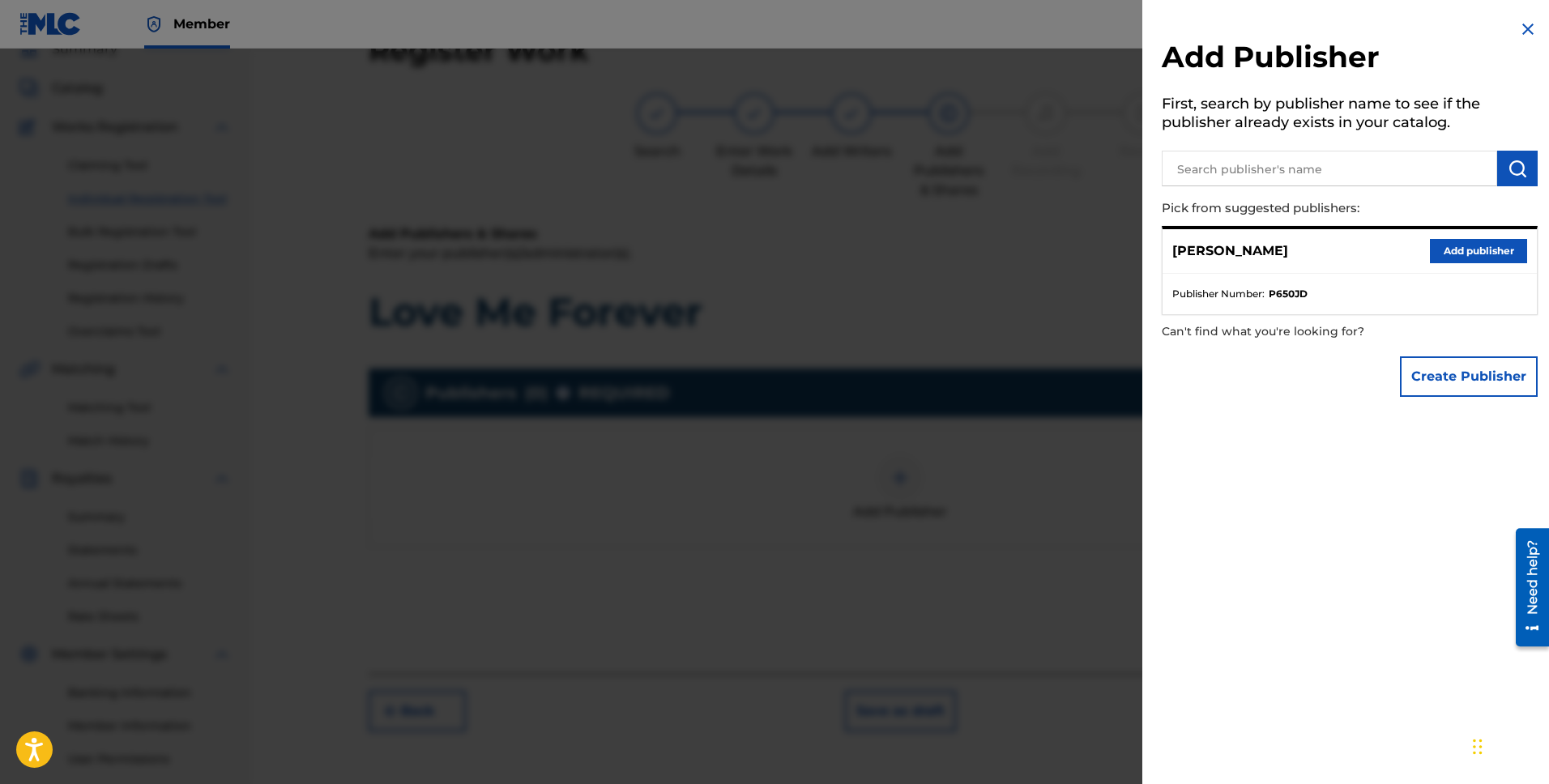
click at [1309, 173] on input "text" at bounding box center [1329, 169] width 335 height 36
type input "[PERSON_NAME] publishing"
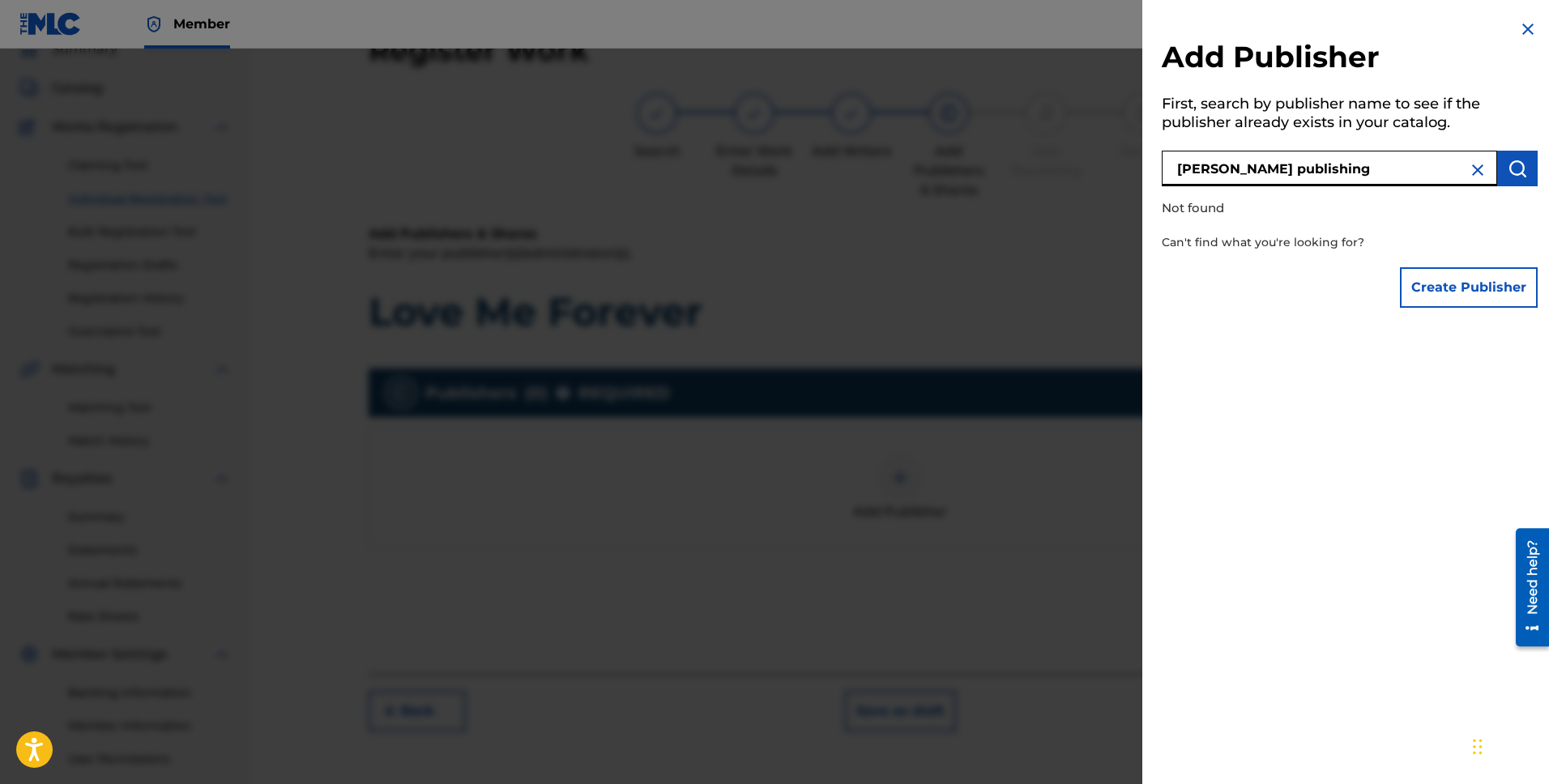
click at [1449, 280] on button "Create Publisher" at bounding box center [1469, 288] width 138 height 41
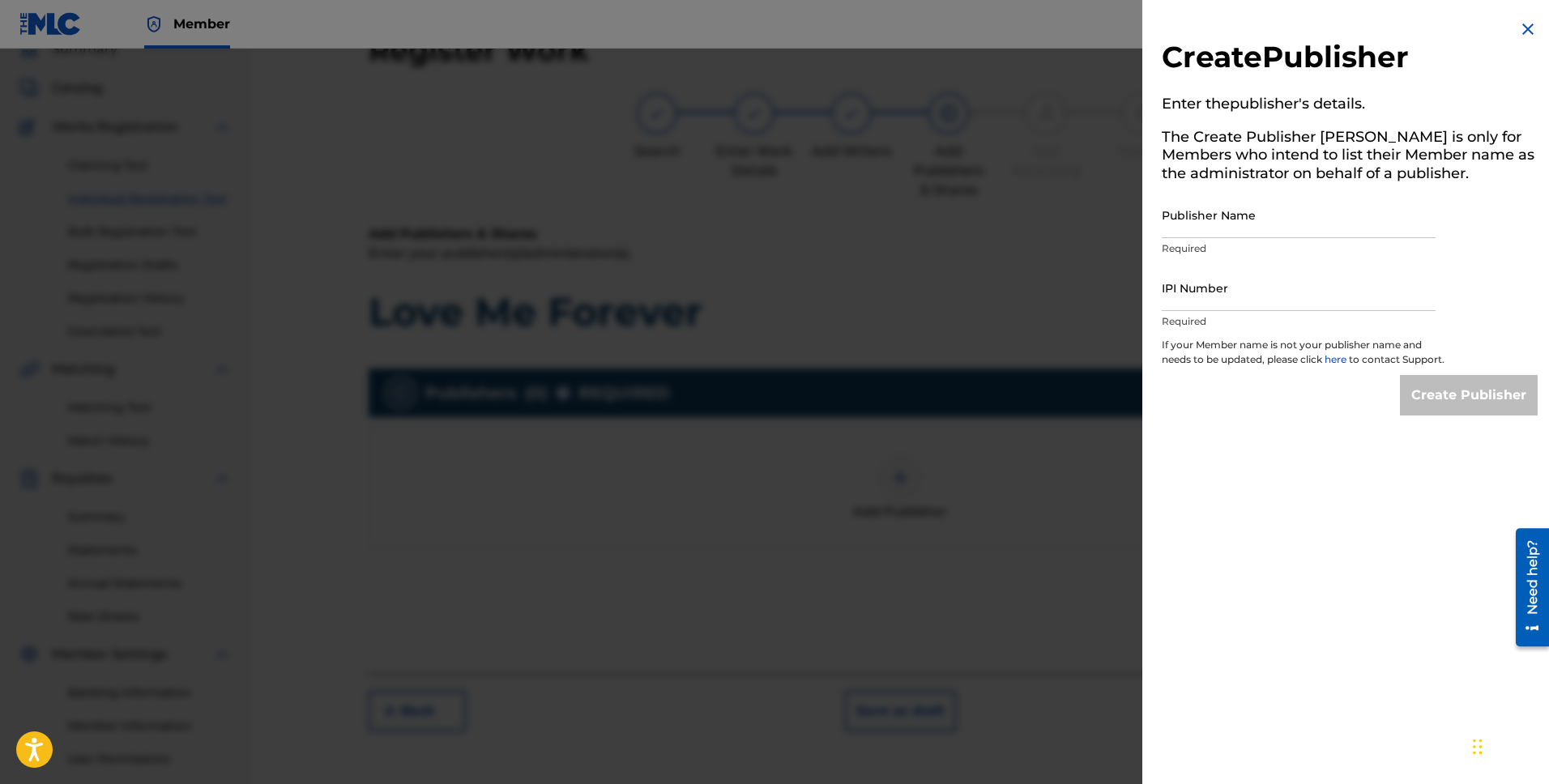
click at [1257, 225] on input "Publisher Name" at bounding box center [1299, 215] width 274 height 47
type input "[PERSON_NAME] Publishing"
click at [1217, 292] on input "IPI Number" at bounding box center [1299, 288] width 274 height 47
click at [1521, 25] on img at bounding box center [1529, 29] width 20 height 20
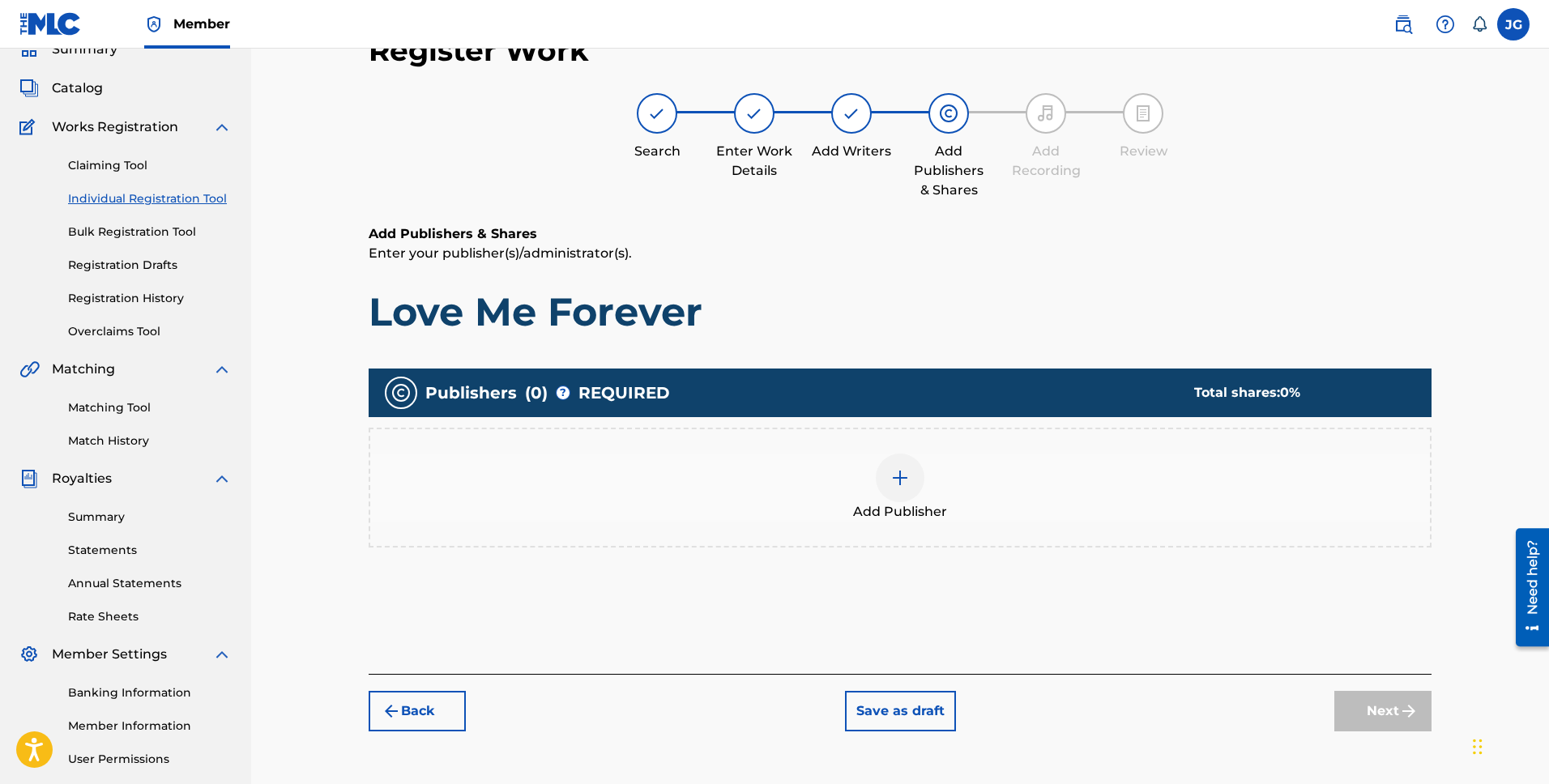
click at [420, 728] on button "Back" at bounding box center [417, 711] width 97 height 41
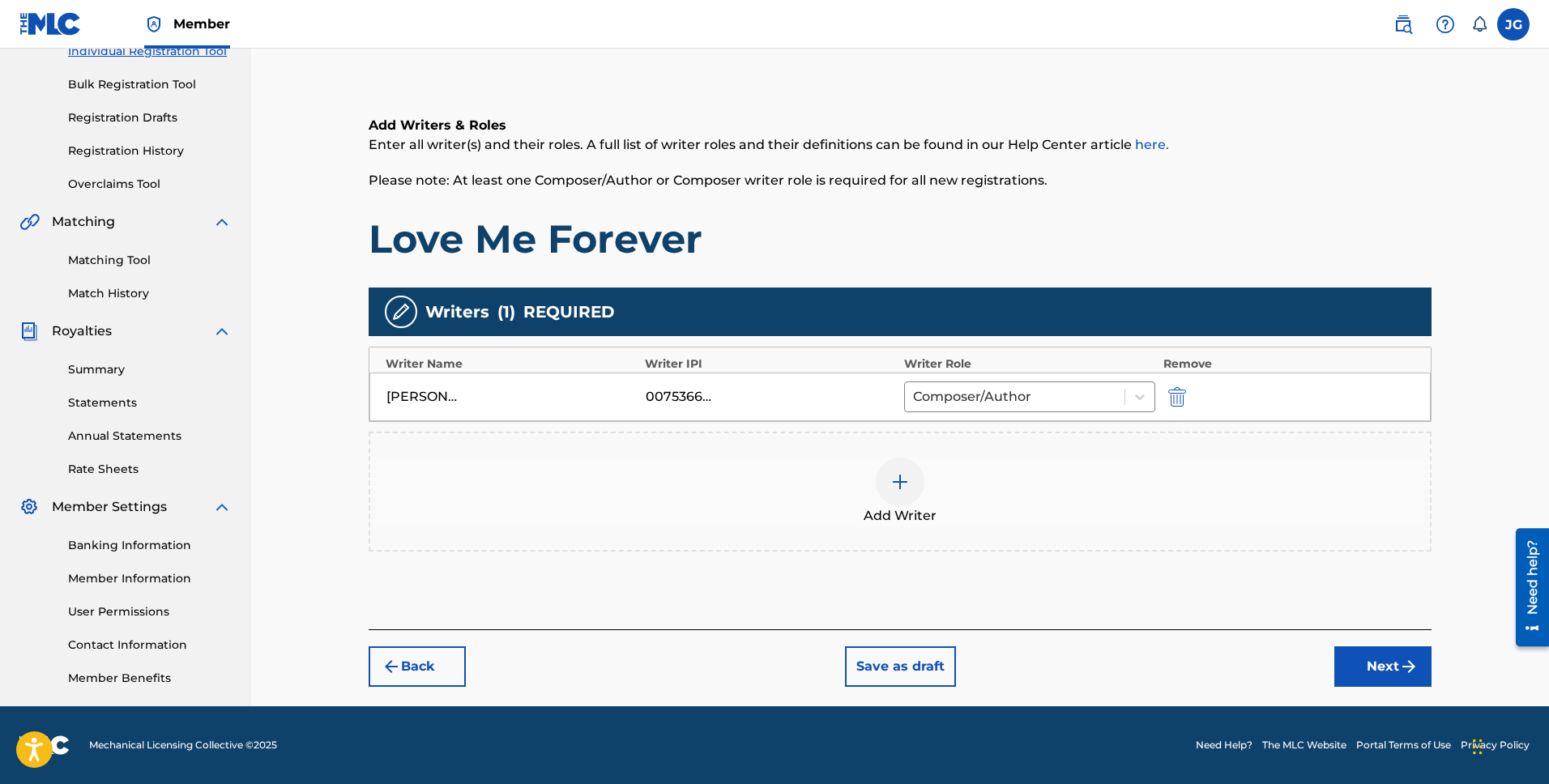
click at [1400, 674] on img "submit" at bounding box center [1409, 667] width 20 height 20
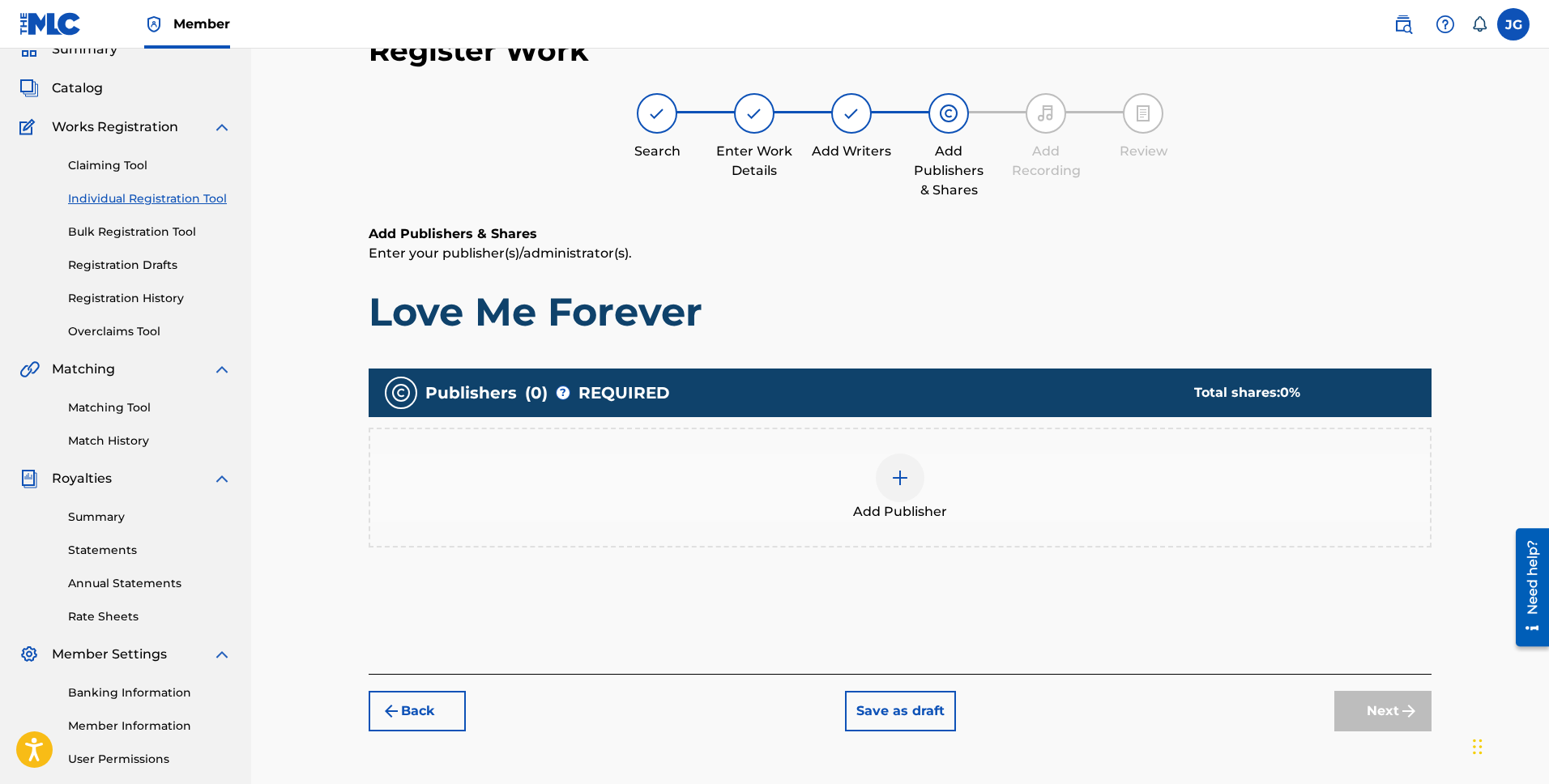
click at [906, 494] on div at bounding box center [900, 478] width 49 height 49
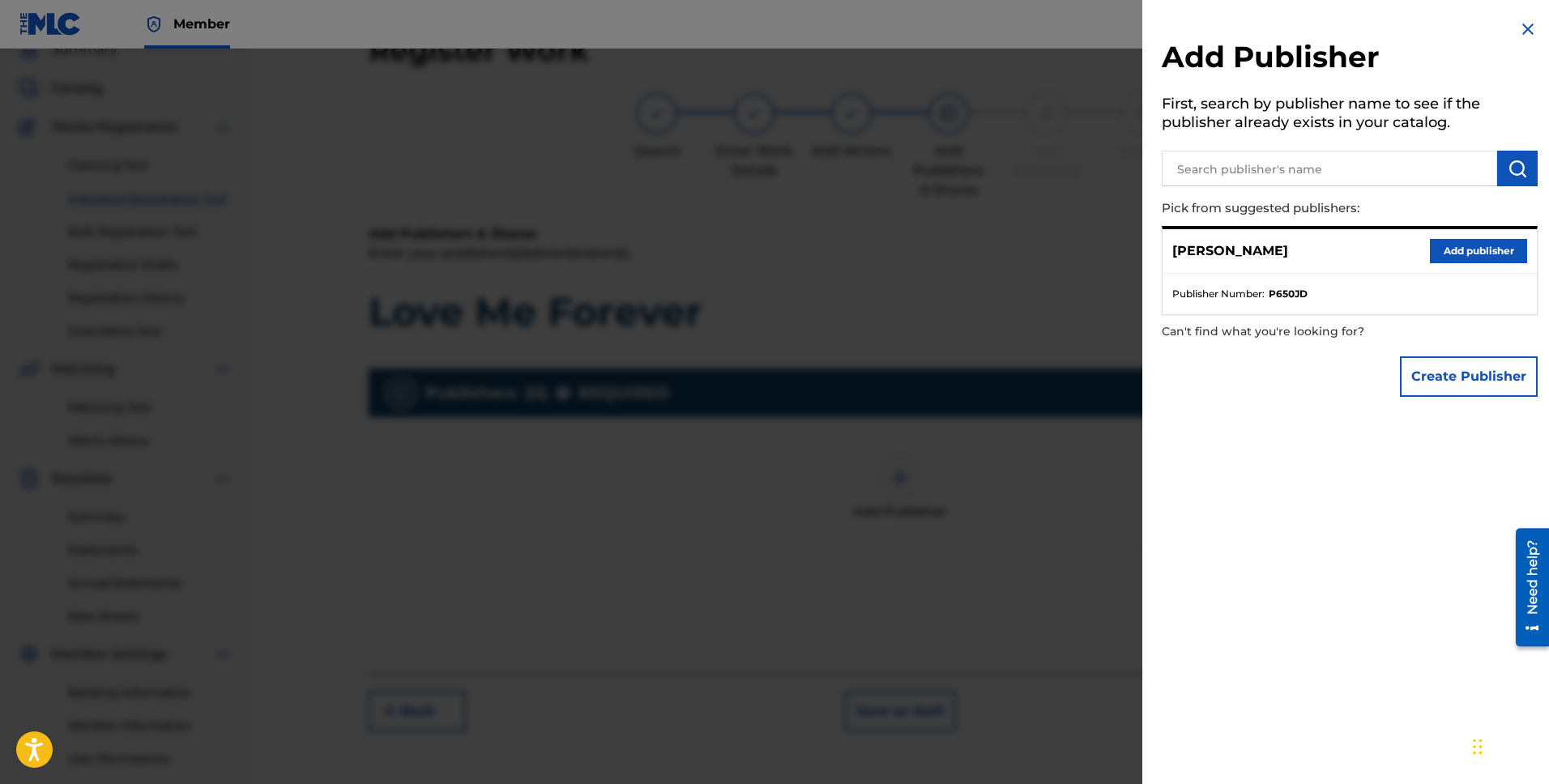
click at [1288, 297] on strong "P650JD" at bounding box center [1289, 294] width 39 height 15
click at [1263, 179] on input "text" at bounding box center [1329, 169] width 335 height 36
type input "[PERSON_NAME]"
click at [1285, 294] on strong "P650JD" at bounding box center [1289, 294] width 39 height 15
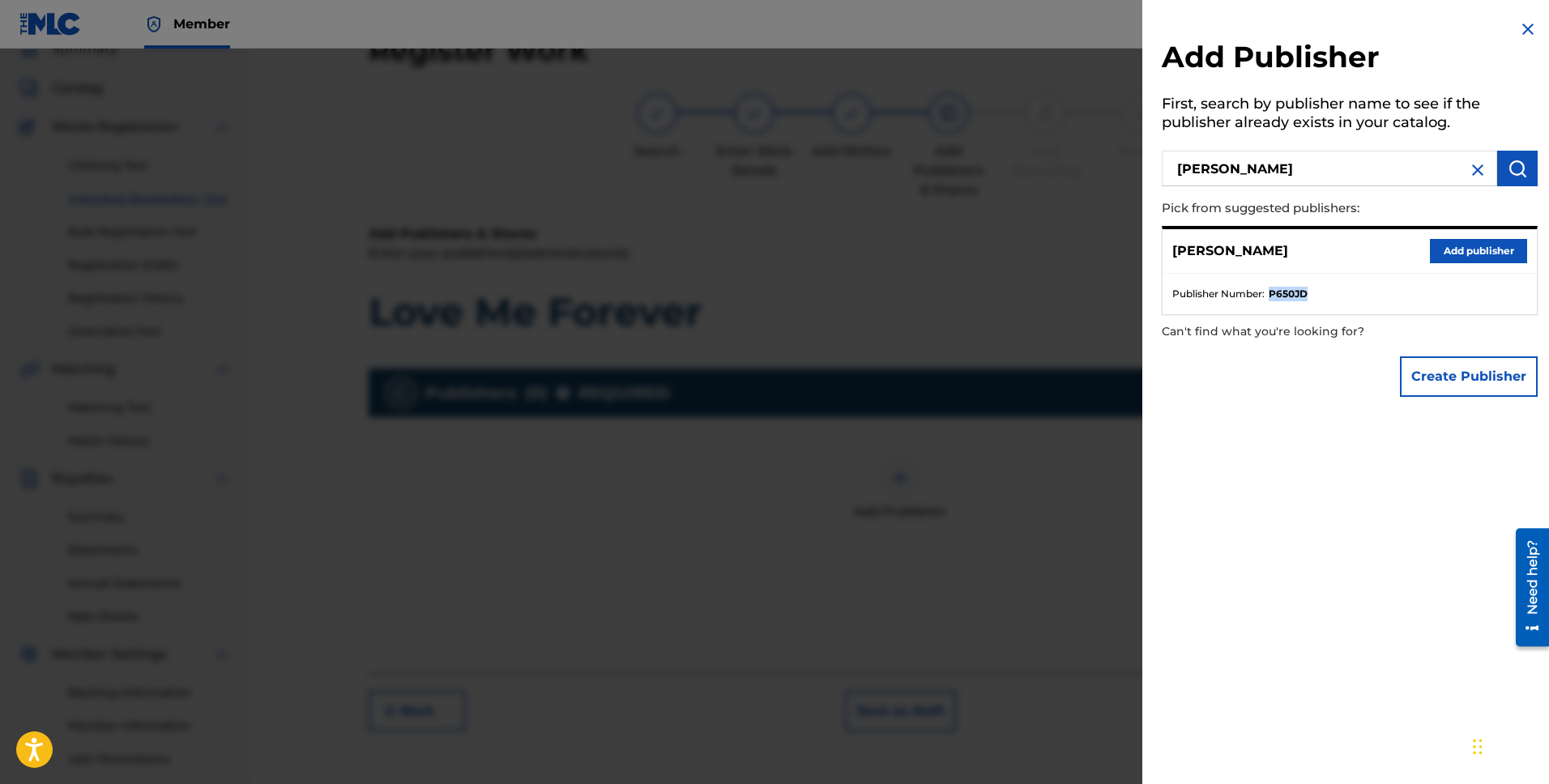
copy strong "P650JD"
click at [1465, 253] on button "Add publisher" at bounding box center [1479, 251] width 97 height 24
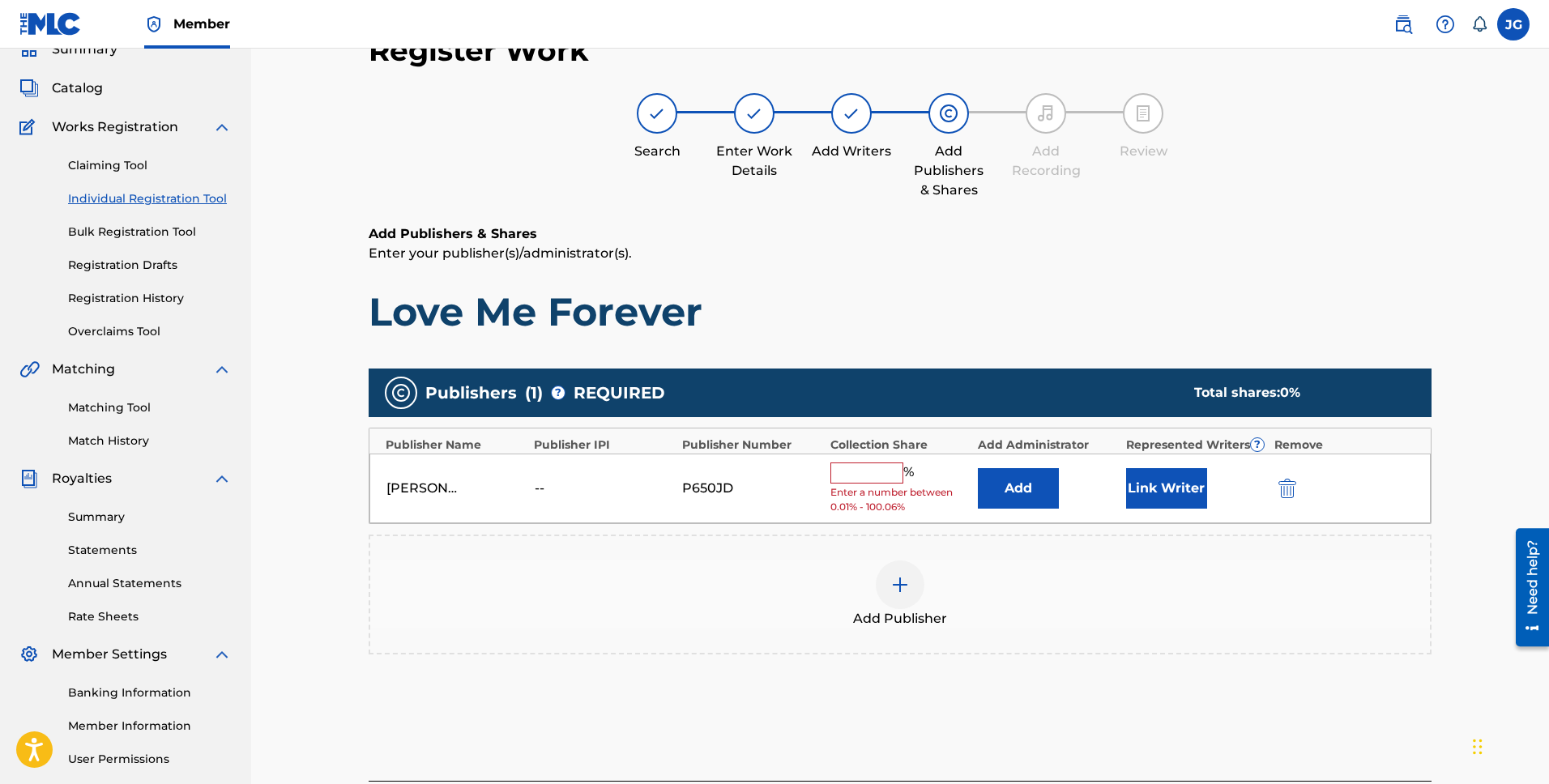
click at [719, 489] on div "P650JD" at bounding box center [718, 489] width 73 height 20
click at [718, 488] on div "P650JD" at bounding box center [718, 489] width 73 height 20
click at [687, 481] on div "P650JD" at bounding box center [718, 489] width 73 height 20
click at [1291, 492] on img "submit" at bounding box center [1288, 489] width 18 height 20
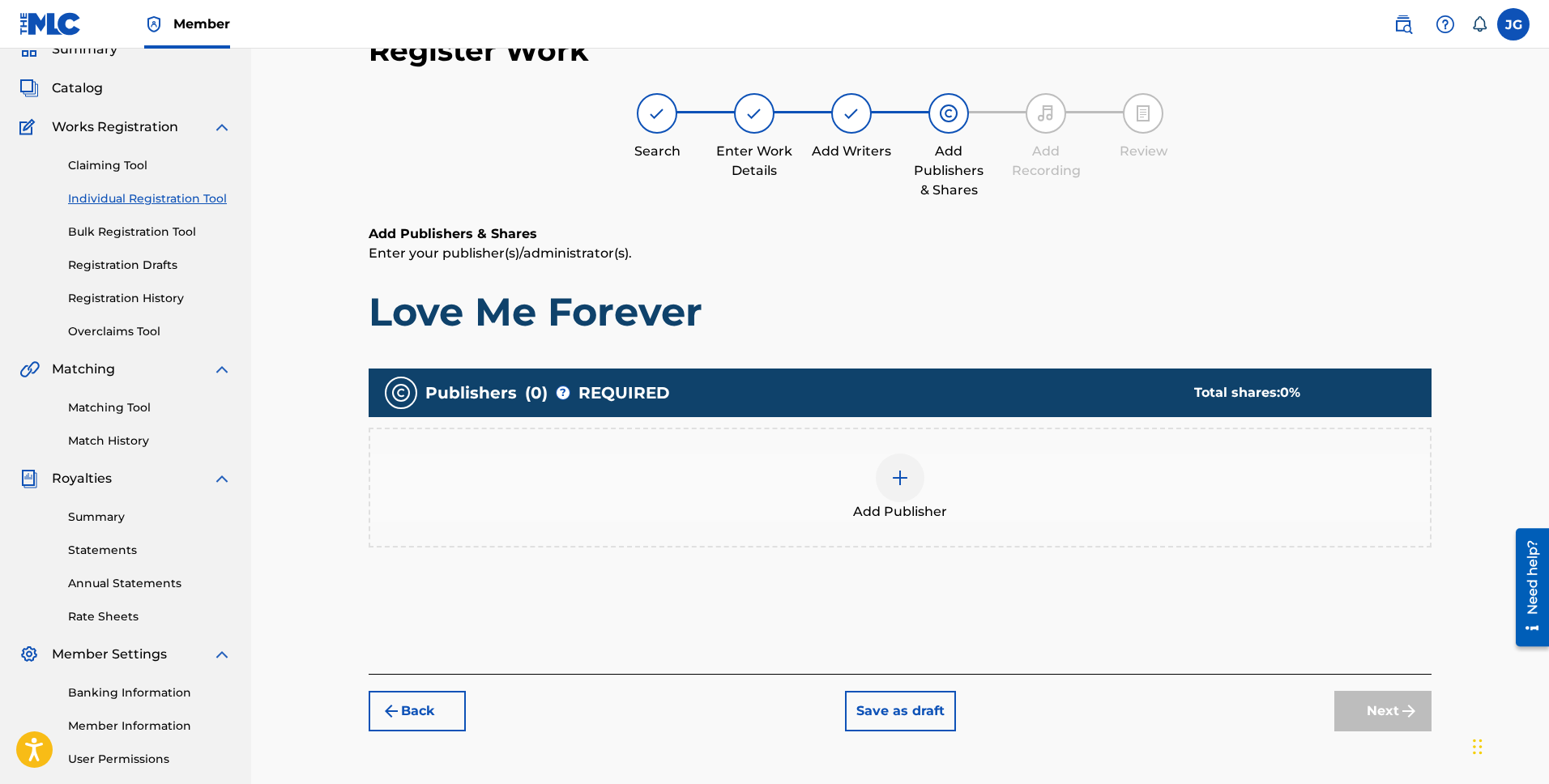
click at [925, 480] on div "Add Publisher" at bounding box center [900, 487] width 1060 height 68
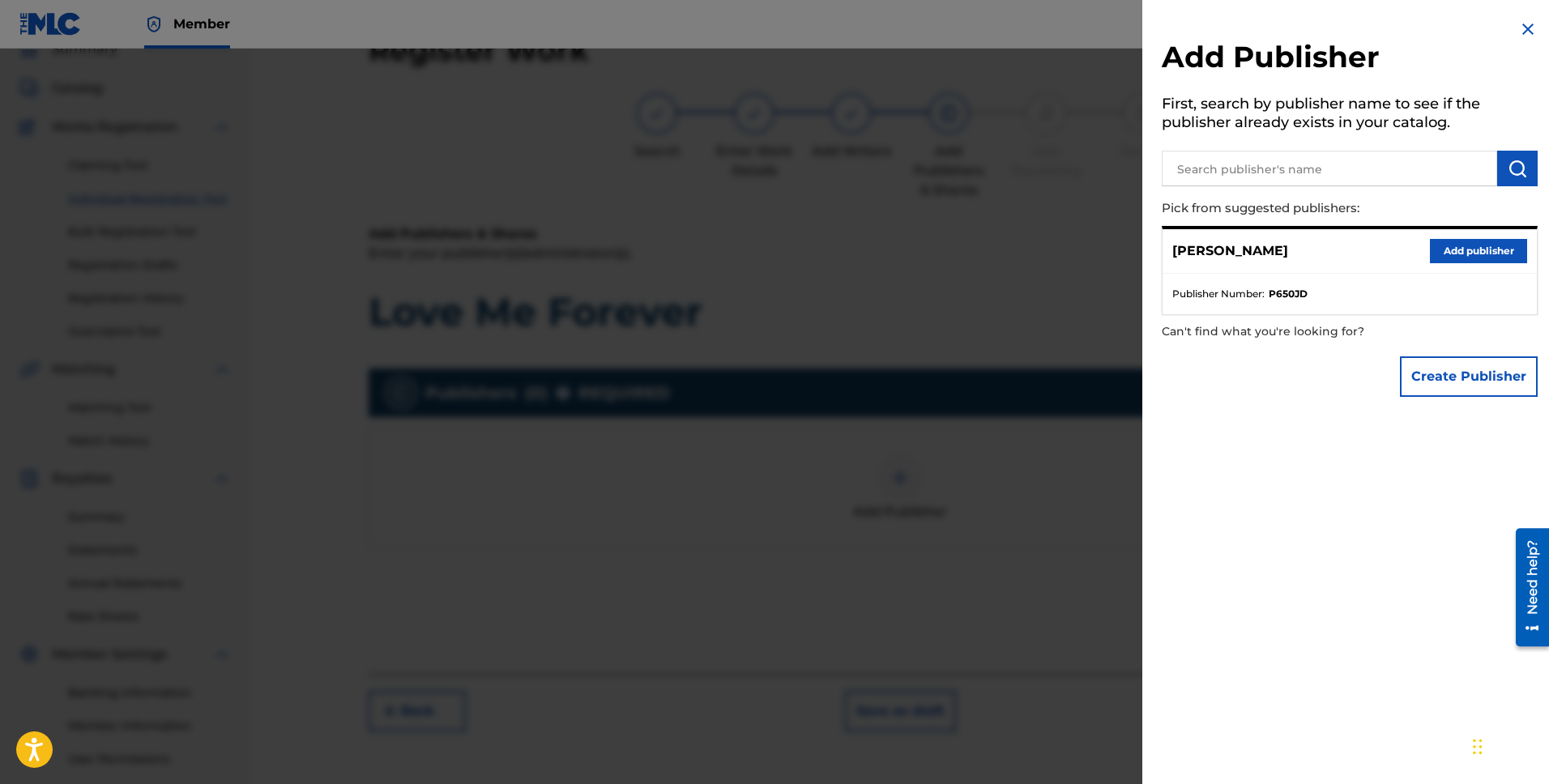
click at [1294, 162] on input "text" at bounding box center [1329, 169] width 335 height 36
type input "[PERSON_NAME] Publishing"
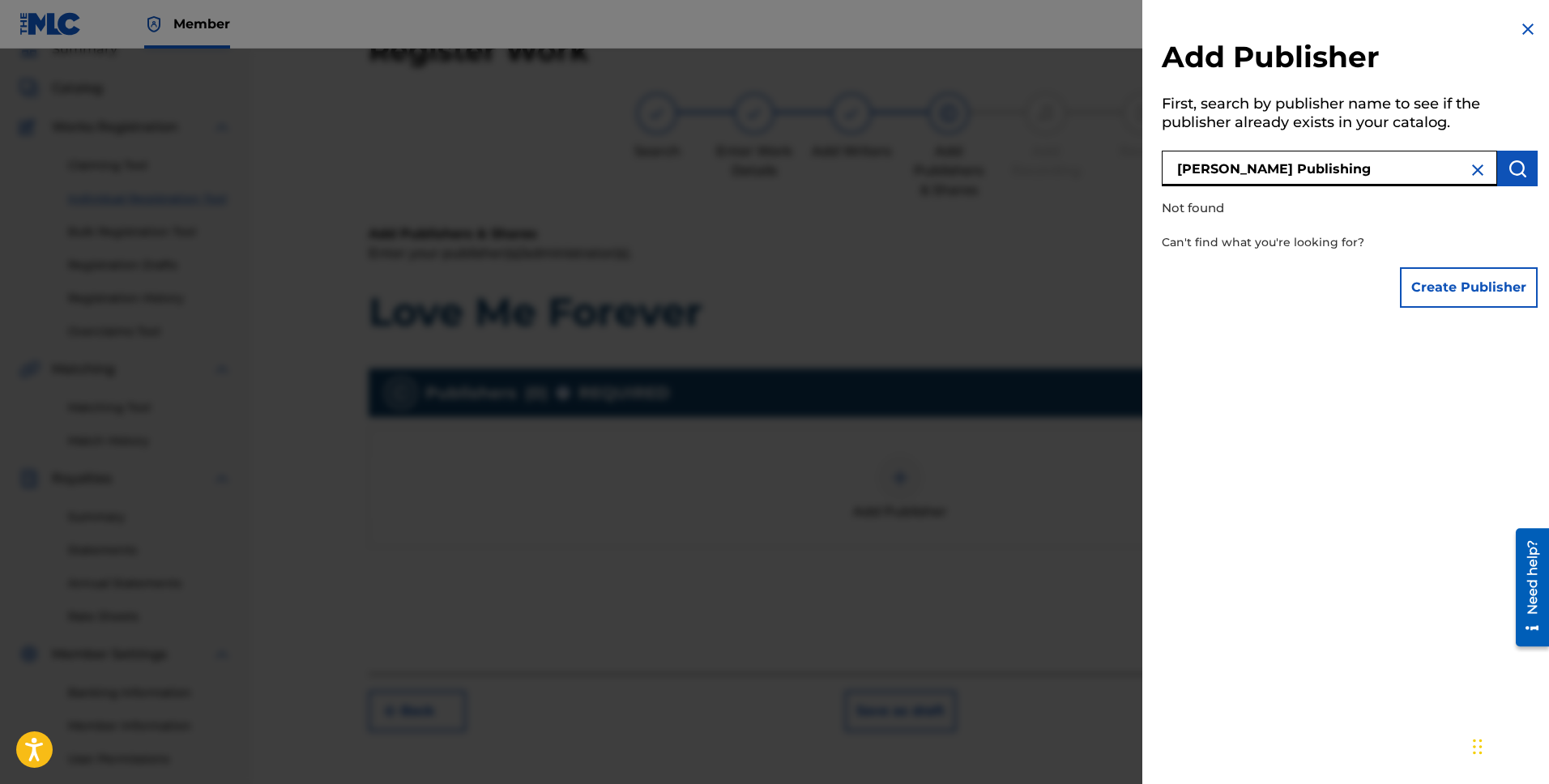
scroll to position [62, 0]
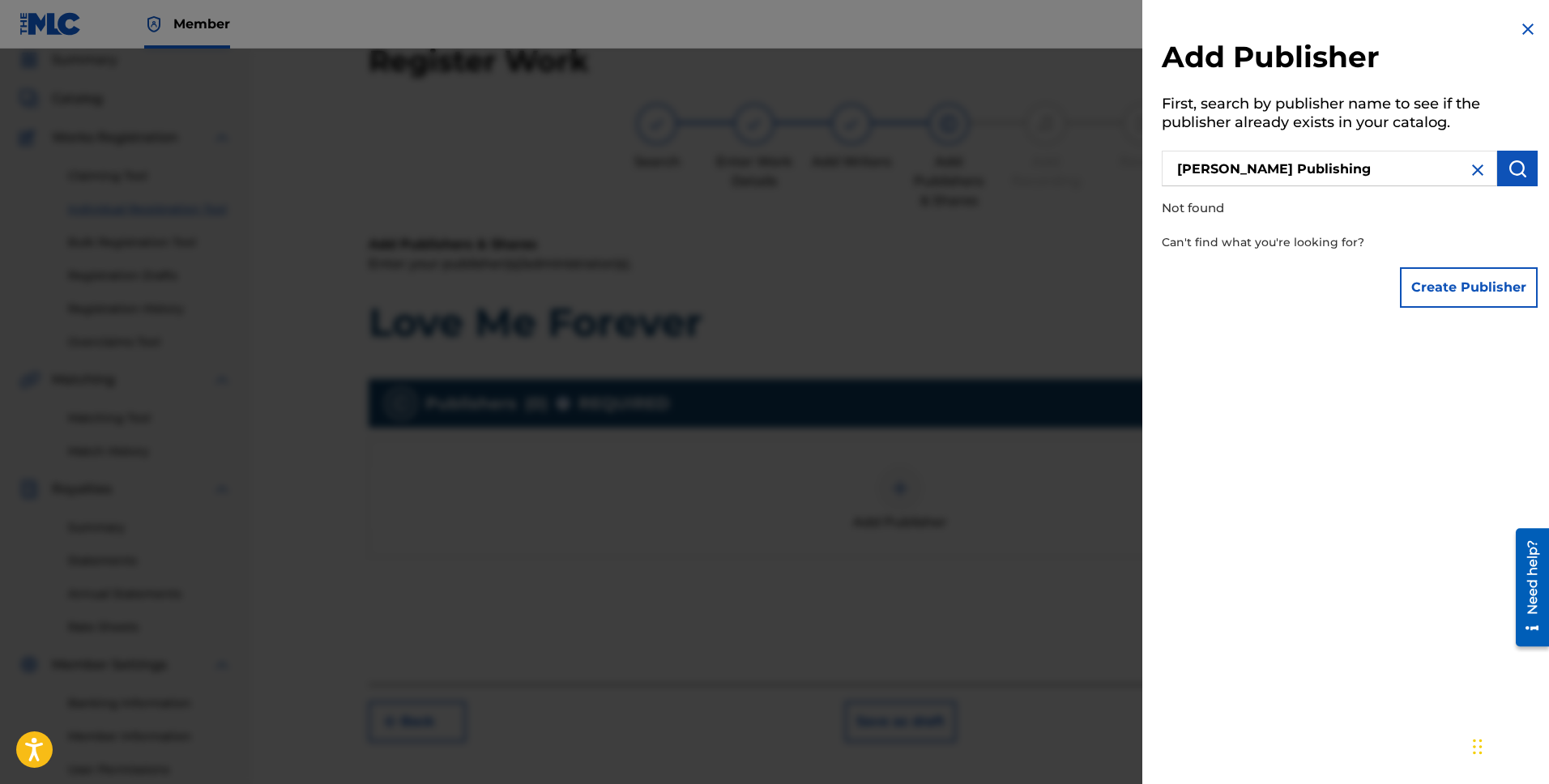
click at [1455, 286] on button "Create Publisher" at bounding box center [1469, 288] width 138 height 41
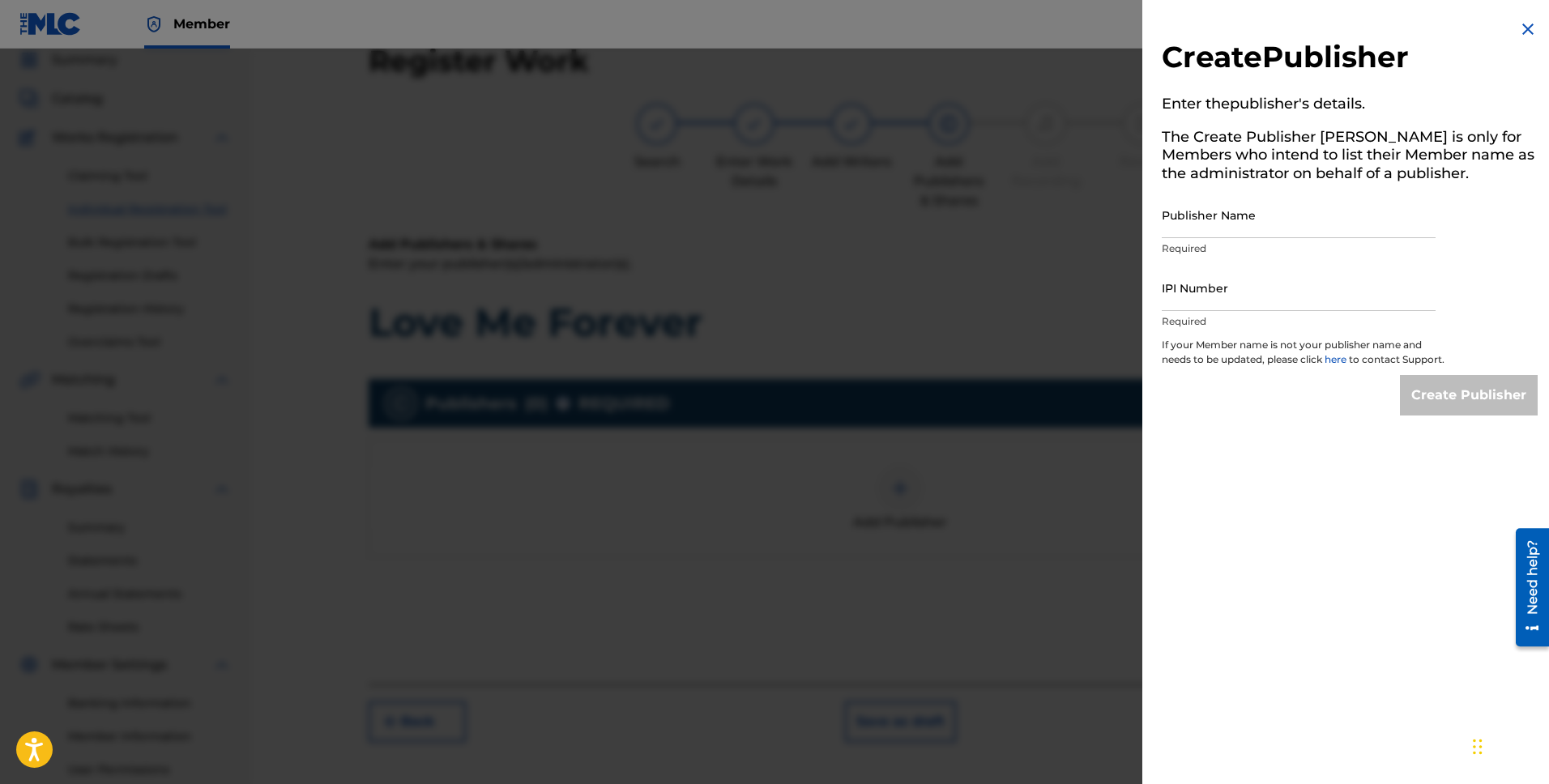
click at [1238, 293] on input "IPI Number" at bounding box center [1299, 288] width 274 height 47
click at [1531, 27] on img at bounding box center [1529, 29] width 20 height 20
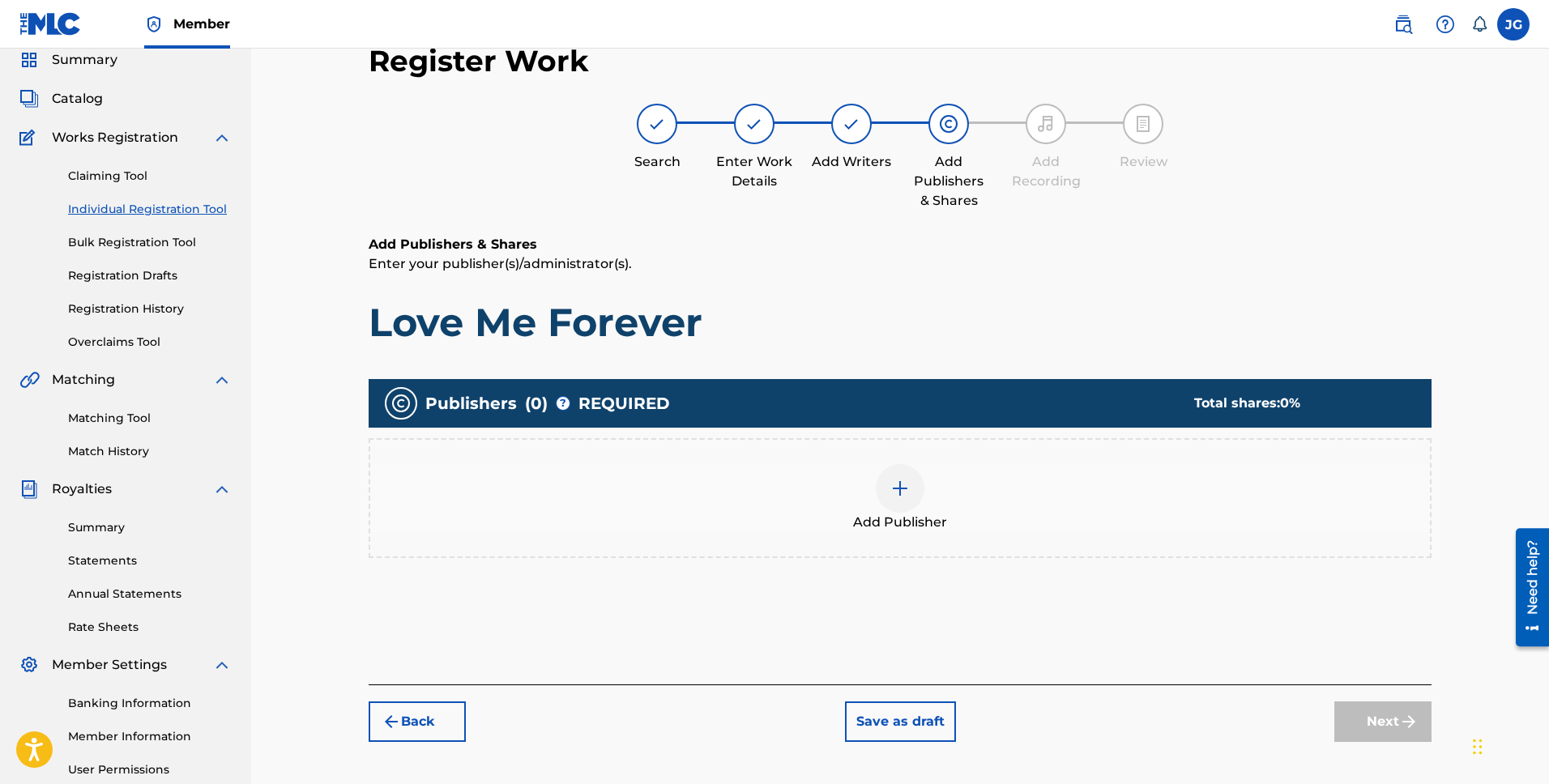
click at [917, 496] on div at bounding box center [900, 489] width 49 height 49
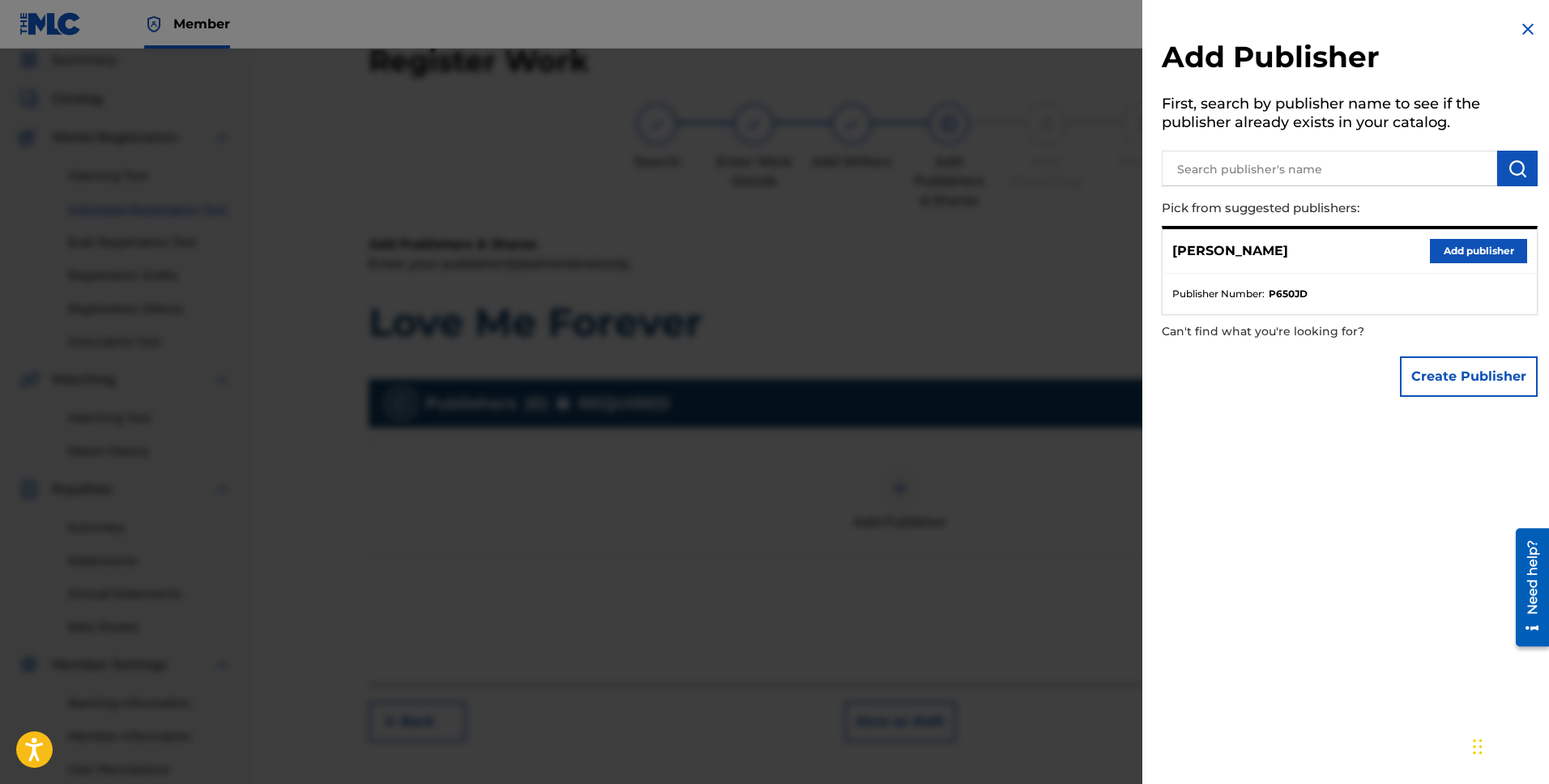
click at [988, 523] on div at bounding box center [774, 441] width 1549 height 784
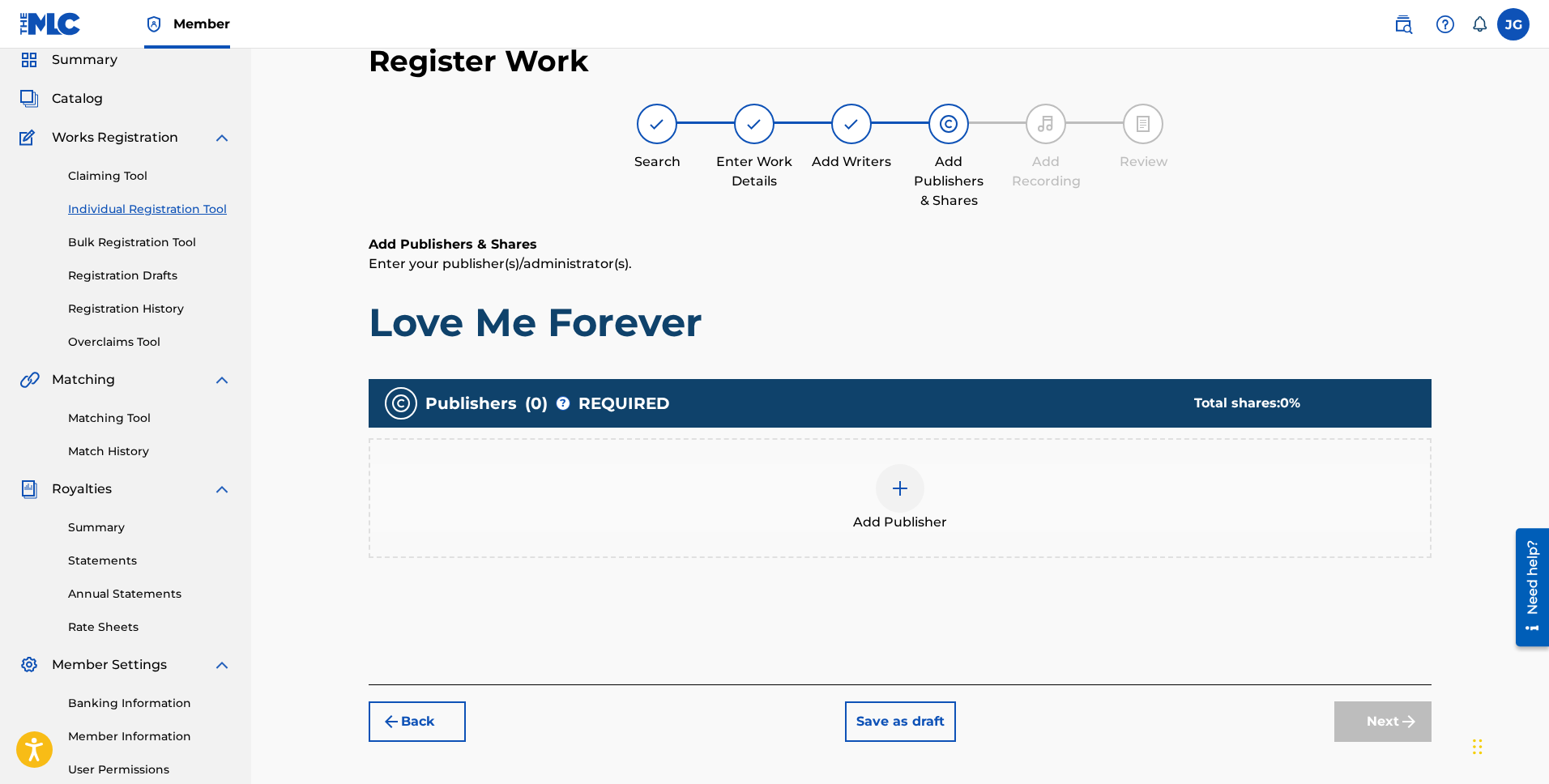
click at [903, 503] on div at bounding box center [900, 489] width 49 height 49
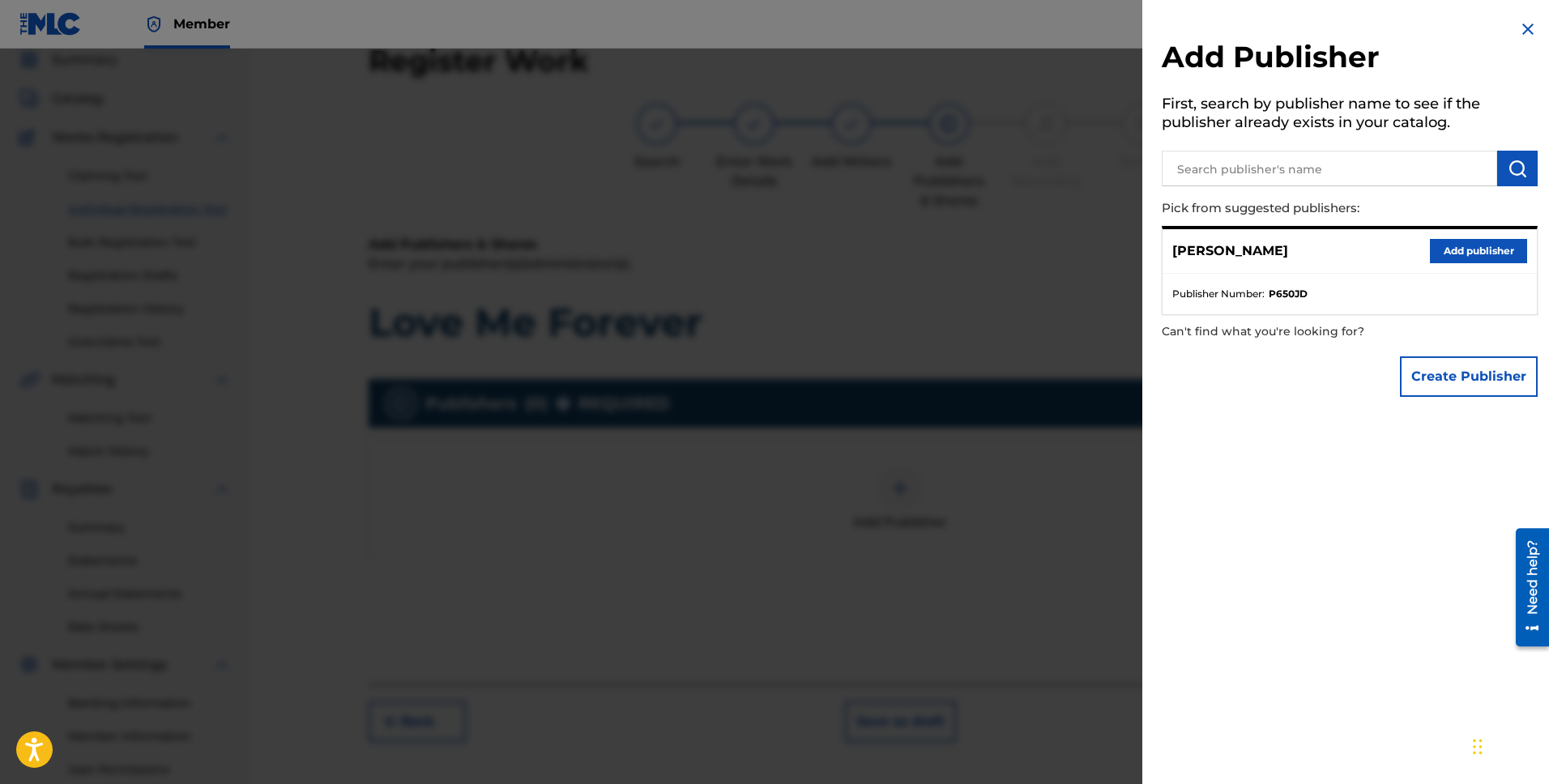
click at [1335, 171] on input "text" at bounding box center [1329, 169] width 335 height 36
click at [1454, 243] on button "Add publisher" at bounding box center [1479, 251] width 97 height 24
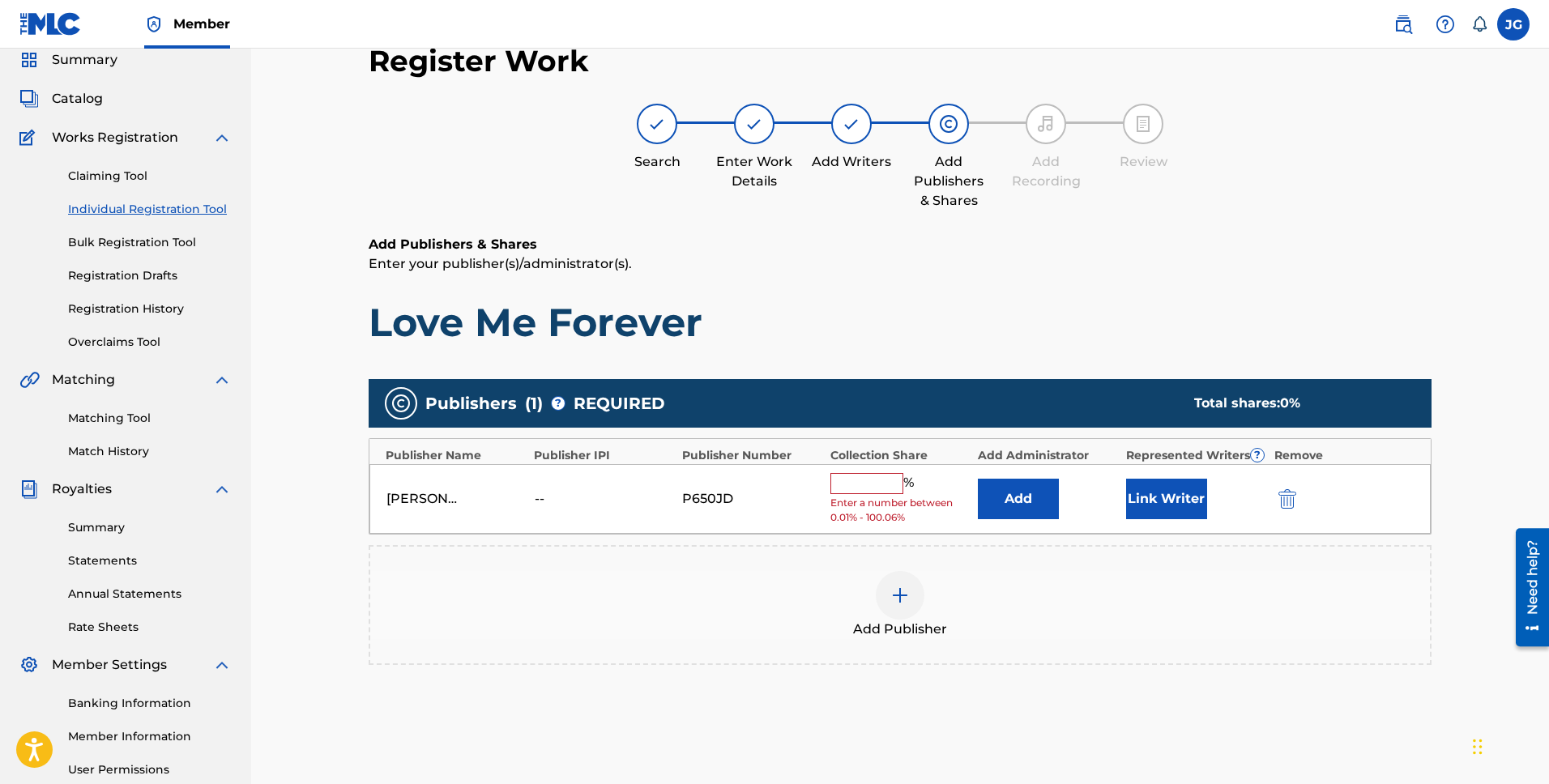
click at [1285, 506] on img "submit" at bounding box center [1288, 499] width 18 height 20
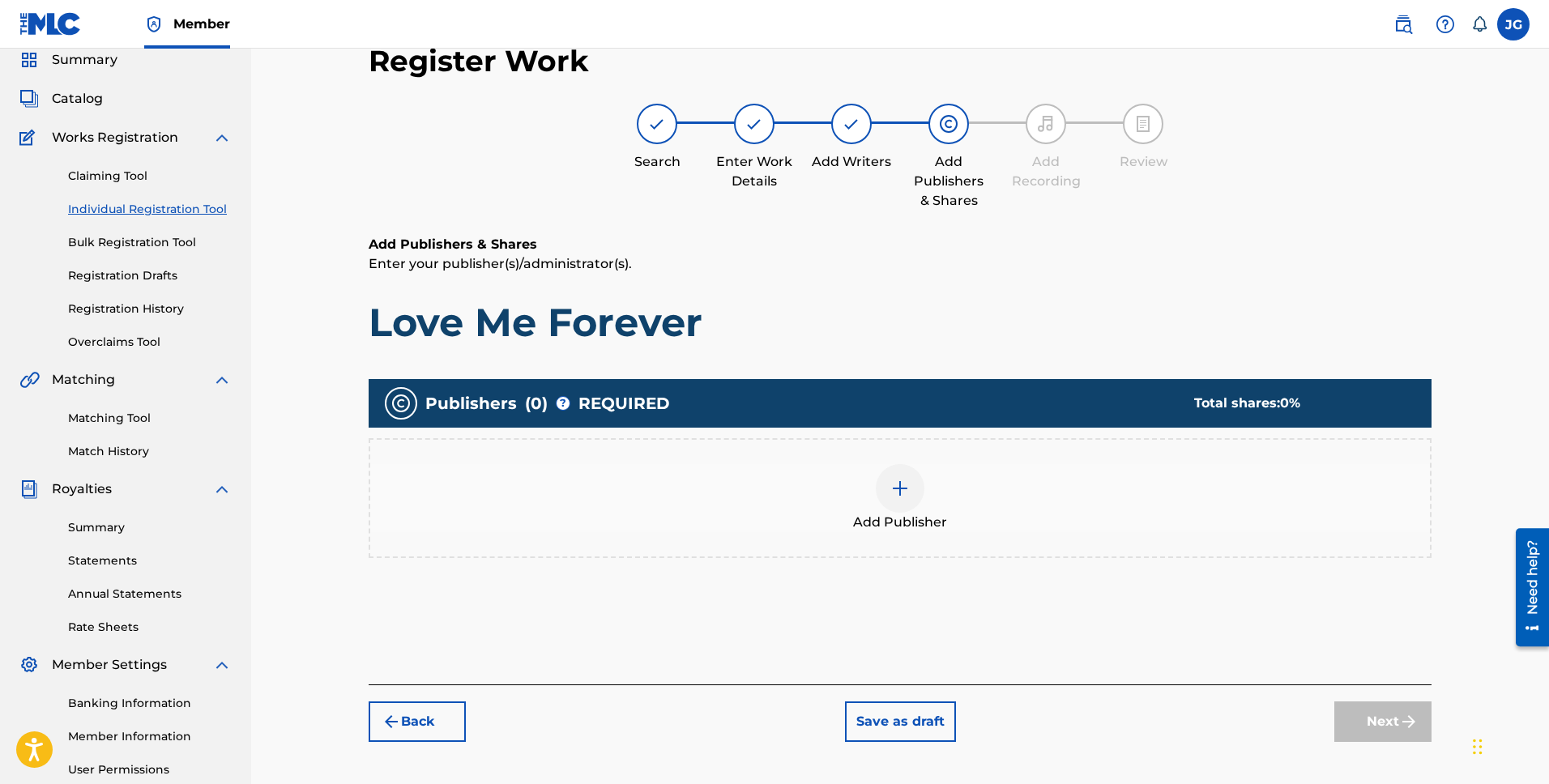
click at [913, 729] on button "Save as draft" at bounding box center [901, 722] width 111 height 41
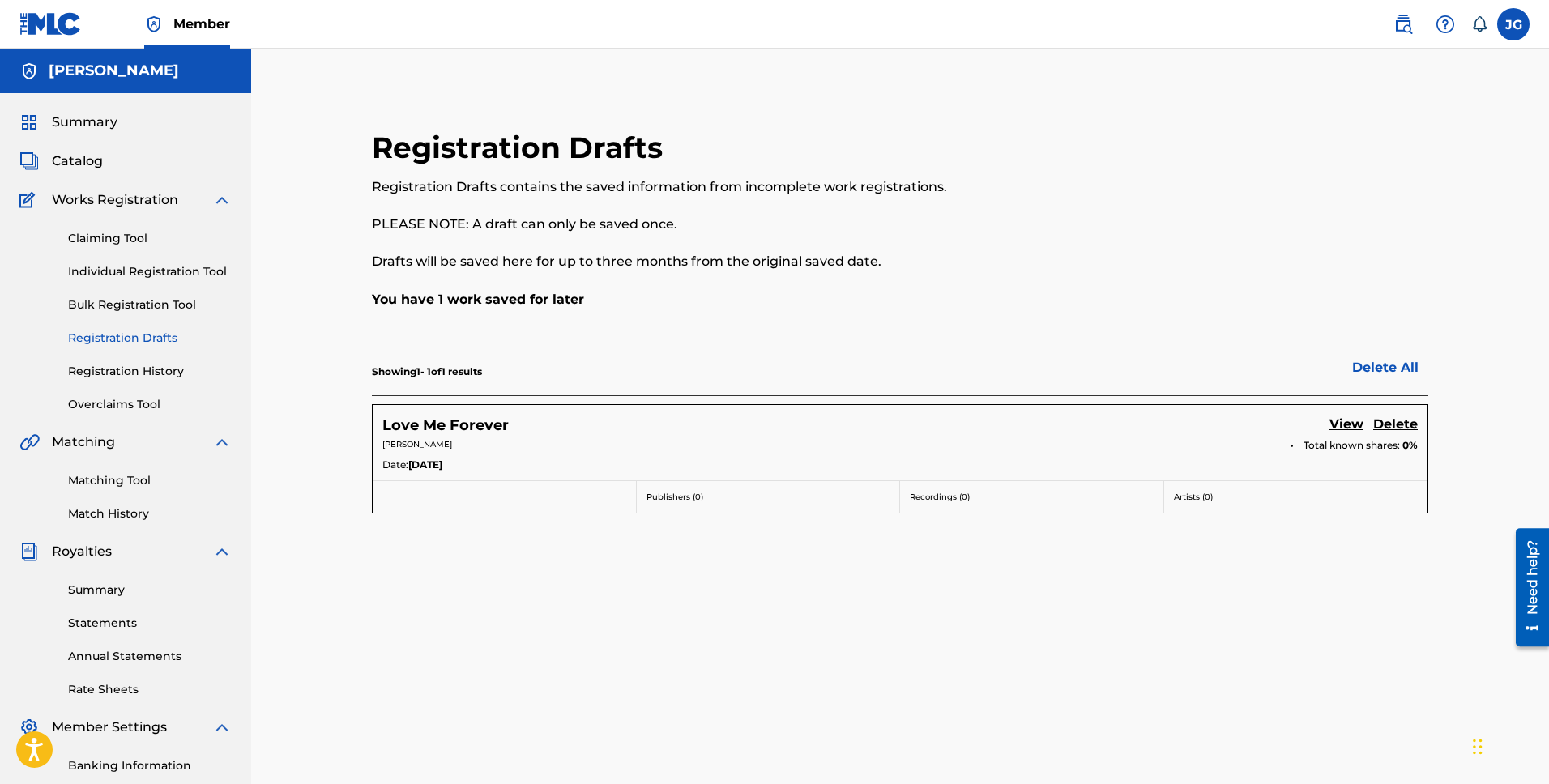
click at [118, 476] on link "Matching Tool" at bounding box center [149, 481] width 164 height 17
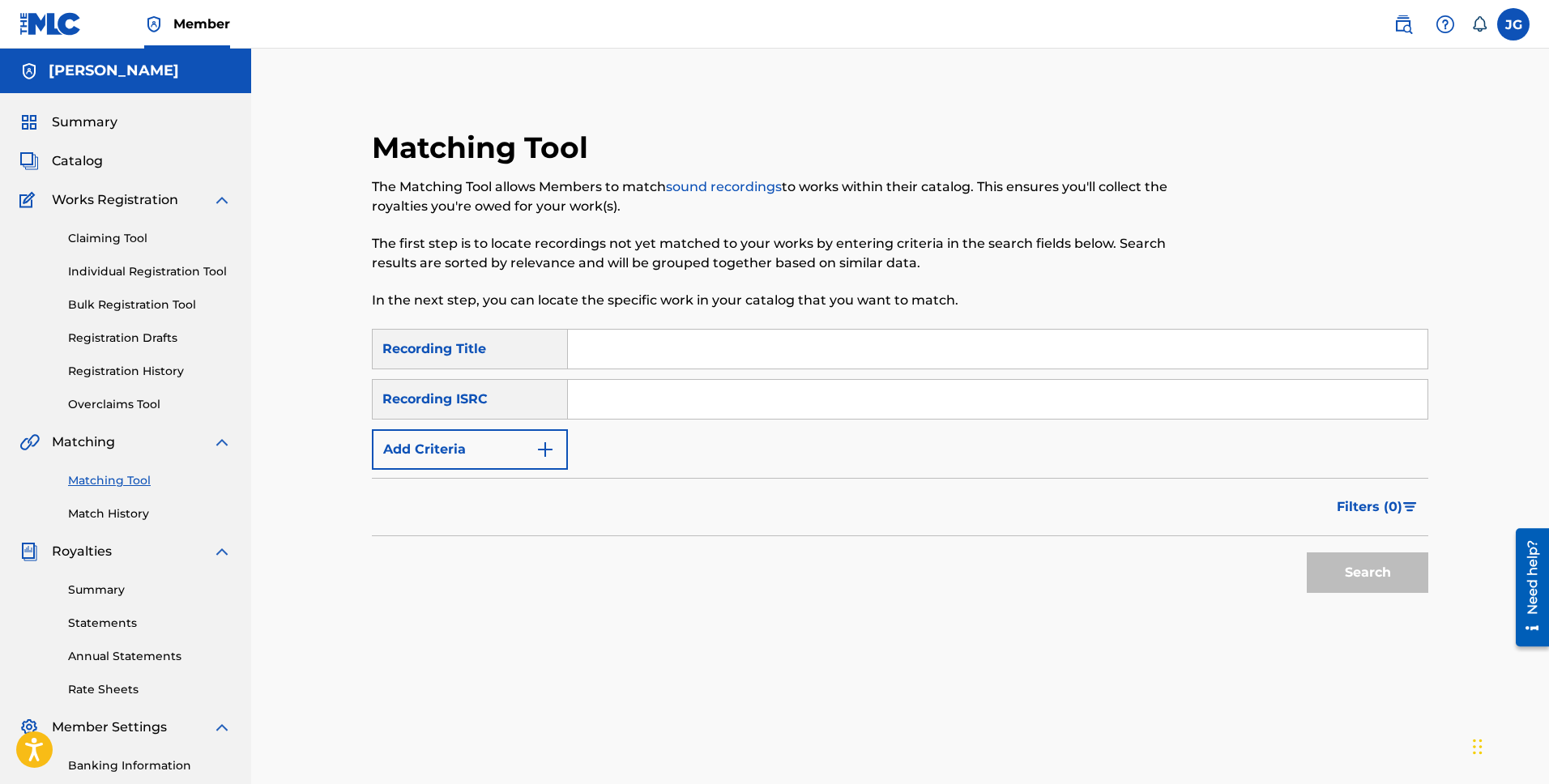
click at [629, 357] on input "Search Form" at bounding box center [997, 349] width 859 height 39
paste input "QZZ7M2408786"
type input "QZZ7M2408786"
click at [726, 402] on input "Search Form" at bounding box center [997, 400] width 859 height 39
paste input "QZZ7M2408786"
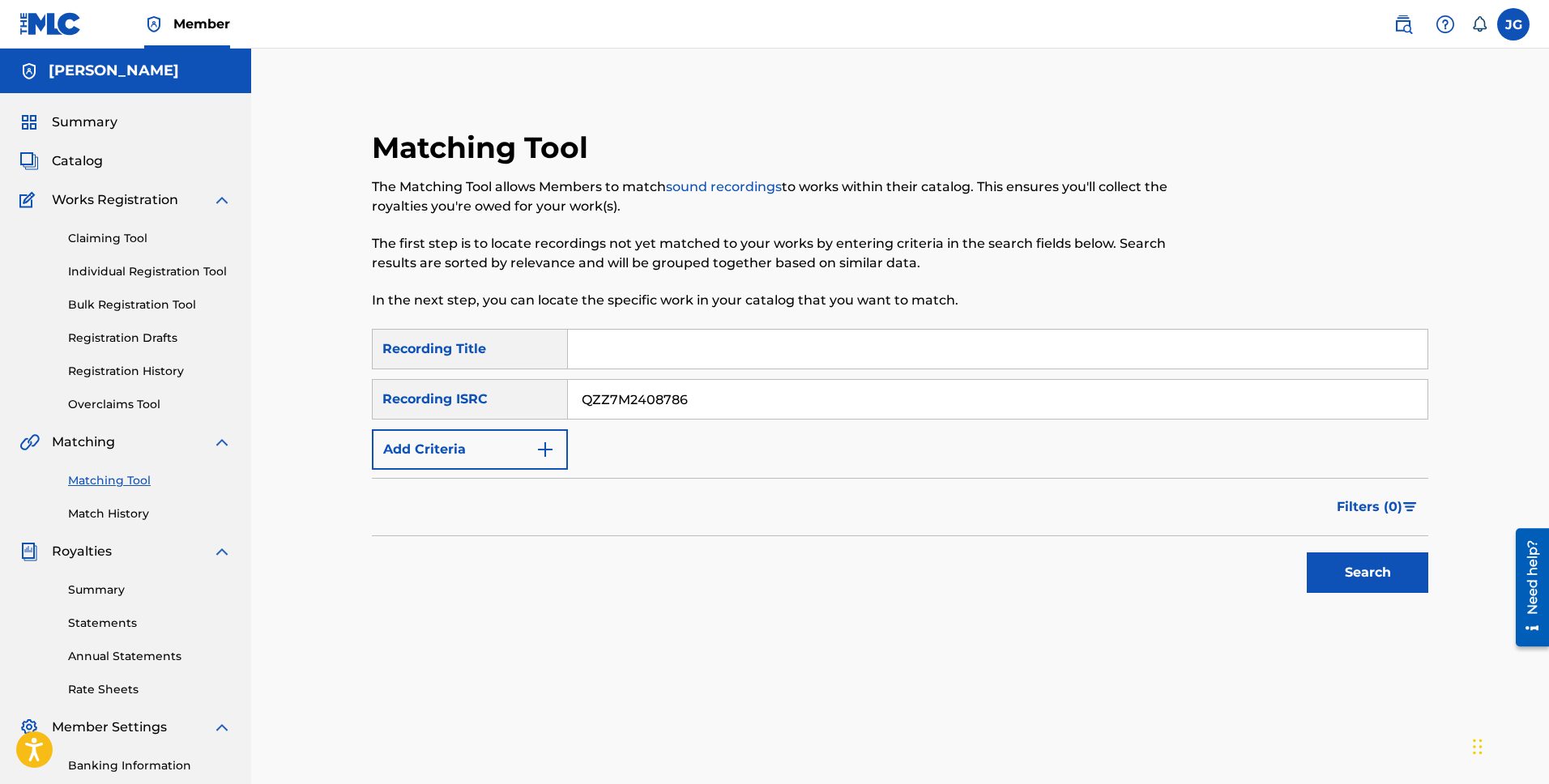
type input "QZZ7M2408786"
click at [1347, 586] on button "Search" at bounding box center [1368, 573] width 122 height 41
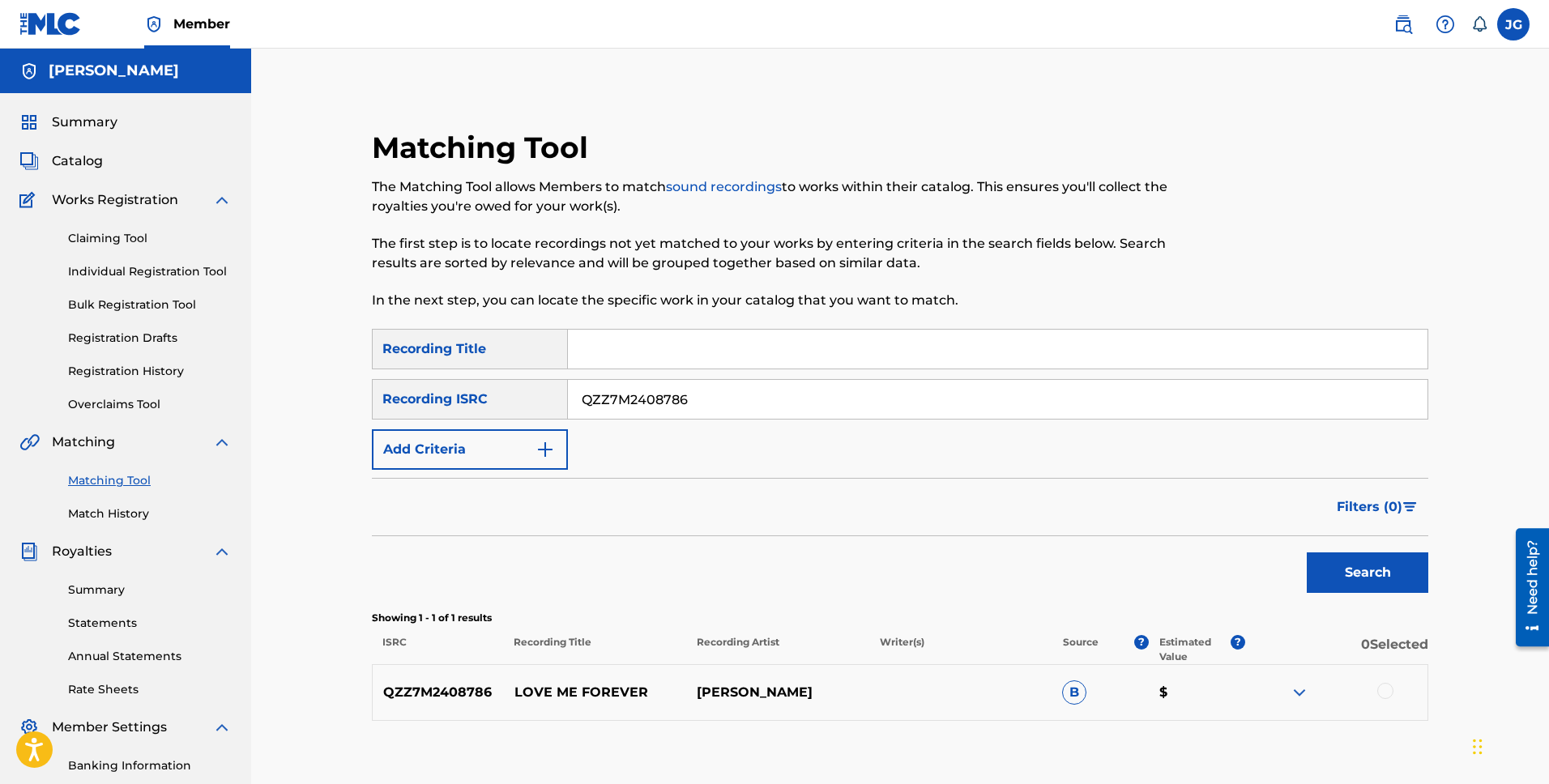
scroll to position [201, 0]
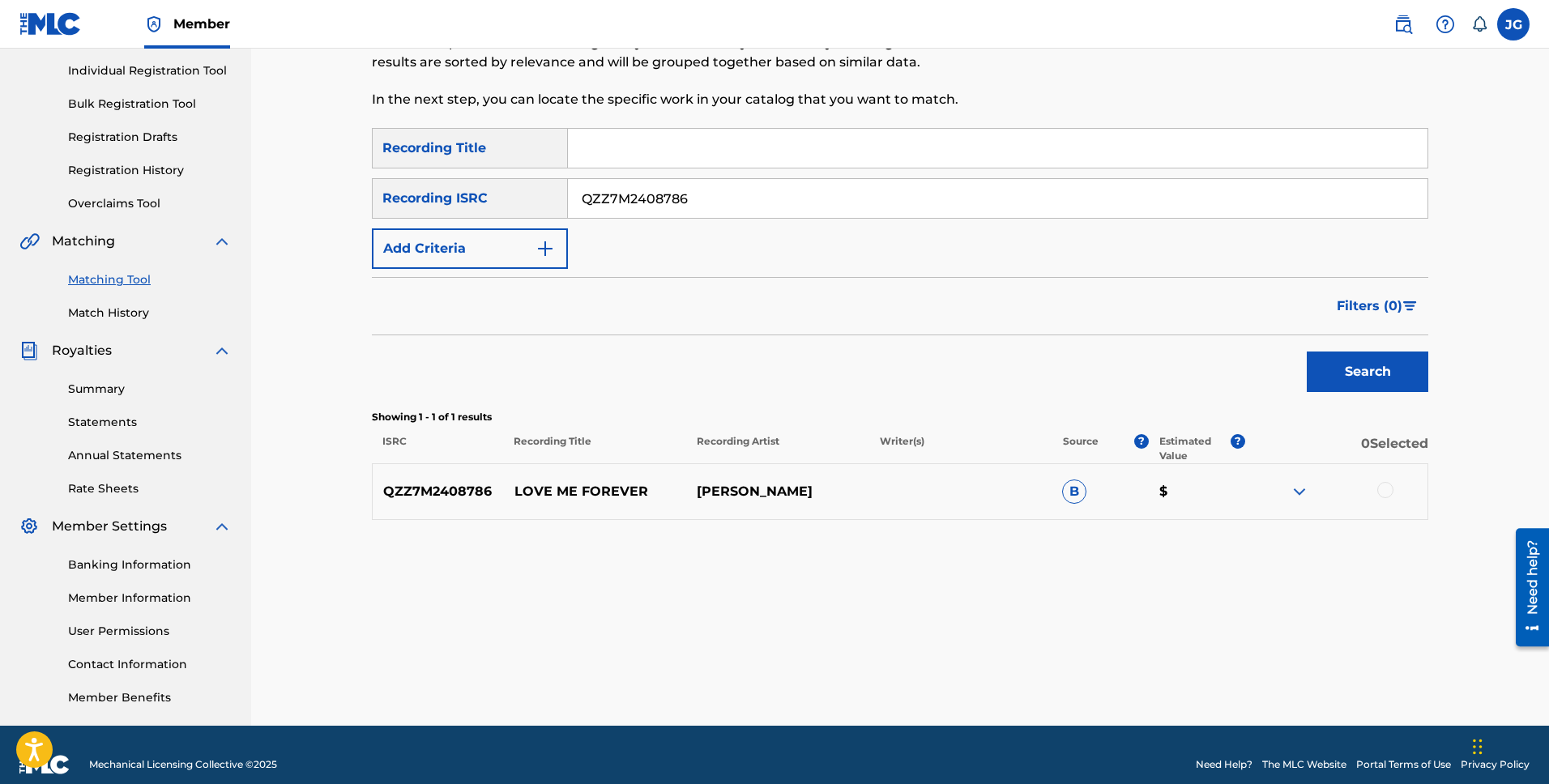
click at [1298, 491] on img at bounding box center [1300, 492] width 20 height 20
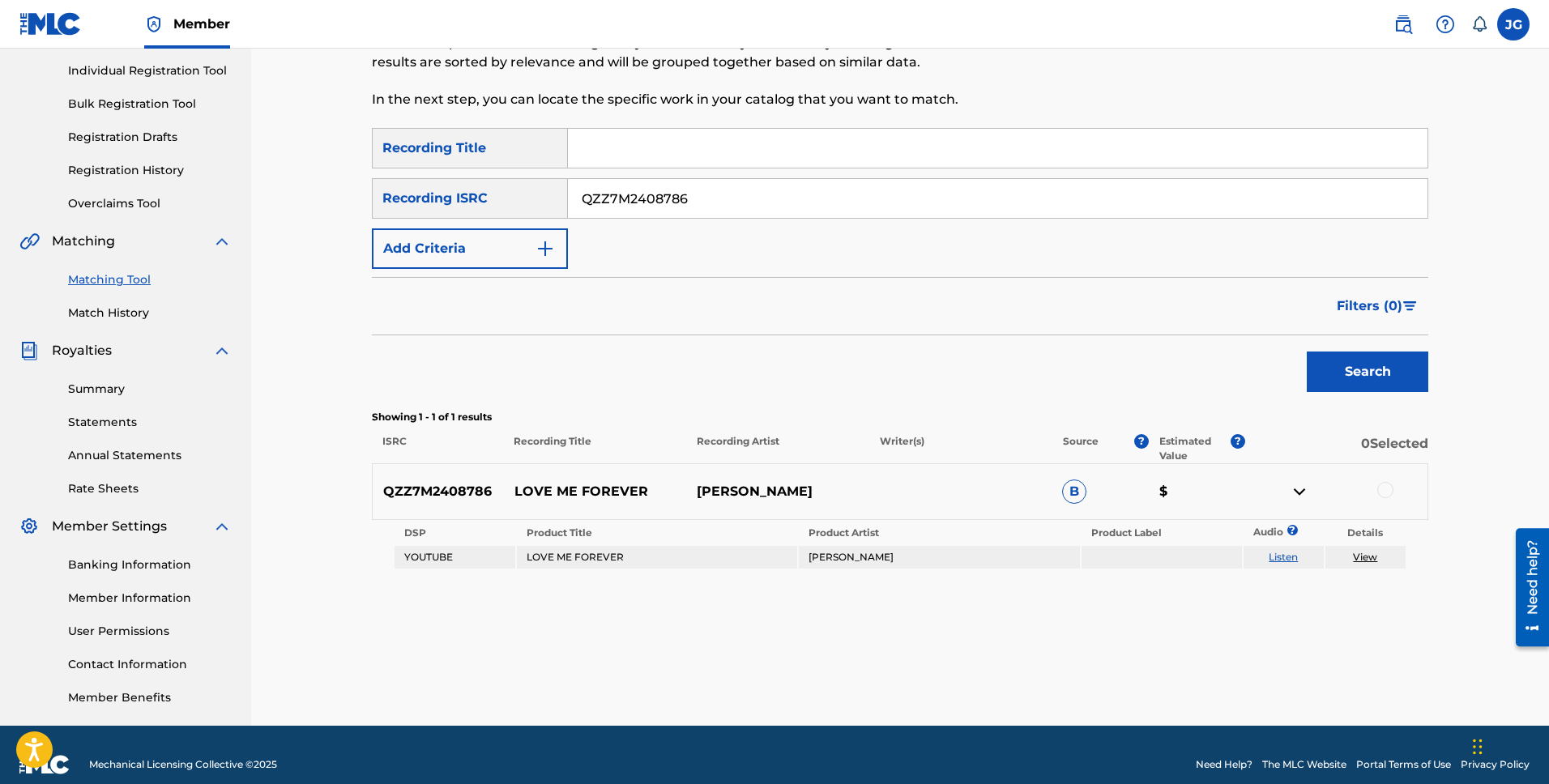
click at [1390, 495] on div at bounding box center [1386, 490] width 16 height 16
click at [1140, 660] on button "Match 1 Group" at bounding box center [1138, 652] width 179 height 41
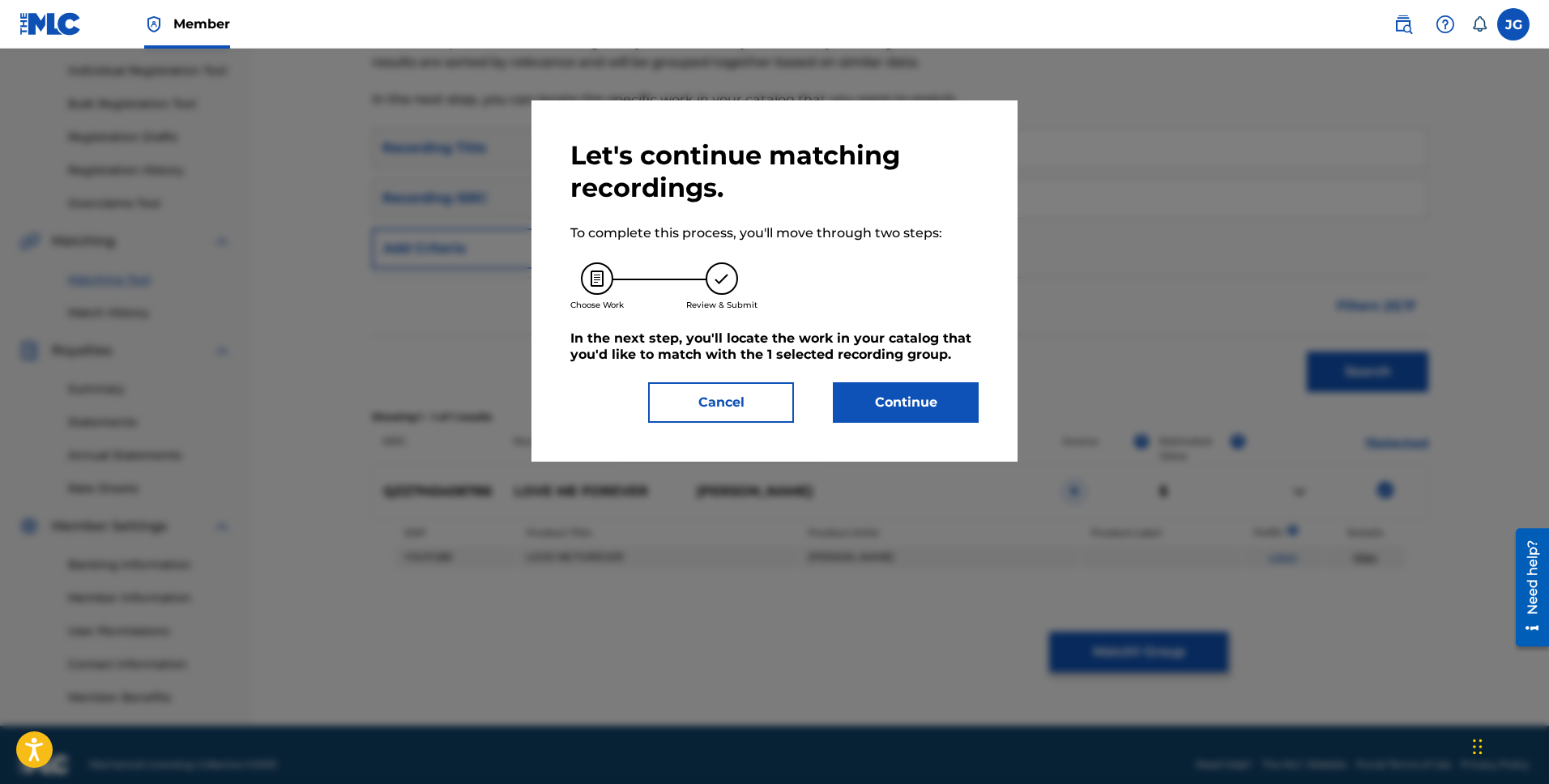
click at [907, 401] on button "Continue" at bounding box center [906, 403] width 146 height 41
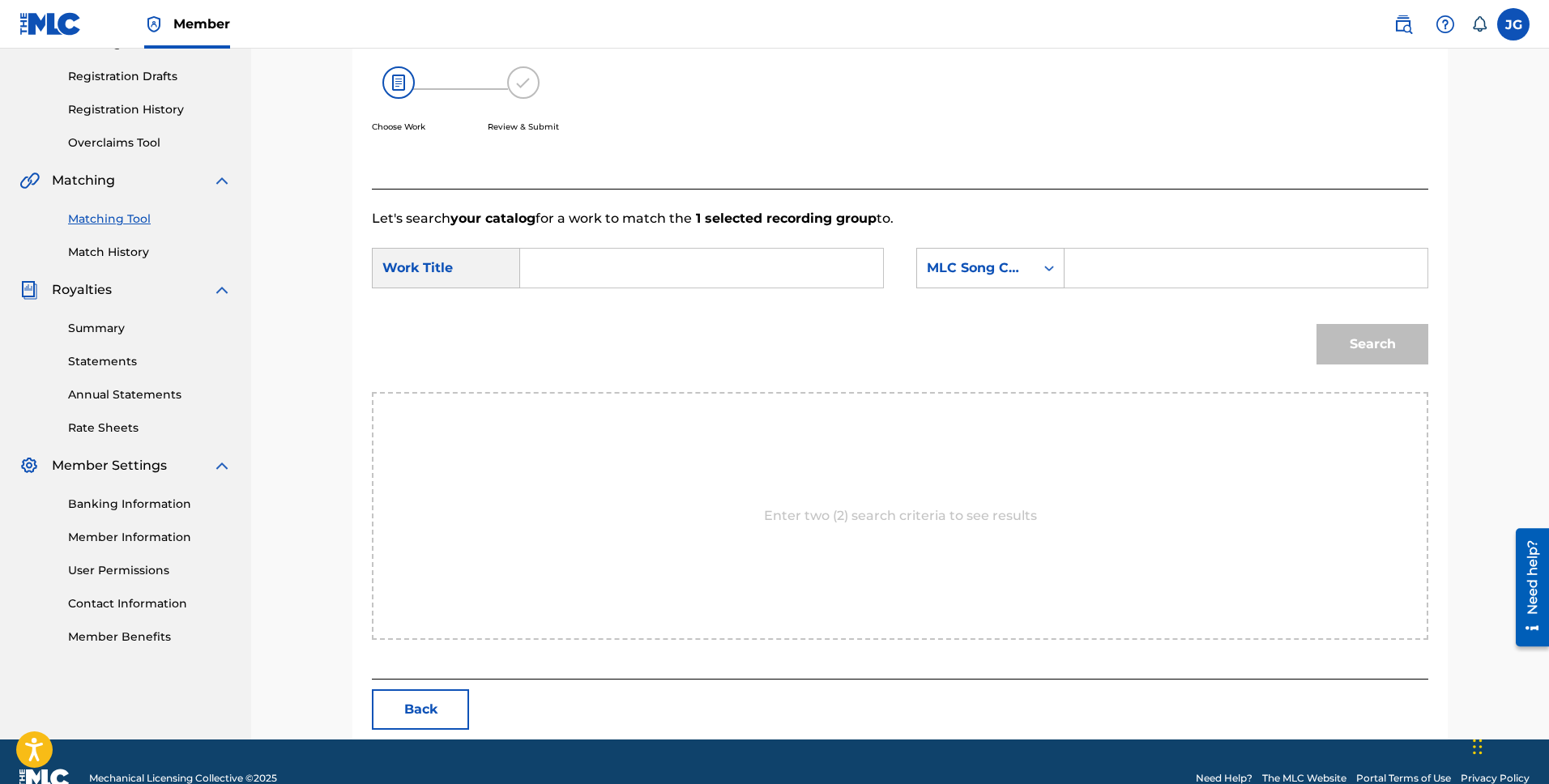
scroll to position [272, 0]
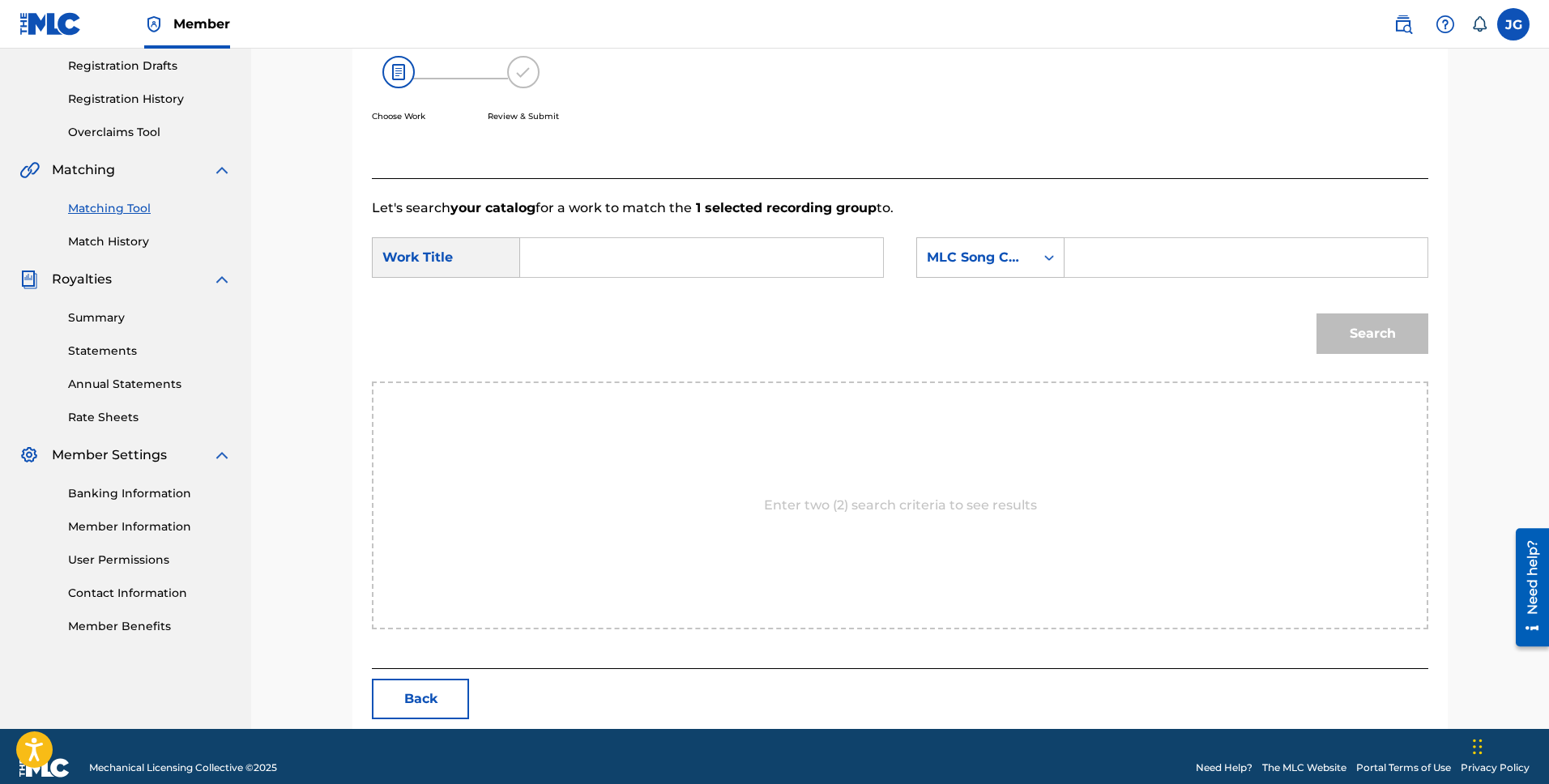
click at [453, 705] on button "Back" at bounding box center [420, 699] width 97 height 41
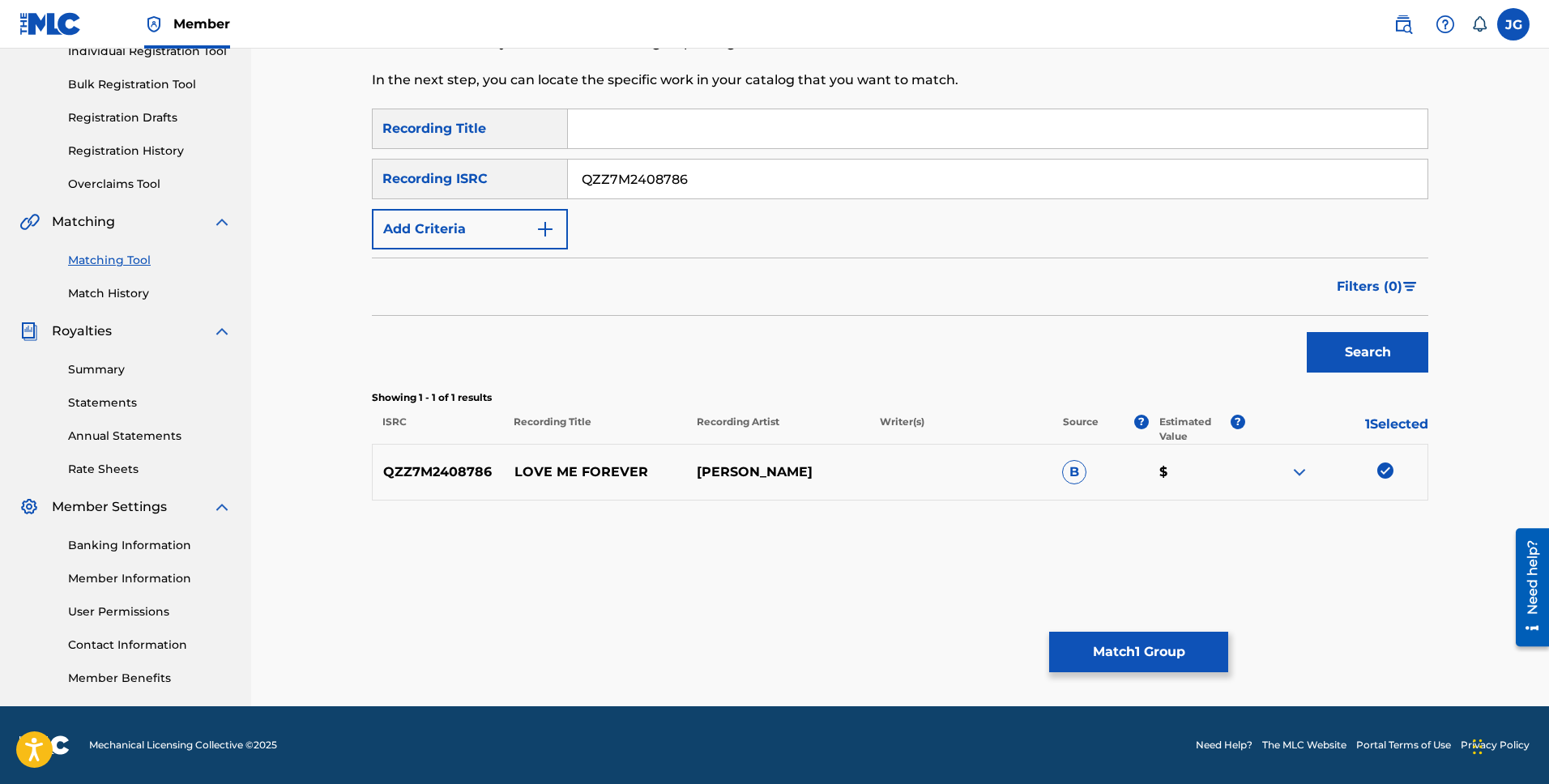
scroll to position [0, 0]
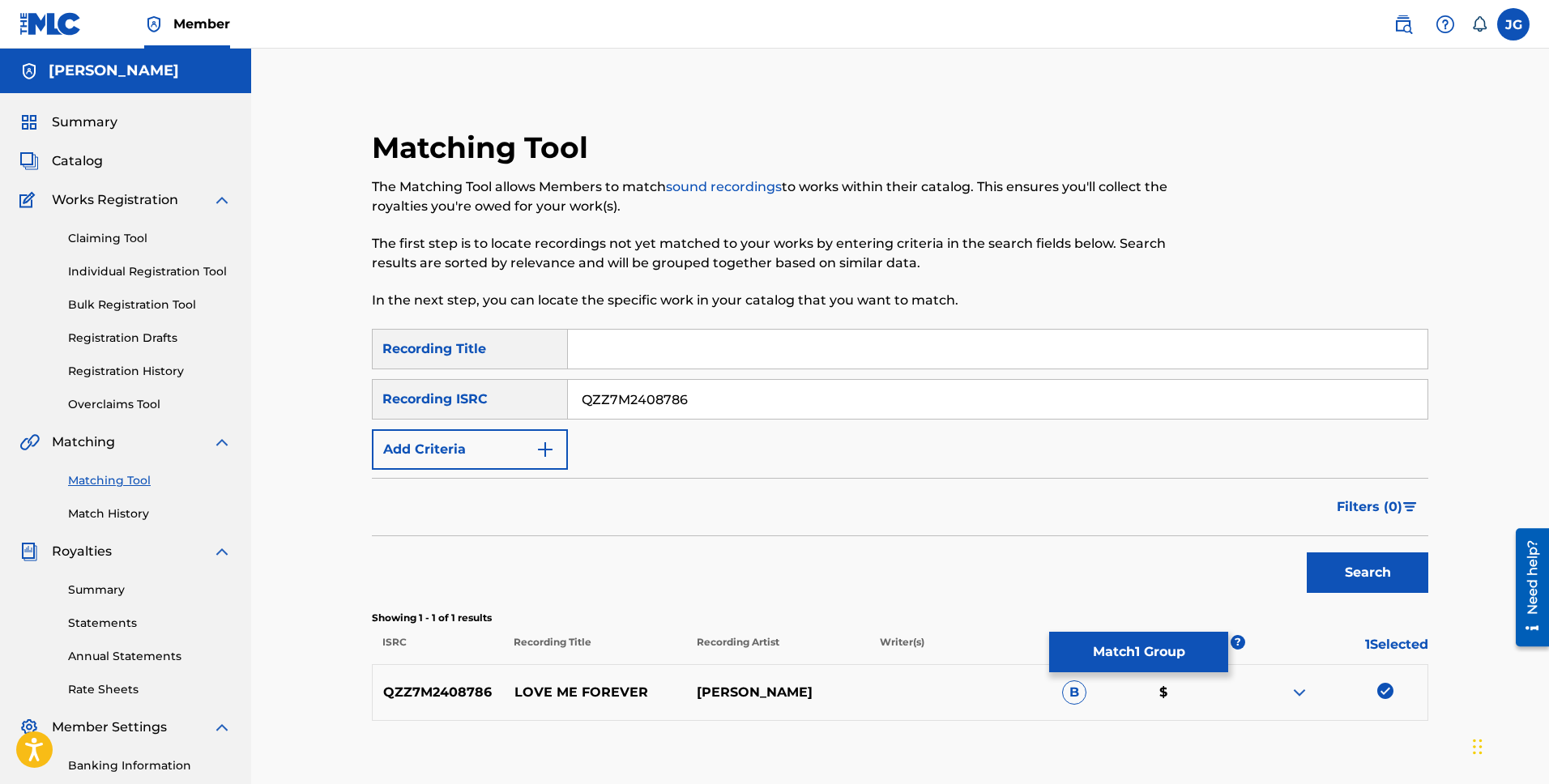
click at [145, 272] on link "Individual Registration Tool" at bounding box center [149, 272] width 164 height 17
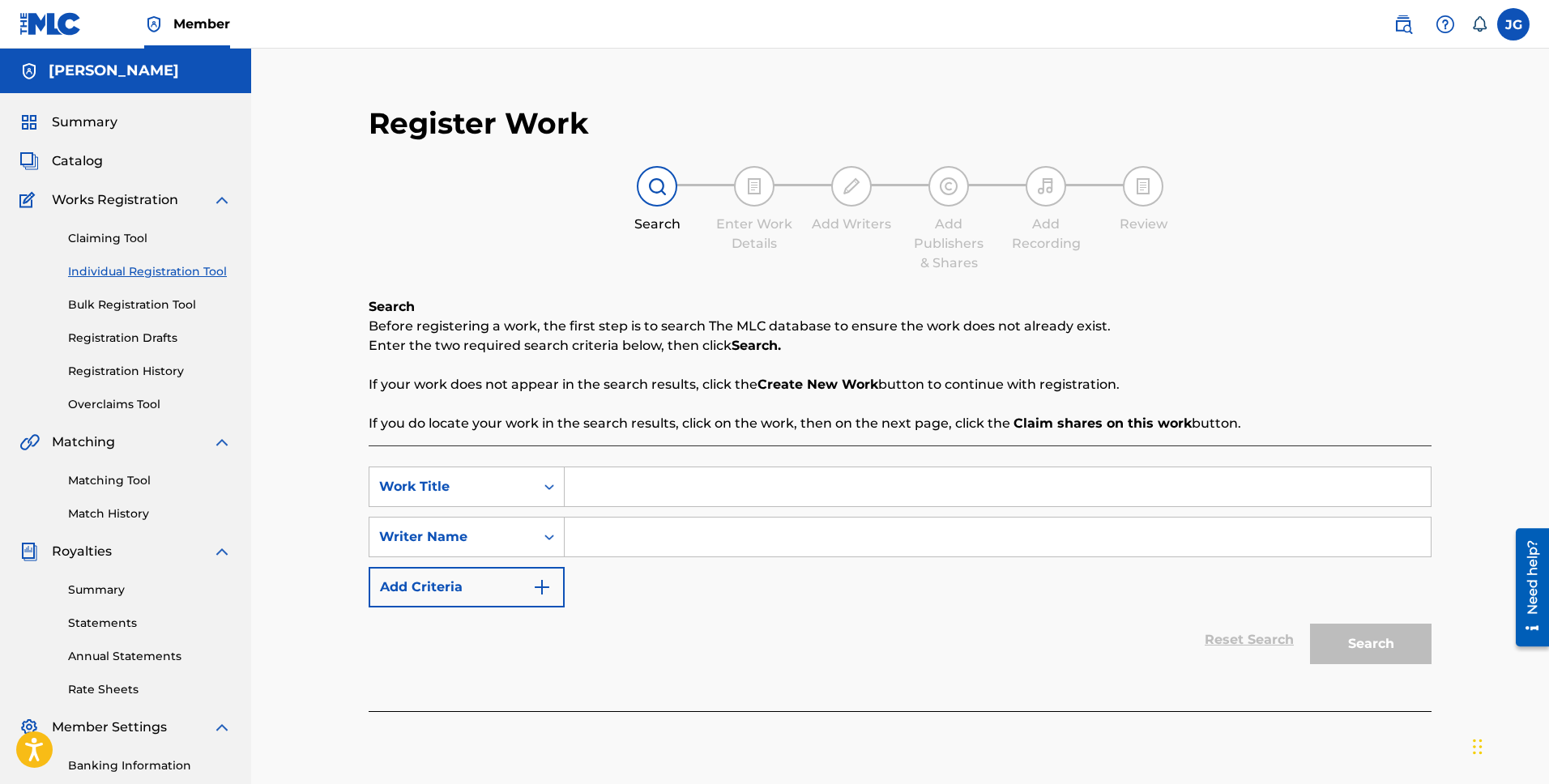
click at [144, 346] on link "Registration Drafts" at bounding box center [149, 338] width 164 height 17
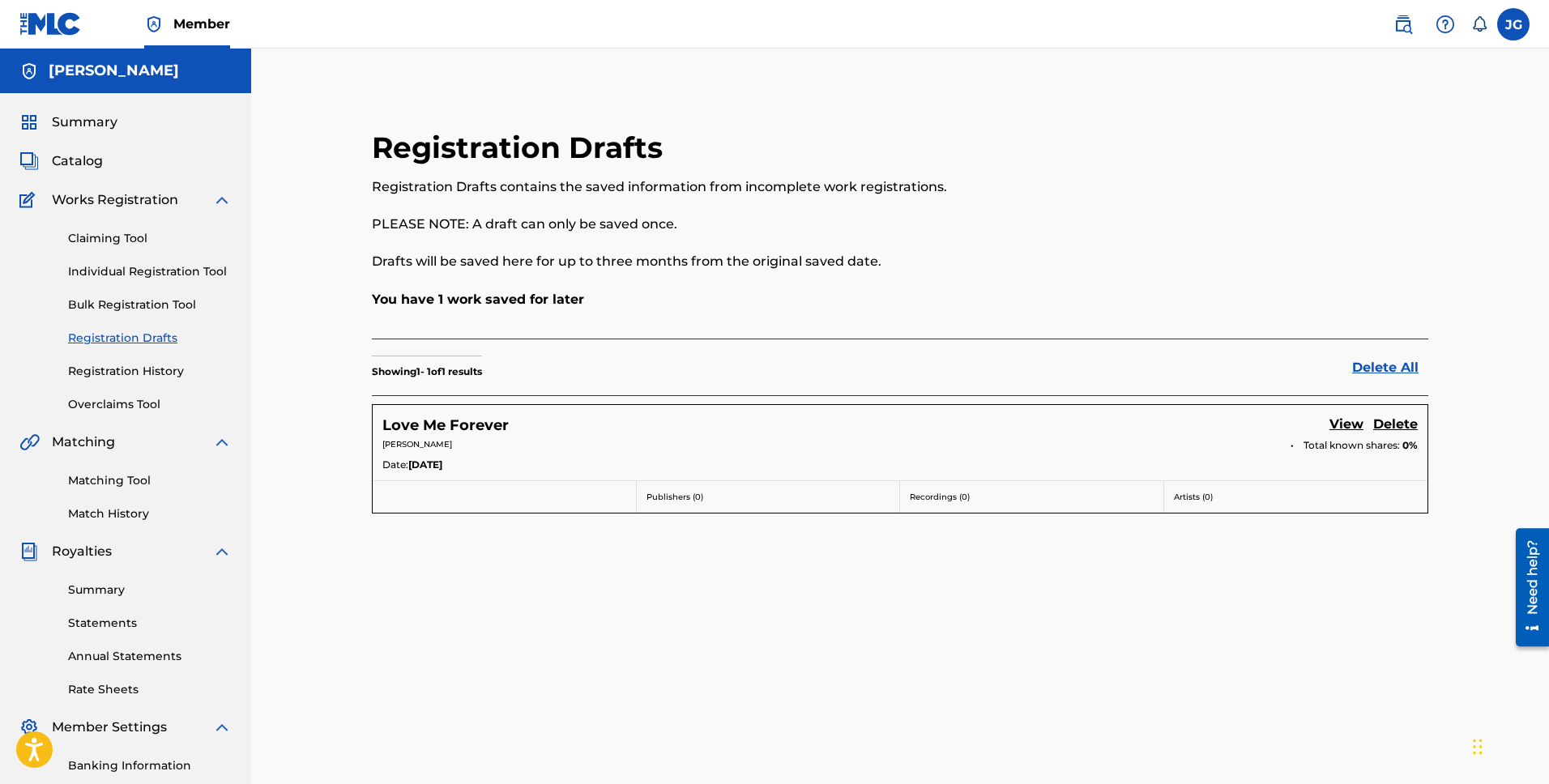
click at [1356, 426] on link "View" at bounding box center [1347, 425] width 34 height 22
